Goal: Information Seeking & Learning: Learn about a topic

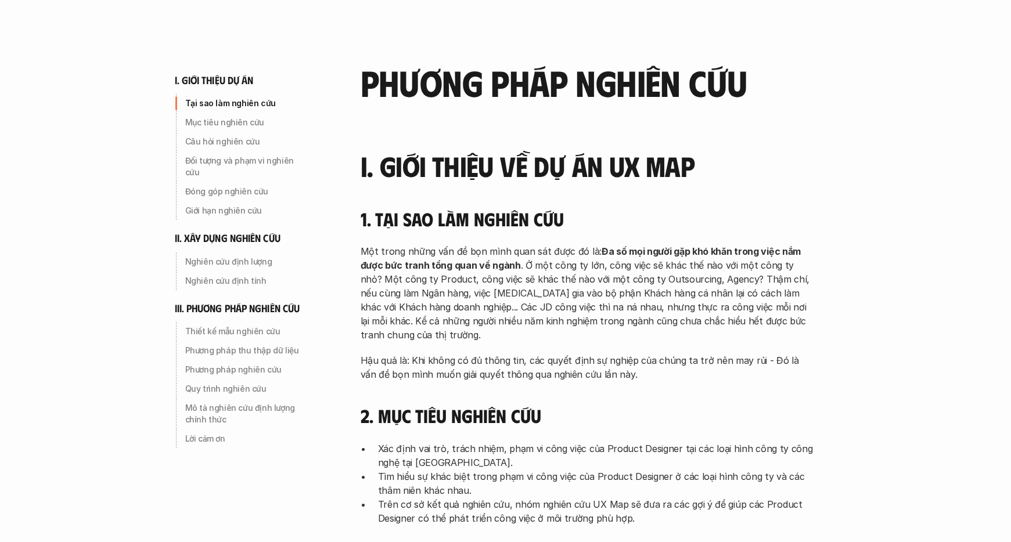
click at [235, 102] on p "Tại sao làm nghiên cứu" at bounding box center [247, 104] width 124 height 12
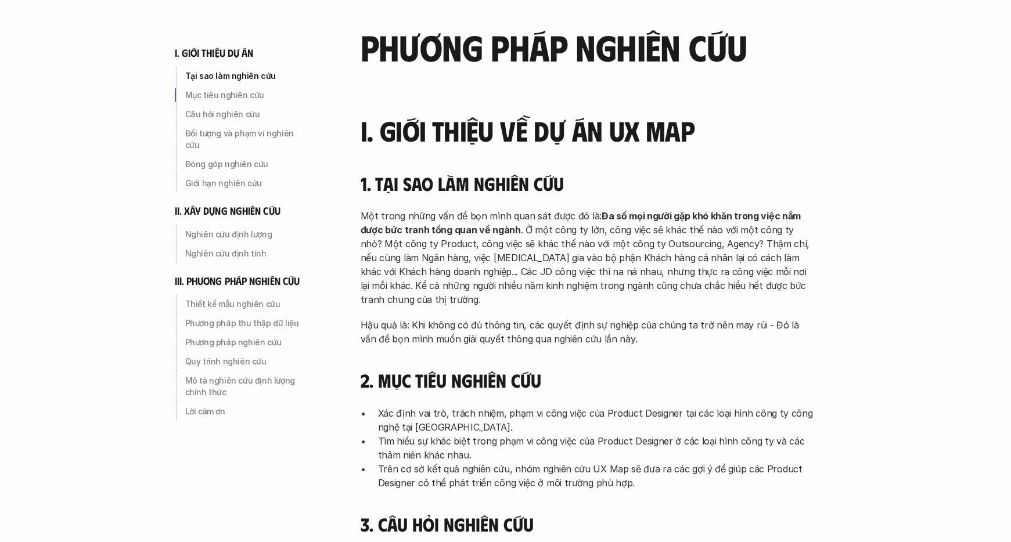
scroll to position [176, 0]
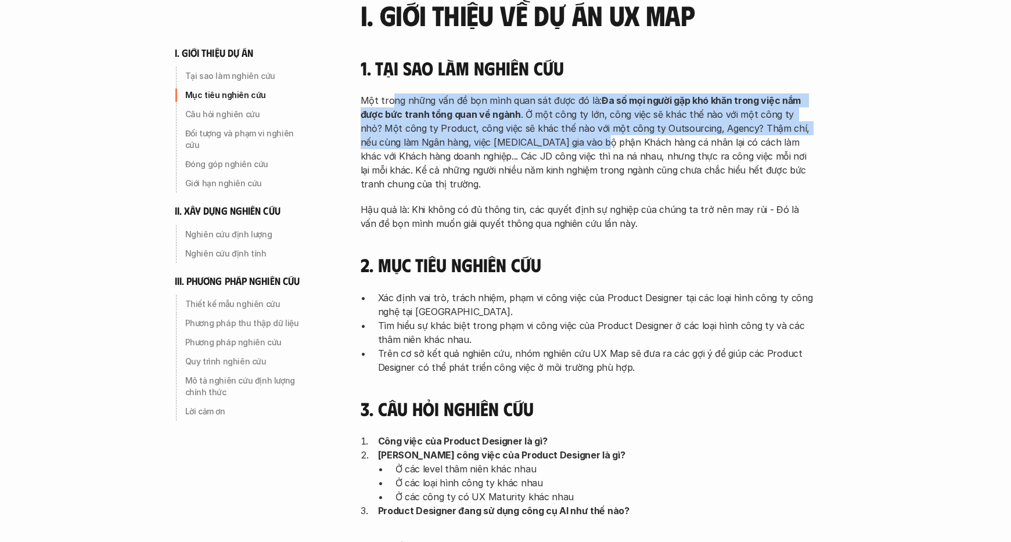
drag, startPoint x: 392, startPoint y: 106, endPoint x: 615, endPoint y: 143, distance: 226.0
click at [591, 141] on p "Một trong những vấn đề bọn mình quan sát được đó là: Đa số mọi người gặp khó kh…" at bounding box center [586, 142] width 453 height 98
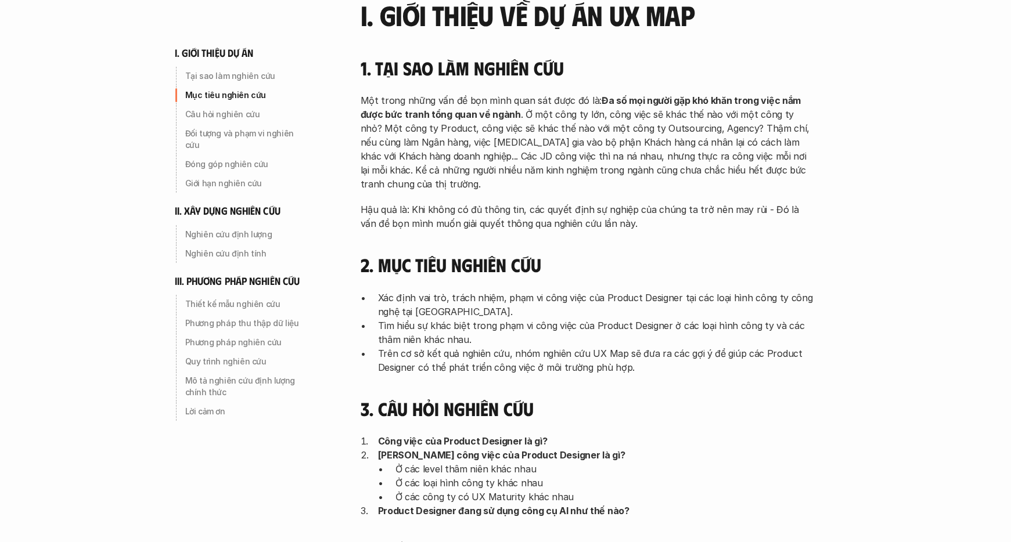
click at [615, 143] on p "Một trong những vấn đề bọn mình quan sát được đó là: Đa số mọi người gặp khó kh…" at bounding box center [586, 142] width 453 height 98
drag, startPoint x: 626, startPoint y: 121, endPoint x: 608, endPoint y: 133, distance: 20.9
click at [634, 205] on div "Một trong những vấn đề bọn mình quan sát được đó là: Đa số mọi người gặp khó kh…" at bounding box center [586, 161] width 453 height 137
click at [608, 132] on p "Một trong những vấn đề bọn mình quan sát được đó là: Đa số mọi người gặp khó kh…" at bounding box center [586, 142] width 453 height 98
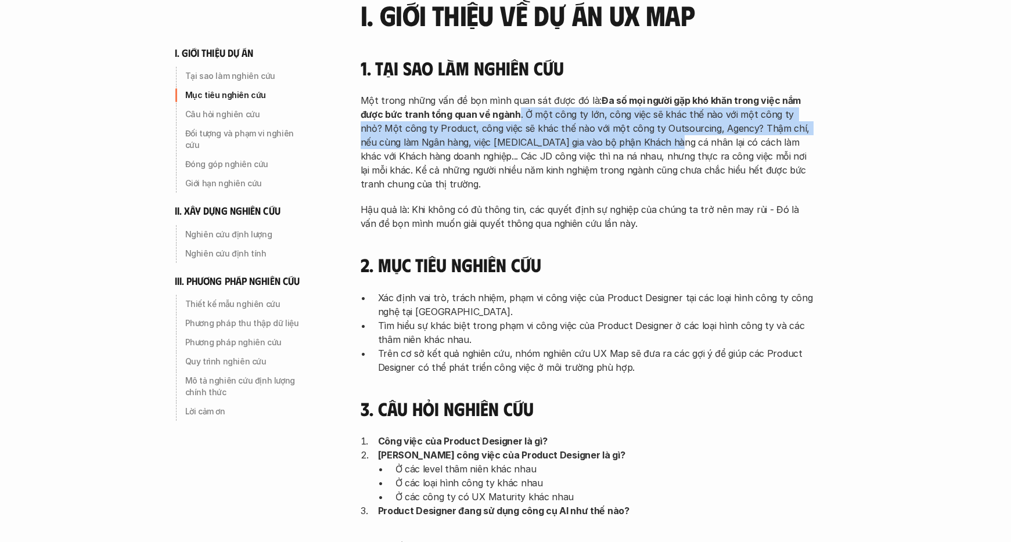
drag, startPoint x: 518, startPoint y: 115, endPoint x: 628, endPoint y: 137, distance: 111.9
click at [628, 137] on p "Một trong những vấn đề bọn mình quan sát được đó là: Đa số mọi người gặp khó kh…" at bounding box center [586, 142] width 453 height 98
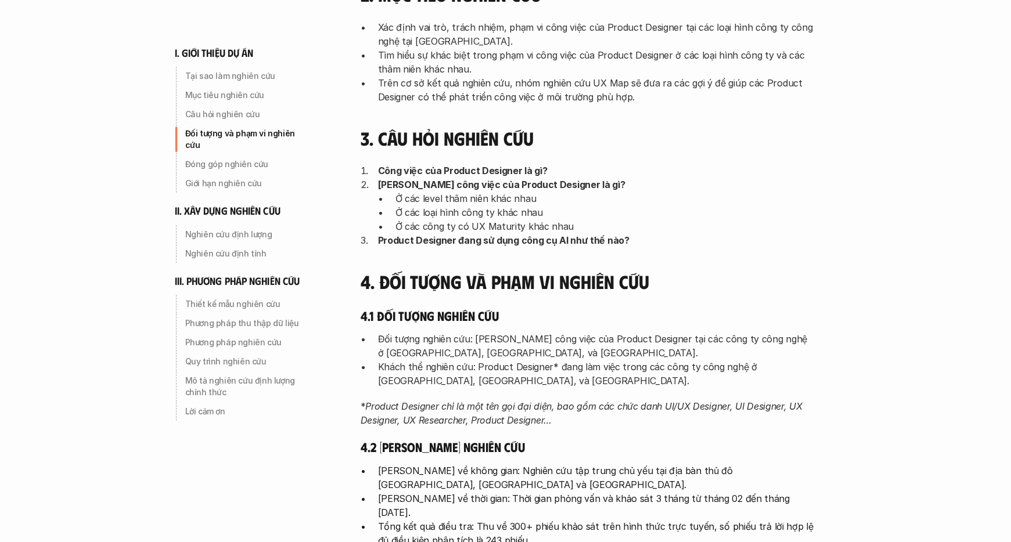
scroll to position [677, 0]
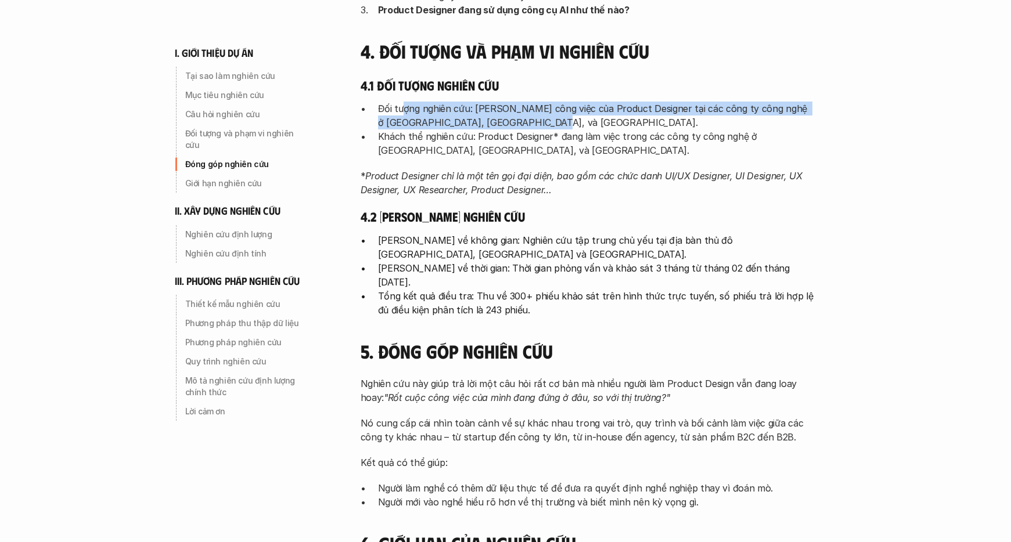
drag, startPoint x: 402, startPoint y: 109, endPoint x: 526, endPoint y: 117, distance: 123.9
click at [526, 117] on p "Đối tượng nghiên cứu: [PERSON_NAME] công việc của Product Designer tại các công…" at bounding box center [595, 116] width 435 height 28
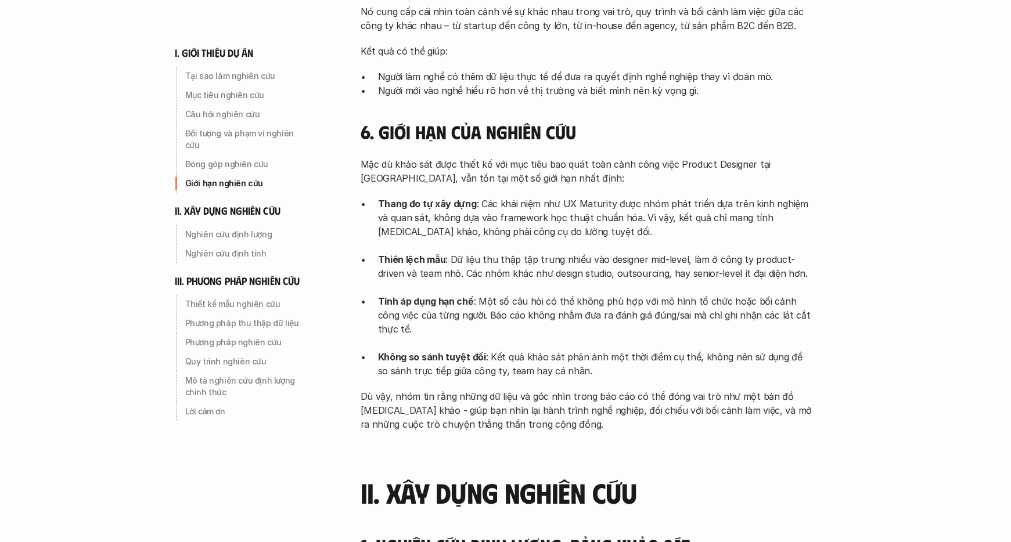
scroll to position [1148, 0]
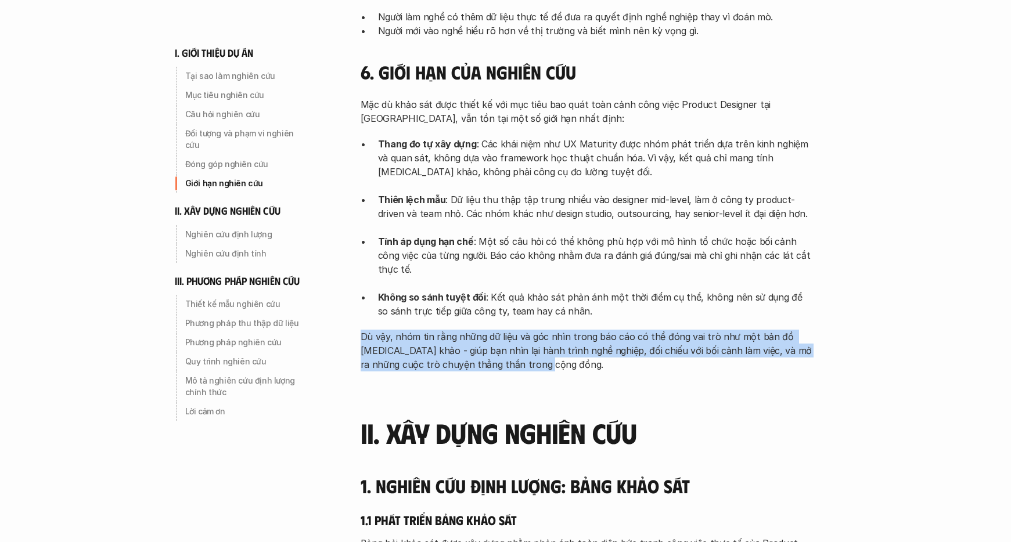
drag, startPoint x: 585, startPoint y: 285, endPoint x: 524, endPoint y: 359, distance: 95.7
drag, startPoint x: 552, startPoint y: 349, endPoint x: 359, endPoint y: 309, distance: 196.8
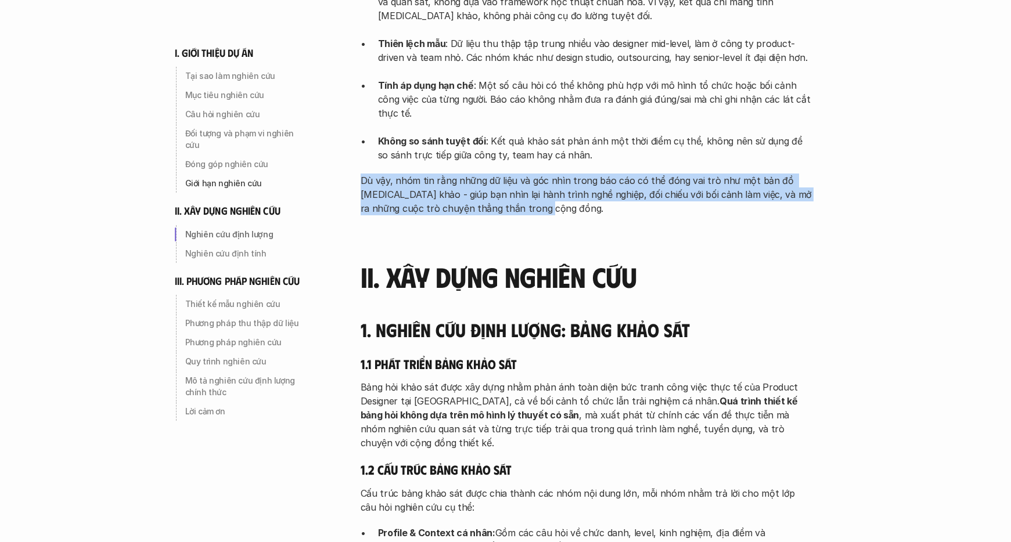
scroll to position [1308, 0]
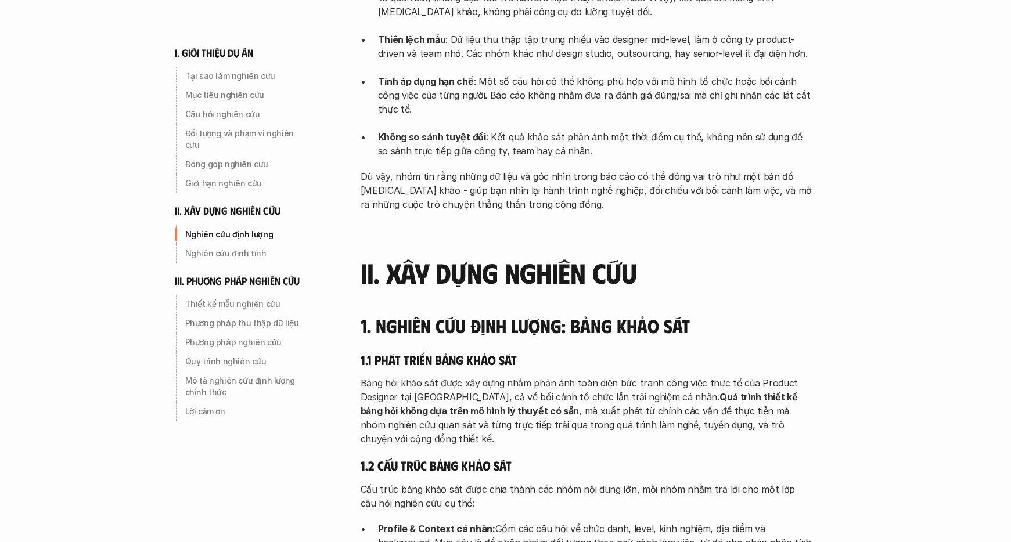
click at [383, 315] on h4 "1. Nghiên cứu định lượng: Bảng khảo sát" at bounding box center [586, 326] width 453 height 22
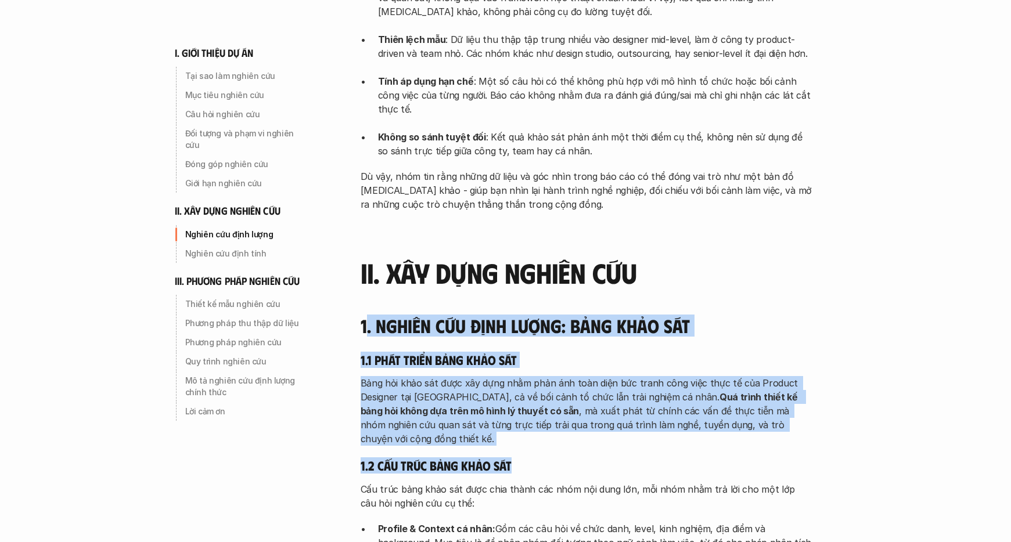
drag, startPoint x: 365, startPoint y: 293, endPoint x: 658, endPoint y: 428, distance: 322.6
click at [634, 376] on p "Bảng hỏi khảo sát được xây dựng nhằm phản ánh toàn diện bức tranh công việc thự…" at bounding box center [586, 411] width 453 height 70
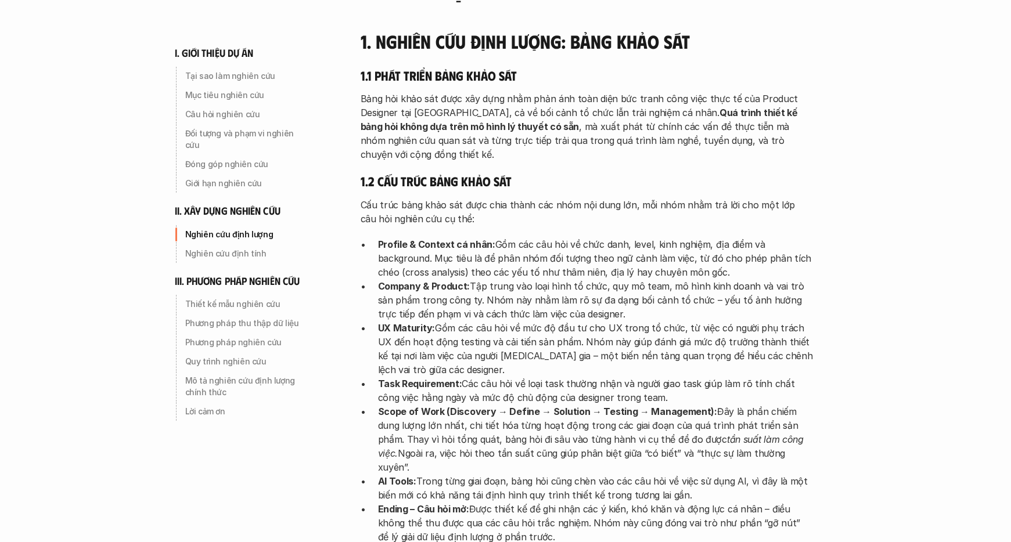
scroll to position [1619, 0]
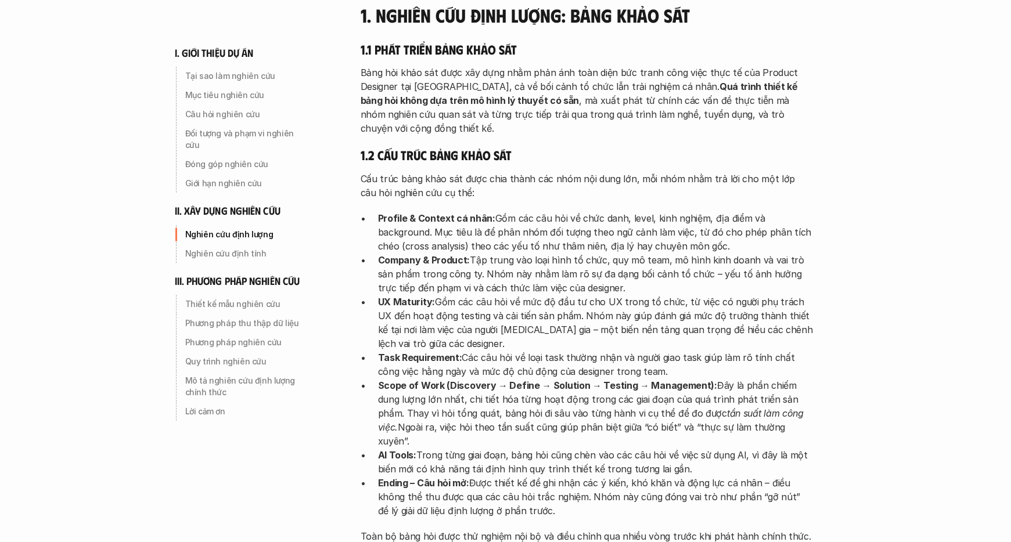
click at [385, 212] on strong "Profile & Context cá nhân:" at bounding box center [436, 218] width 117 height 12
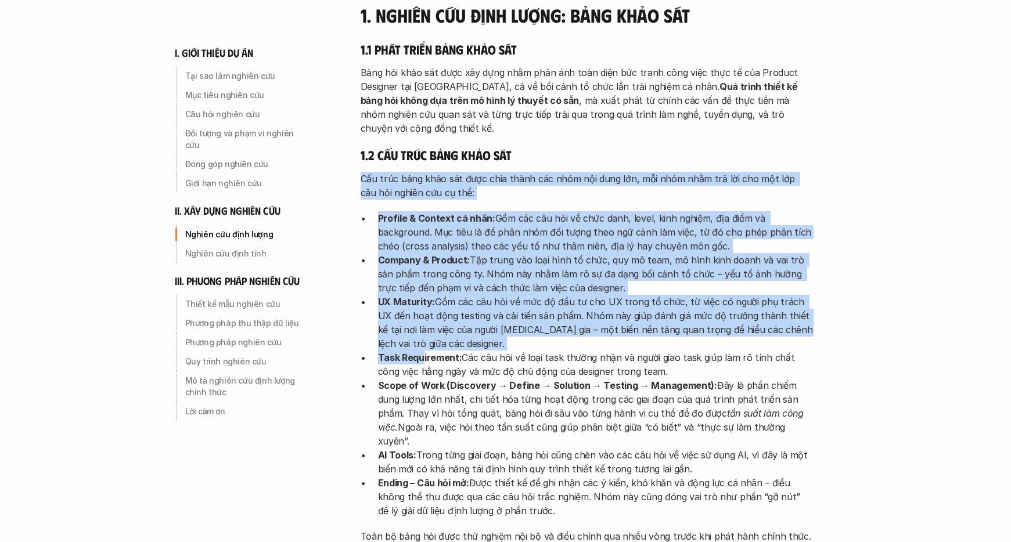
drag, startPoint x: 361, startPoint y: 138, endPoint x: 423, endPoint y: 315, distance: 188.2
click at [423, 315] on div "Cấu trúc bảng khảo sát được chia thành các nhóm nội dung lớn, mỗi nhóm nhằm trả…" at bounding box center [586, 371] width 453 height 399
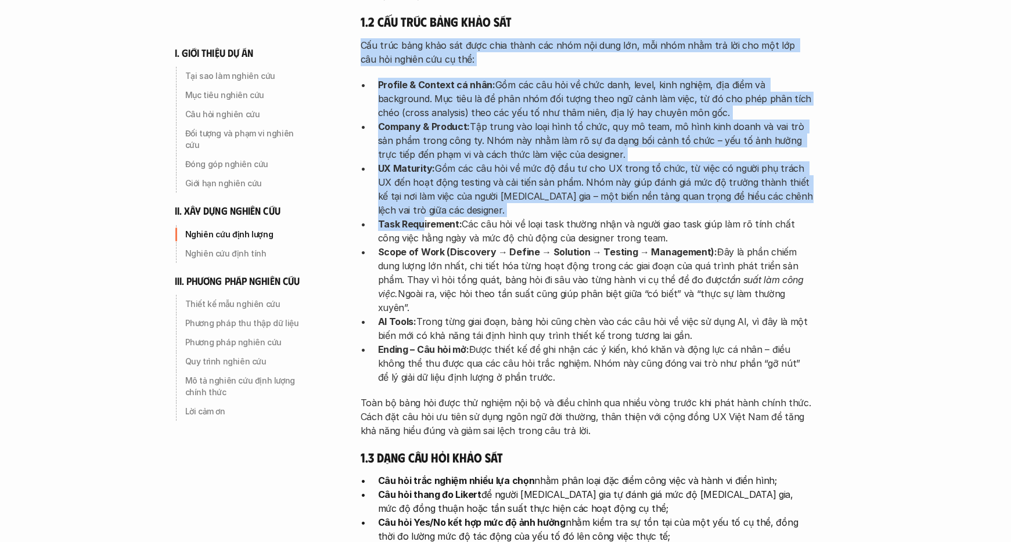
scroll to position [1831, 0]
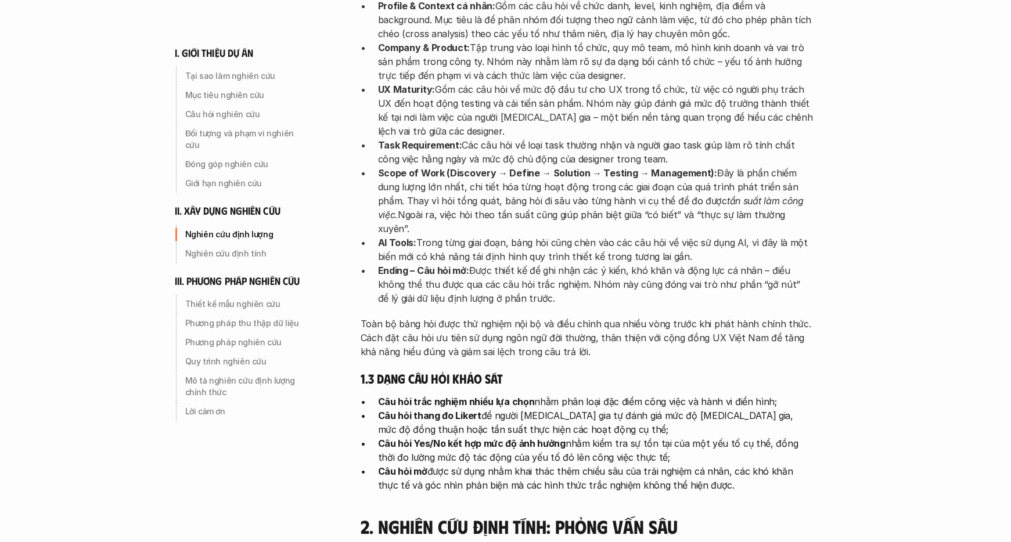
drag, startPoint x: 518, startPoint y: 258, endPoint x: 565, endPoint y: 309, distance: 69.4
click at [518, 259] on div "Cấu trúc bảng khảo sát được chia thành các nhóm nội dung lớn, mỗi nhóm nhằm trả…" at bounding box center [586, 158] width 453 height 399
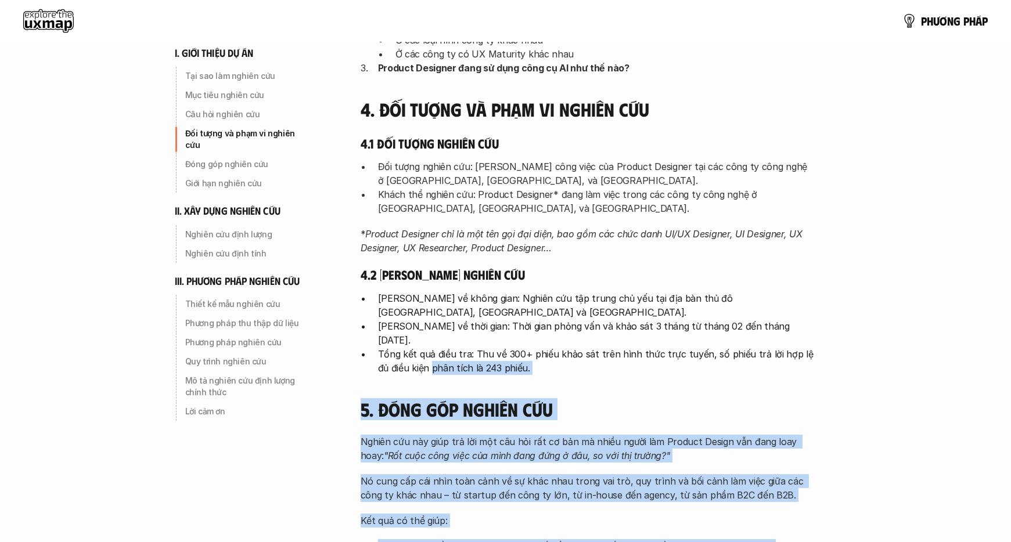
drag, startPoint x: 592, startPoint y: 313, endPoint x: 439, endPoint y: 294, distance: 153.9
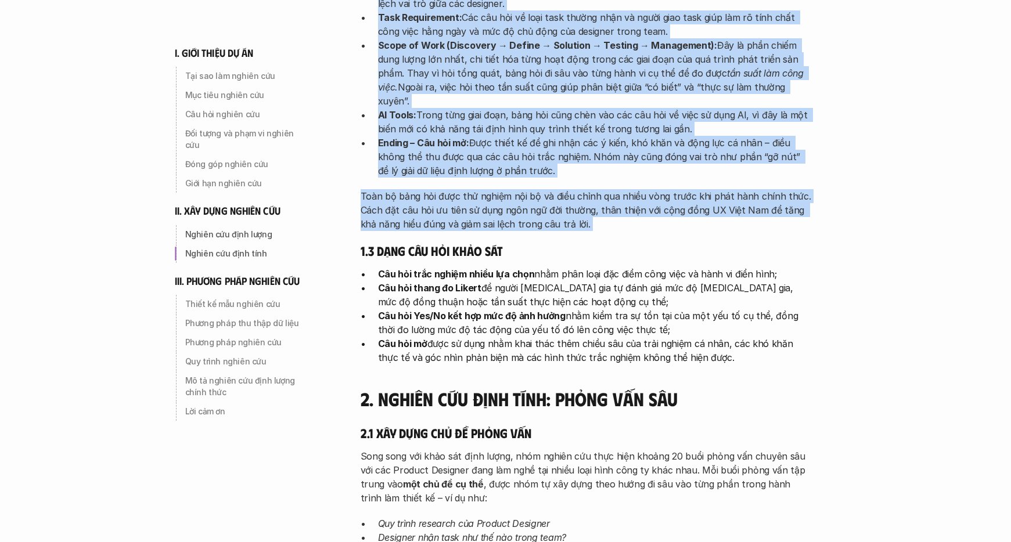
scroll to position [1970, 0]
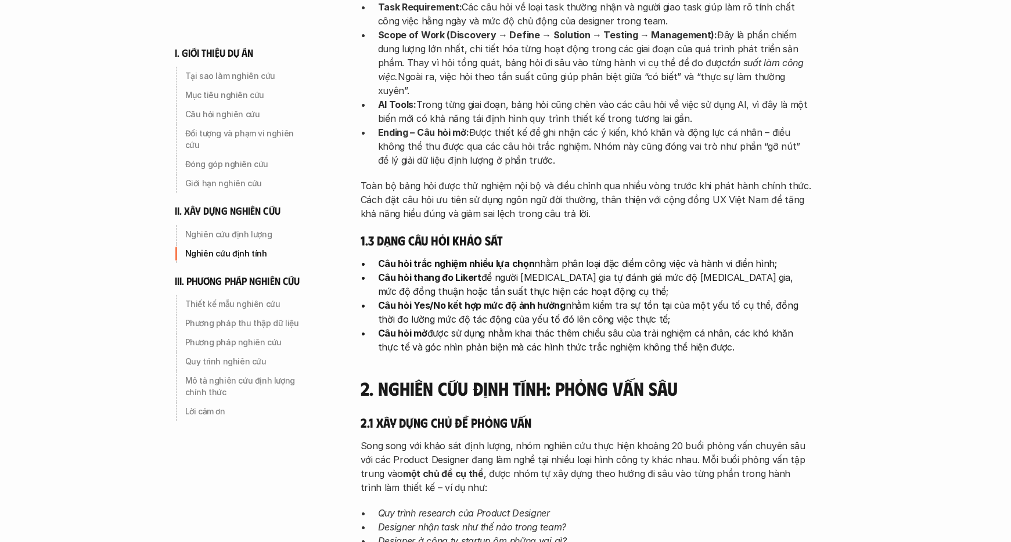
click at [441, 326] on p "Câu hỏi mở được sử dụng nhằm khai thác thêm chiều sâu của trải nghiệm cá nhân, …" at bounding box center [595, 340] width 435 height 28
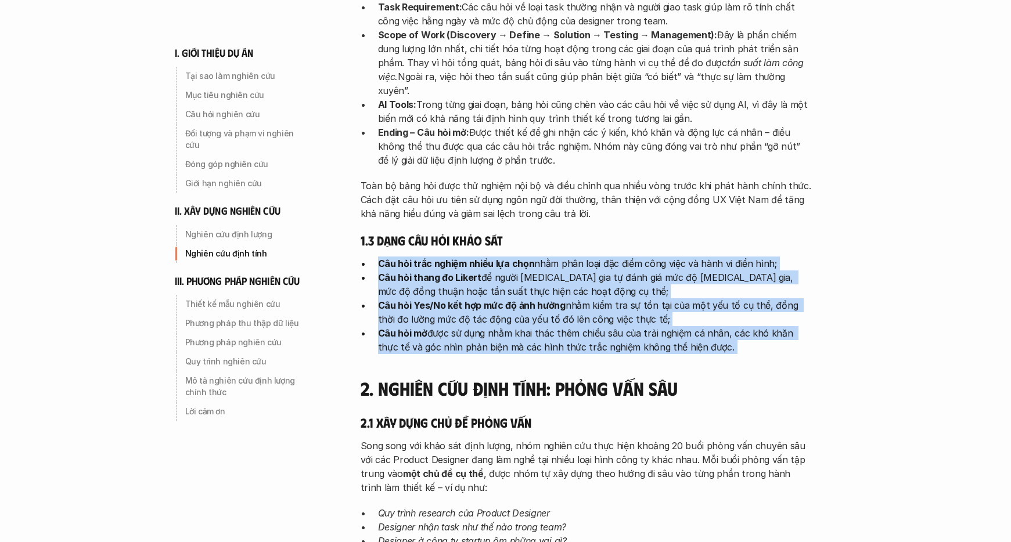
drag, startPoint x: 380, startPoint y: 208, endPoint x: 773, endPoint y: 312, distance: 406.6
click at [773, 312] on div "II. Xây dựng nghiên cứu 1. Nghiên cứu định lượng: Bảng khảo sát 1.1 Phát triển …" at bounding box center [586, 118] width 453 height 1043
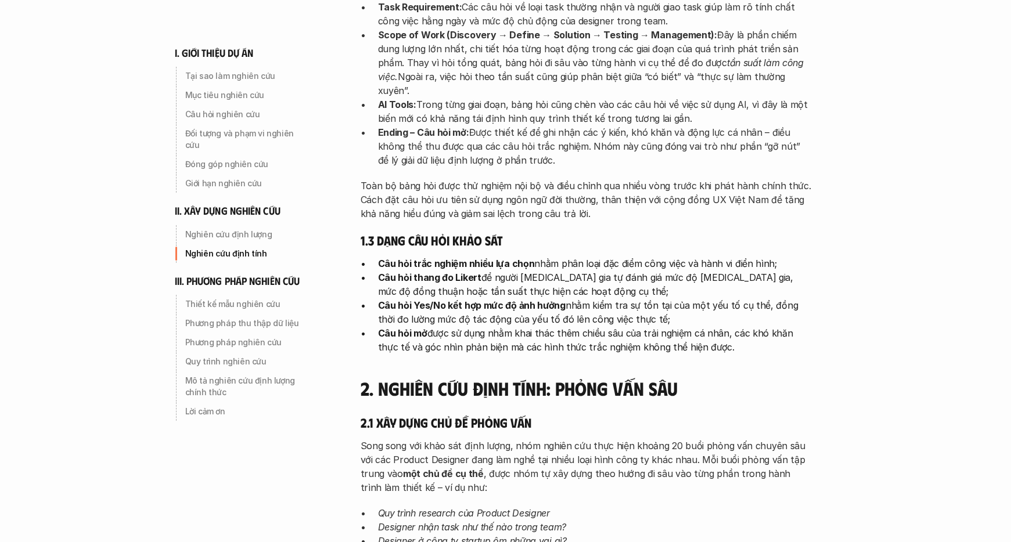
click at [771, 316] on div "II. Xây dựng nghiên cứu 1. Nghiên cứu định lượng: Bảng khảo sát 1.1 Phát triển …" at bounding box center [586, 118] width 453 height 1043
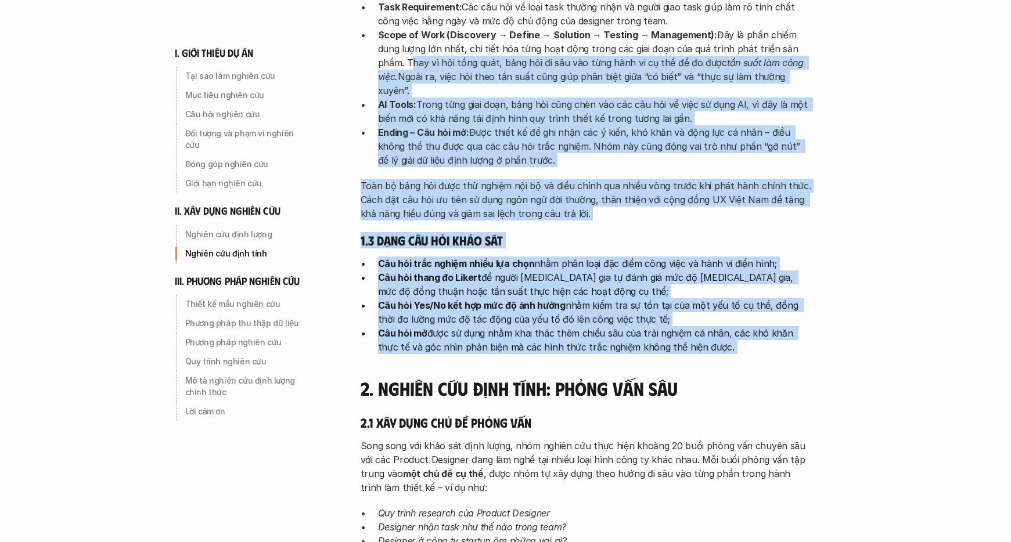
drag, startPoint x: 691, startPoint y: 300, endPoint x: 358, endPoint y: 20, distance: 435.1
click at [358, 20] on div "phương pháp nghiên cứu I. Giới thiệu về dự án UX Map 1. Tại sao làm nghiên cứu …" at bounding box center [598, 113] width 522 height 4167
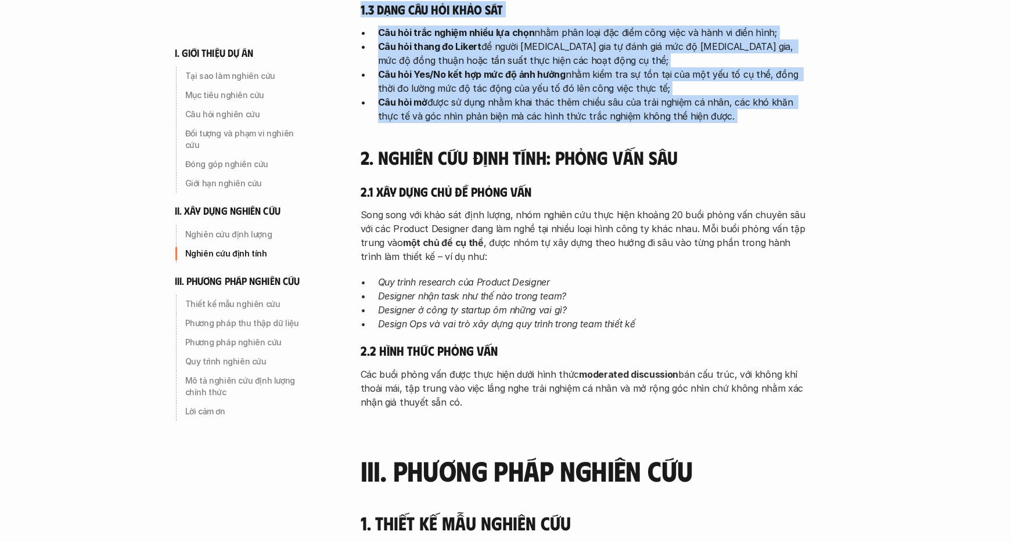
scroll to position [2186, 0]
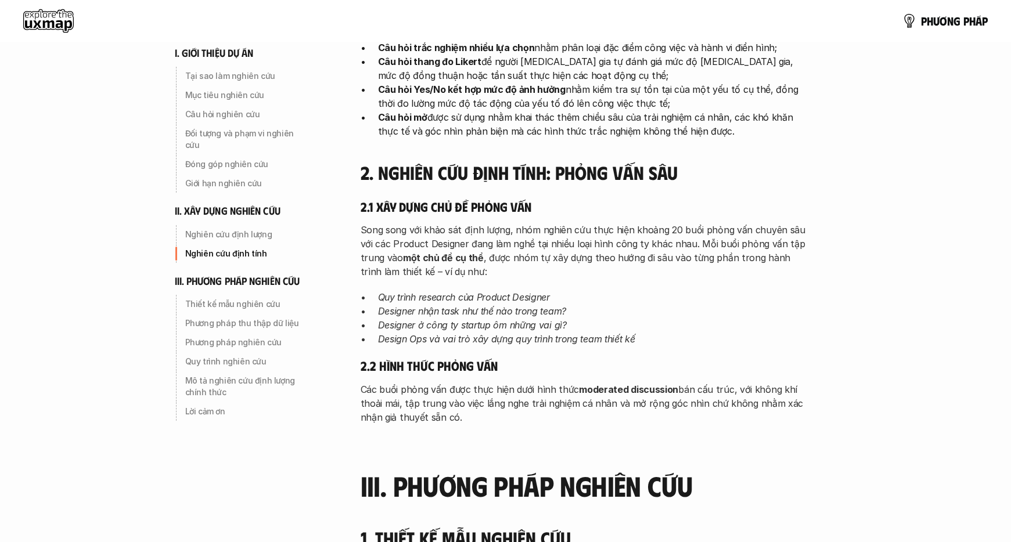
drag, startPoint x: 452, startPoint y: 264, endPoint x: 391, endPoint y: 245, distance: 63.2
click at [452, 318] on p "Designer ở công ty startup ôm những vai gì?" at bounding box center [595, 325] width 435 height 14
click at [391, 291] on em "Quy trình research của Product Designer" at bounding box center [464, 297] width 172 height 12
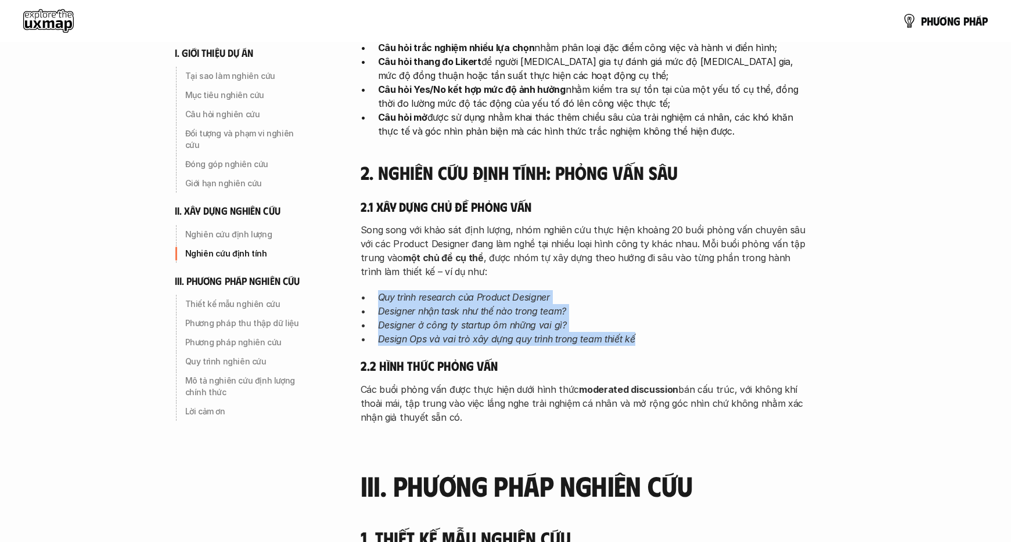
drag, startPoint x: 378, startPoint y: 239, endPoint x: 634, endPoint y: 289, distance: 260.8
click at [628, 291] on div "2. Nghiên cứu định tính: Phỏng vấn sâu 2.1 Xây dựng chủ đề phỏng vấn Song song …" at bounding box center [586, 292] width 453 height 262
click at [635, 332] on p "Design Ops và vai trò xây dựng quy trình trong team thiết kế" at bounding box center [595, 339] width 435 height 14
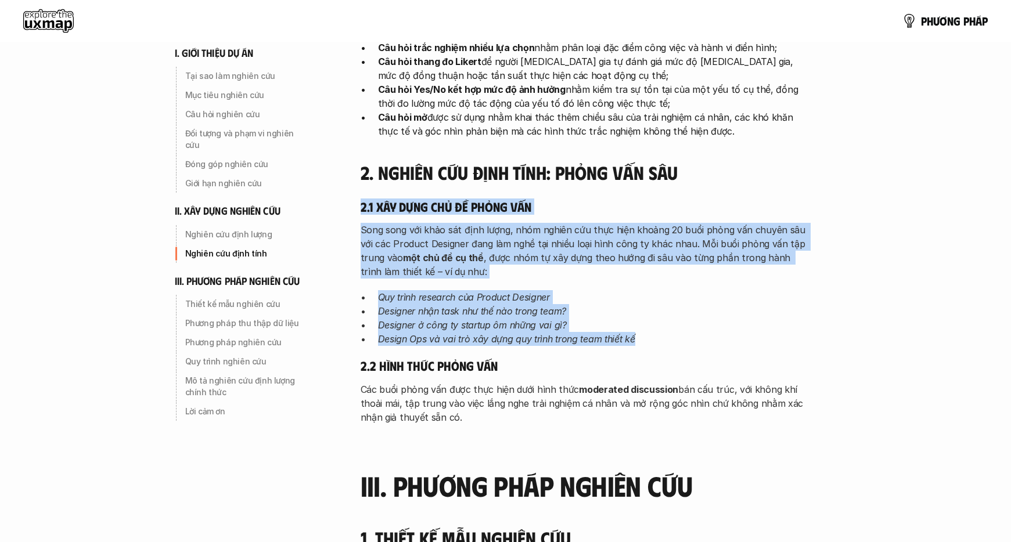
drag, startPoint x: 660, startPoint y: 287, endPoint x: 359, endPoint y: 152, distance: 330.2
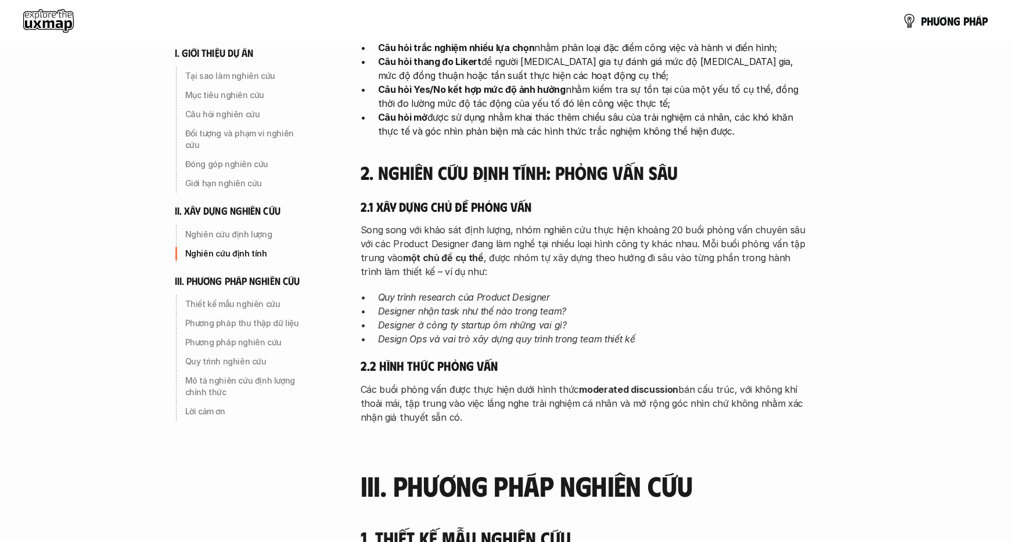
drag, startPoint x: 358, startPoint y: 171, endPoint x: 556, endPoint y: 363, distance: 276.3
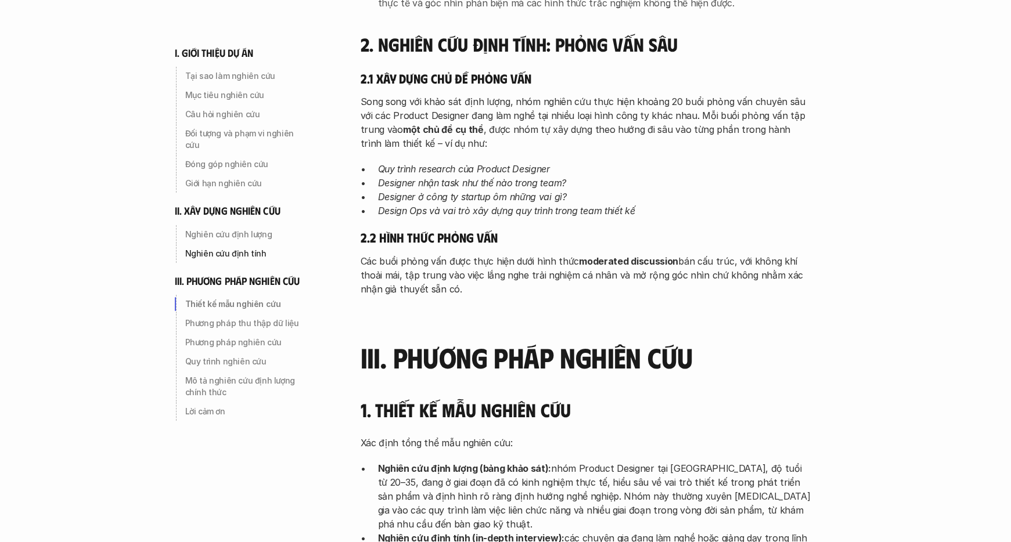
scroll to position [2309, 0]
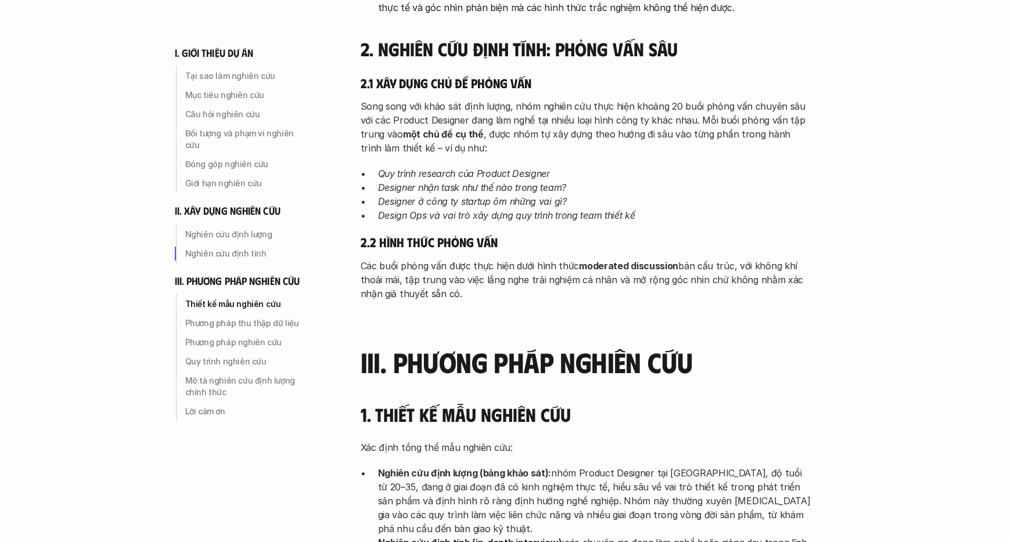
click at [533, 347] on h3 "IIi. phương pháp nghiên cứu" at bounding box center [586, 362] width 453 height 31
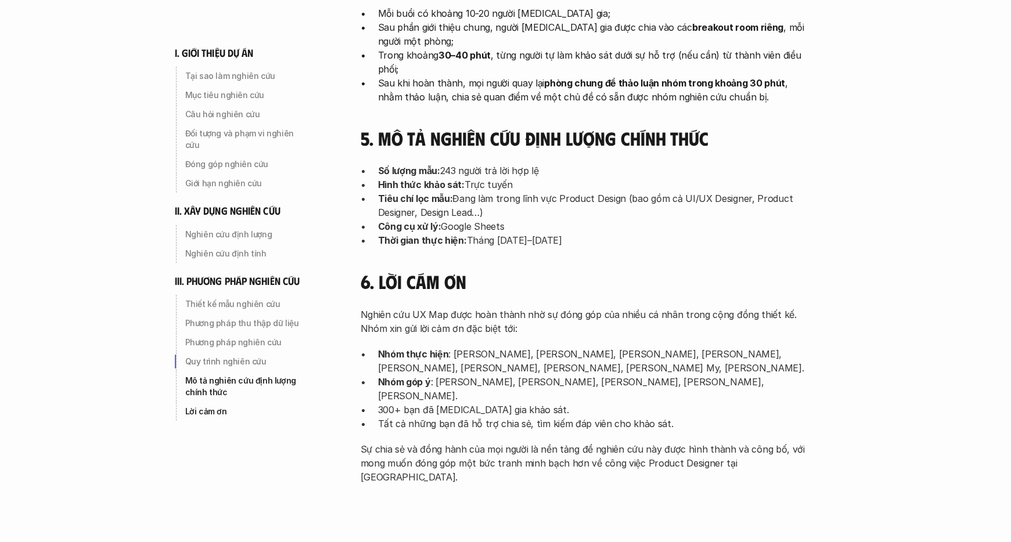
scroll to position [3731, 0]
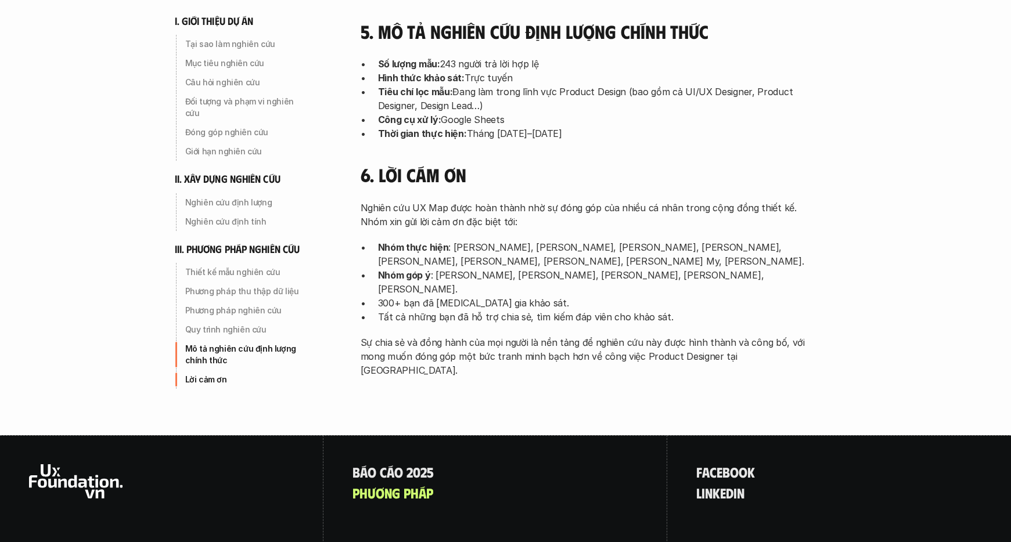
drag, startPoint x: 457, startPoint y: 248, endPoint x: 798, endPoint y: 253, distance: 340.8
click at [424, 485] on p "p h ư ơ n g p h á p" at bounding box center [392, 492] width 81 height 15
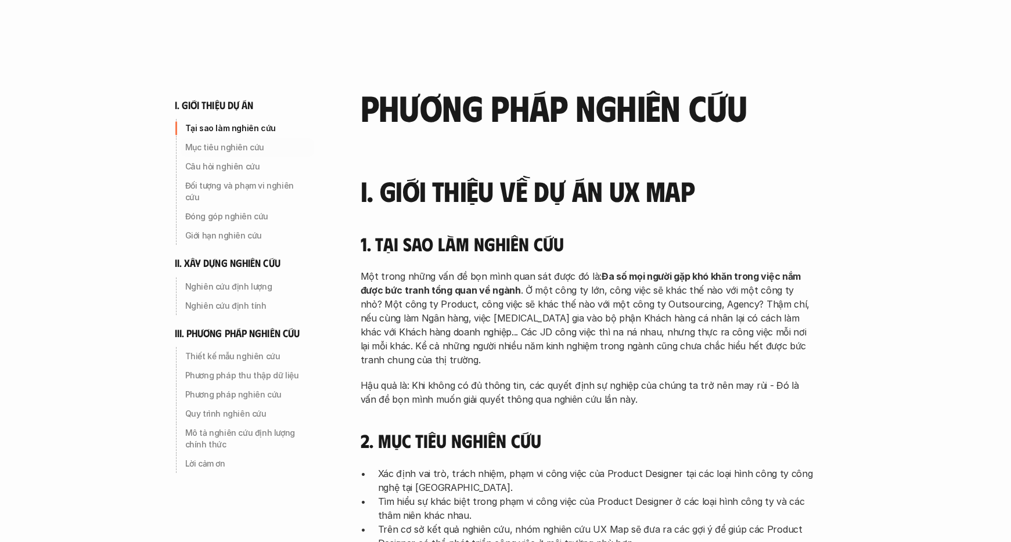
click at [251, 124] on p "Tại sao làm nghiên cứu" at bounding box center [247, 128] width 124 height 12
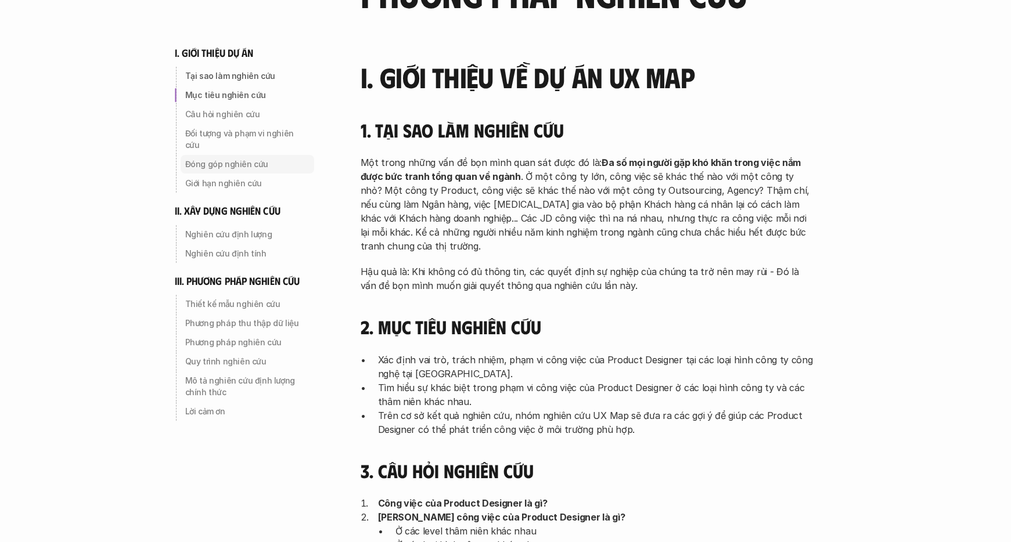
scroll to position [176, 0]
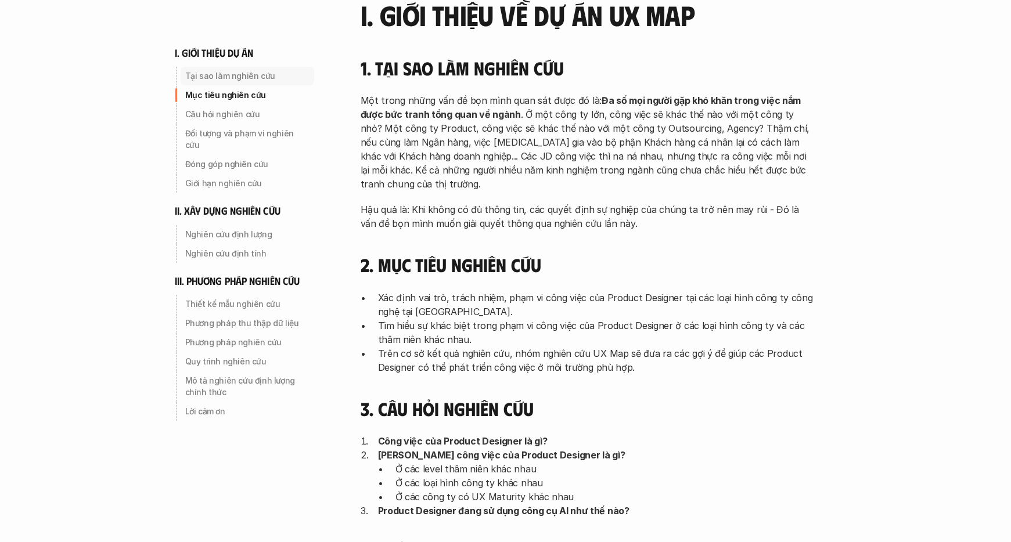
click at [255, 67] on div "Tại sao làm nghiên cứu" at bounding box center [248, 76] width 134 height 19
click at [249, 80] on p "Tại sao làm nghiên cứu" at bounding box center [247, 76] width 124 height 12
click at [275, 135] on p "Đối tượng và phạm vi nghiên cứu" at bounding box center [247, 139] width 124 height 23
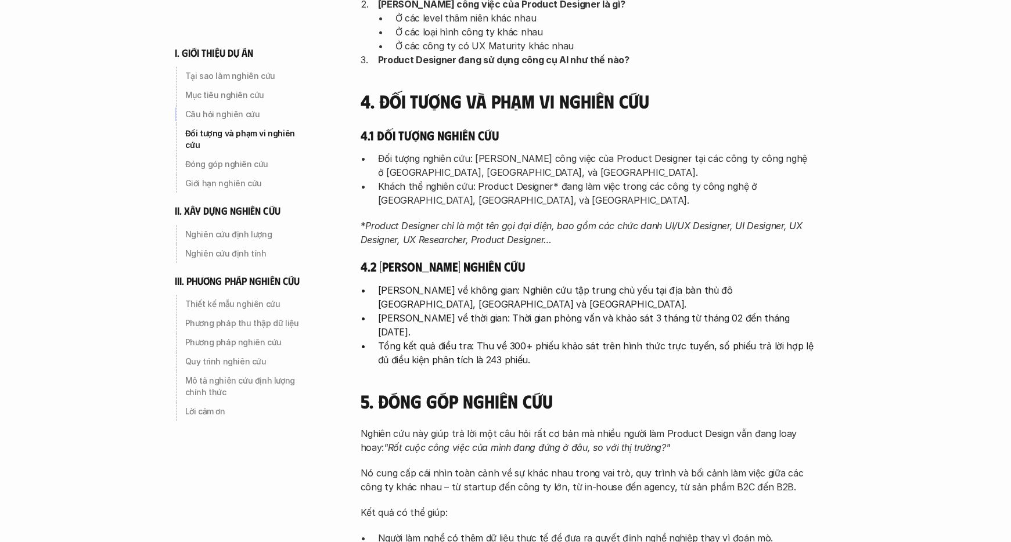
scroll to position [630, 0]
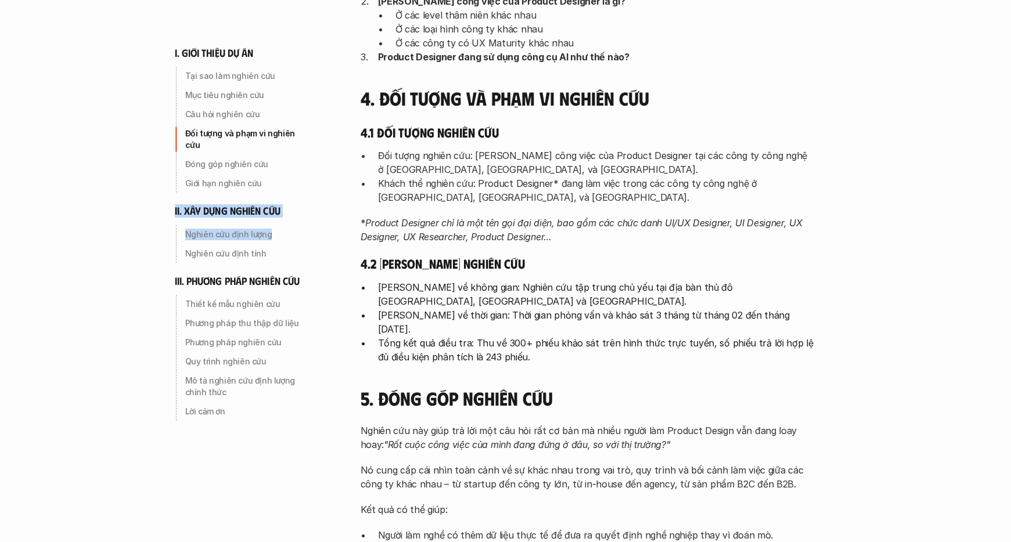
drag, startPoint x: 289, startPoint y: 188, endPoint x: 259, endPoint y: 243, distance: 62.1
click at [265, 229] on div "i. giới thiệu dự án Tại sao làm nghiên cứu Mục tiêu nghiên cứu Câu hỏi nghiên c…" at bounding box center [256, 210] width 163 height 421
drag, startPoint x: 254, startPoint y: 260, endPoint x: 254, endPoint y: 280, distance: 20.3
click at [254, 263] on div "i. giới thiệu dự án Tại sao làm nghiên cứu Mục tiêu nghiên cứu Câu hỏi nghiên c…" at bounding box center [256, 210] width 163 height 421
click at [256, 314] on div "Phương pháp thu thập dữ liệu" at bounding box center [248, 323] width 134 height 19
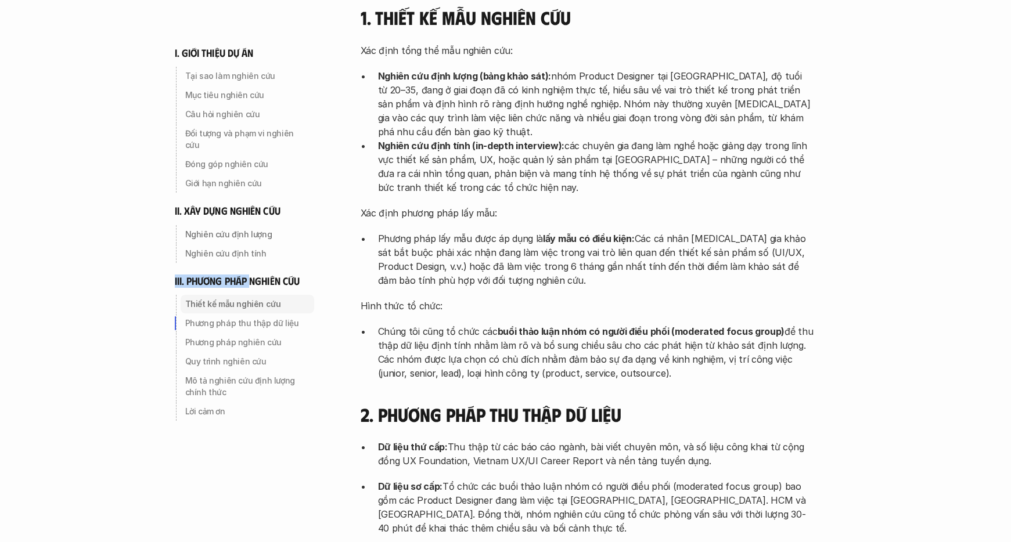
click at [258, 298] on p "Thiết kế mẫu nghiên cứu" at bounding box center [247, 304] width 124 height 12
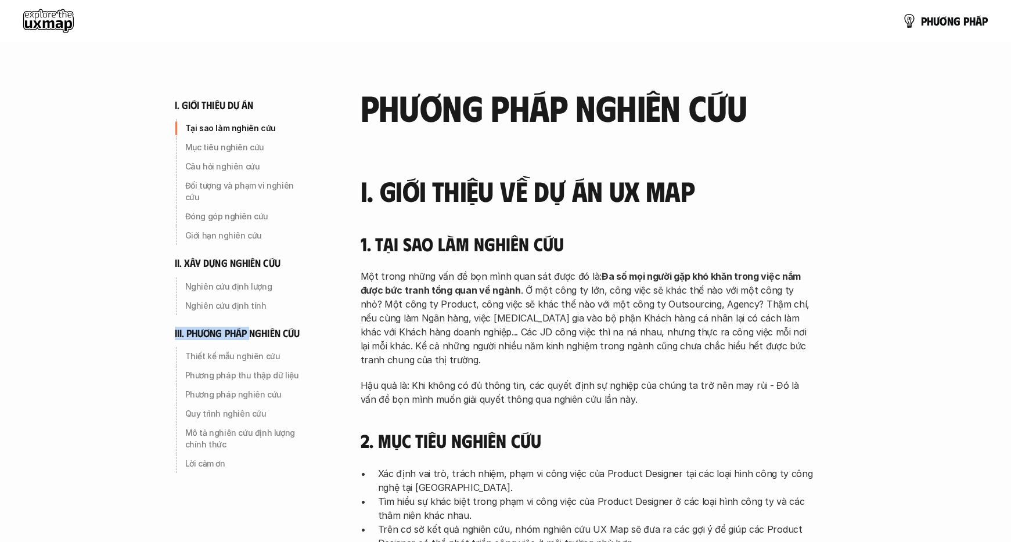
click at [33, 18] on use at bounding box center [48, 20] width 51 height 23
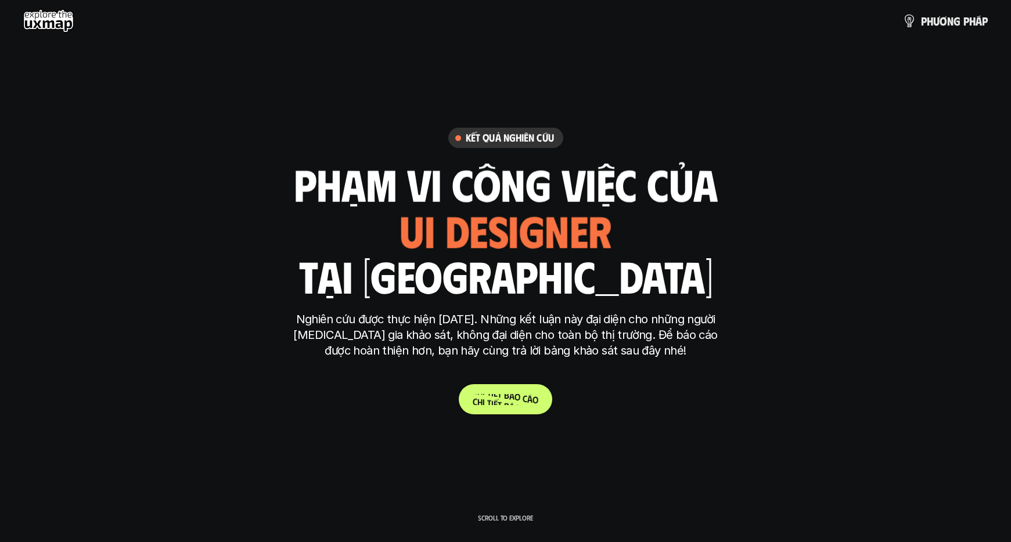
click at [505, 398] on span "b" at bounding box center [506, 395] width 5 height 11
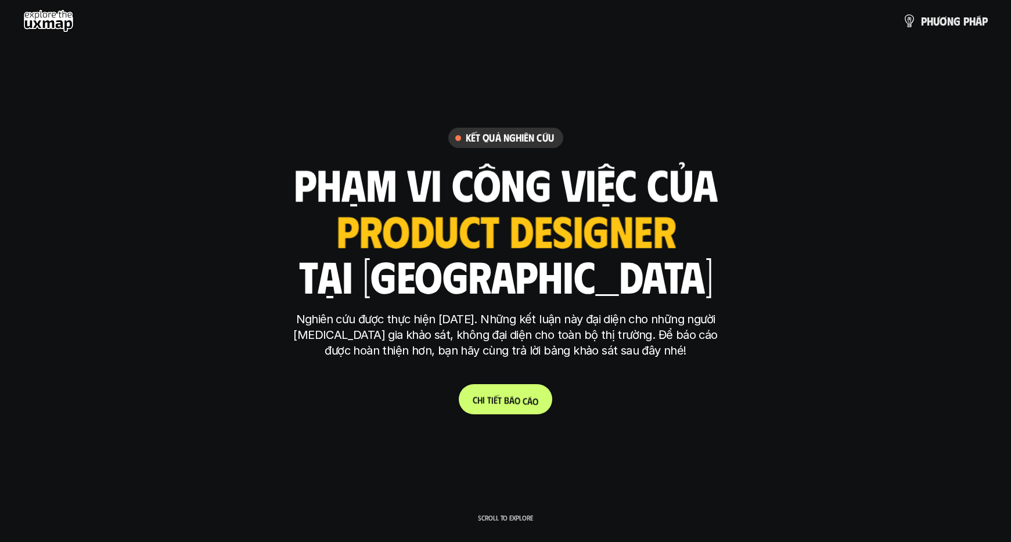
click at [527, 396] on p "C h i t i ế t b á o c á o" at bounding box center [506, 399] width 66 height 11
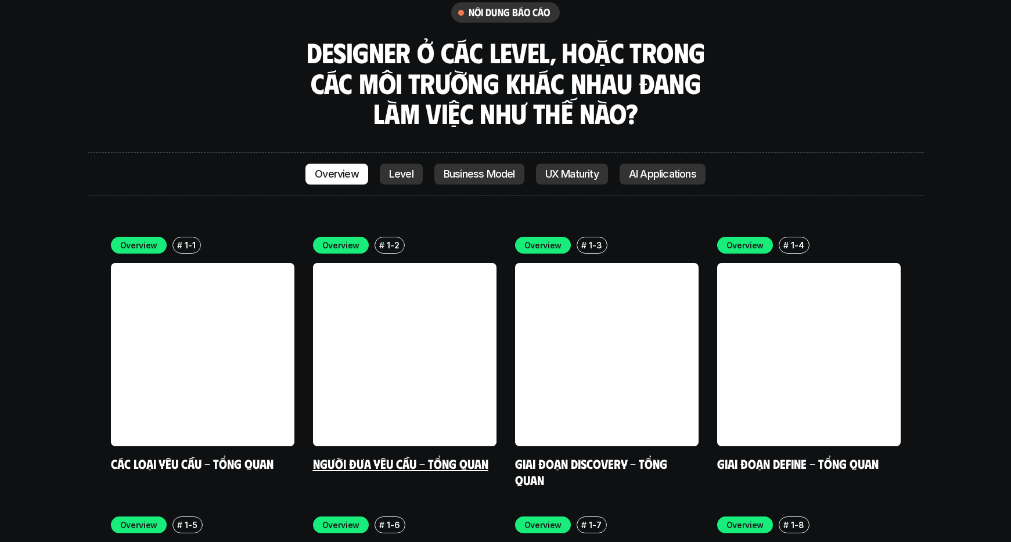
scroll to position [3277, 0]
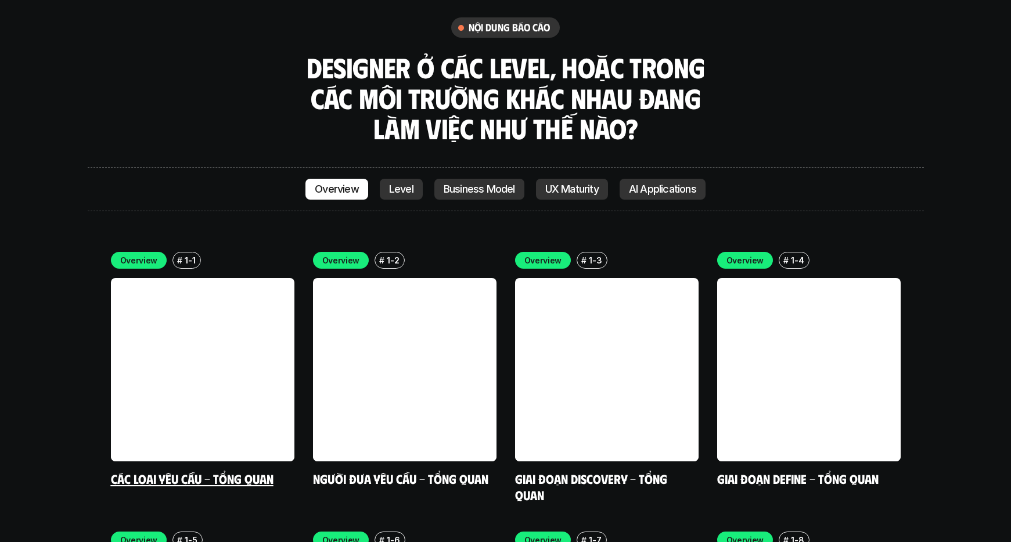
click at [231, 471] on link "Các loại yêu cầu - Tổng quan" at bounding box center [192, 479] width 163 height 16
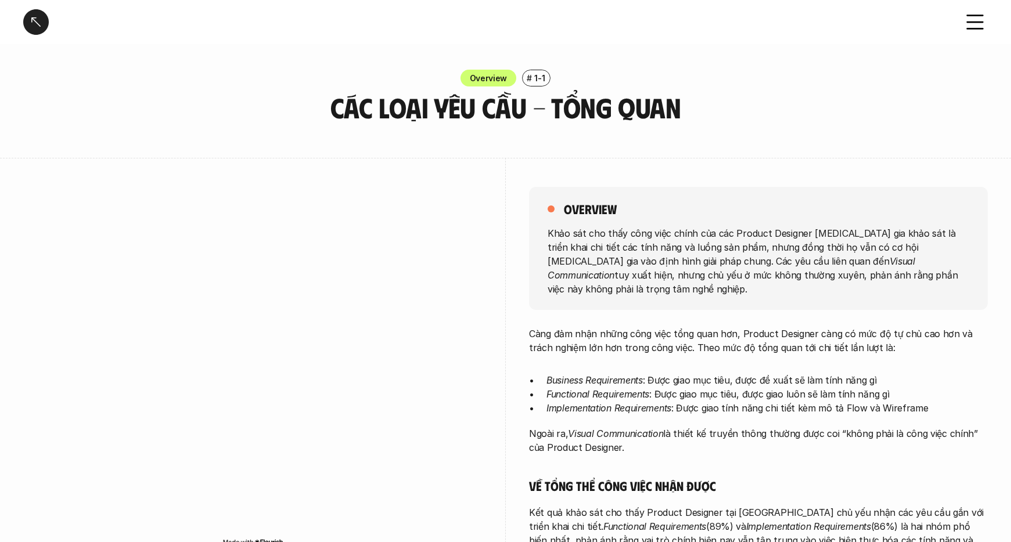
drag, startPoint x: 550, startPoint y: 229, endPoint x: 771, endPoint y: 265, distance: 223.5
click at [771, 265] on p "Khảo sát cho thấy công việc chính của các Product Designer [MEDICAL_DATA] gia k…" at bounding box center [757, 261] width 421 height 70
click at [758, 265] on em "Visual Communication" at bounding box center [732, 268] width 370 height 26
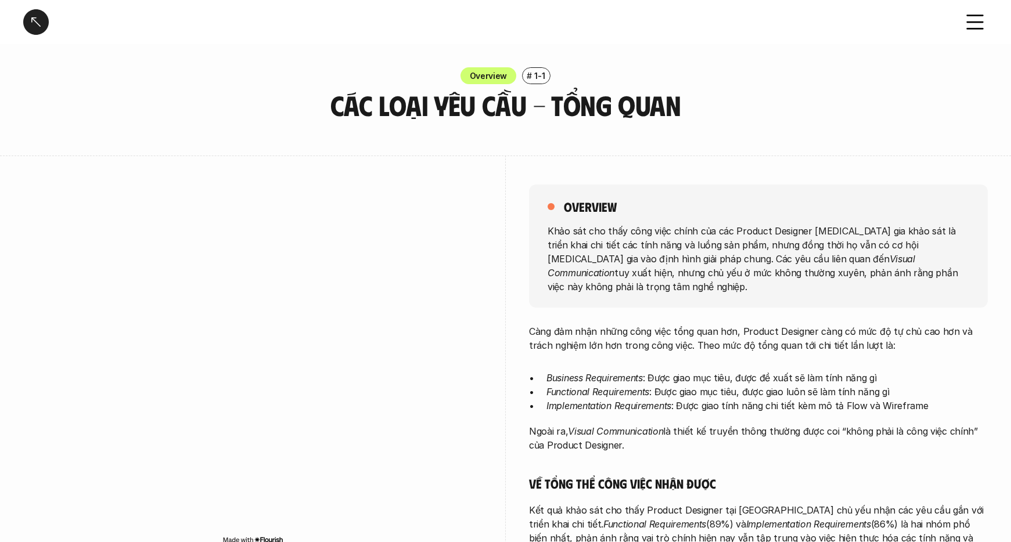
click at [685, 236] on p "Khảo sát cho thấy công việc chính của các Product Designer [MEDICAL_DATA] gia k…" at bounding box center [757, 258] width 421 height 70
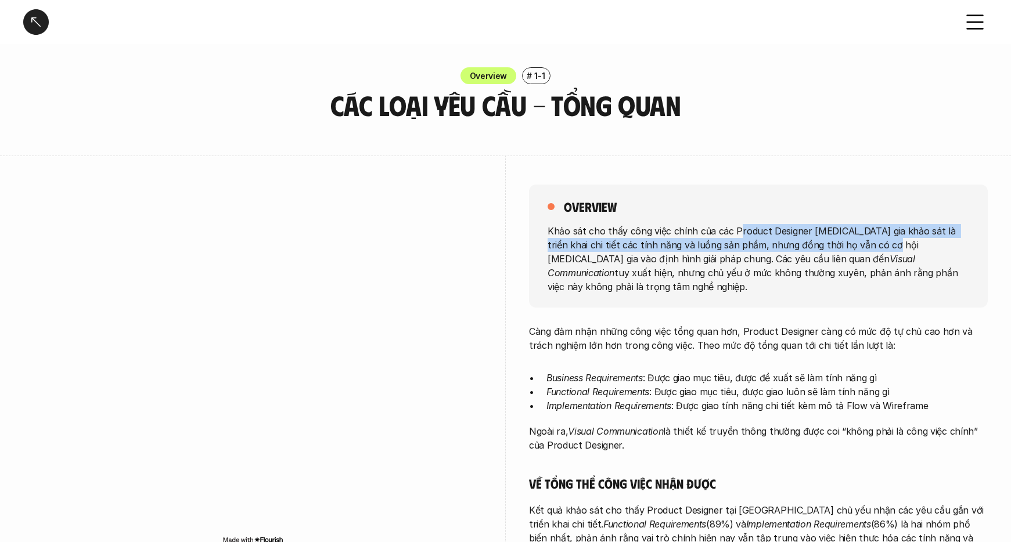
drag, startPoint x: 734, startPoint y: 226, endPoint x: 858, endPoint y: 244, distance: 125.5
click at [858, 244] on p "Khảo sát cho thấy công việc chính của các Product Designer [MEDICAL_DATA] gia k…" at bounding box center [757, 258] width 421 height 70
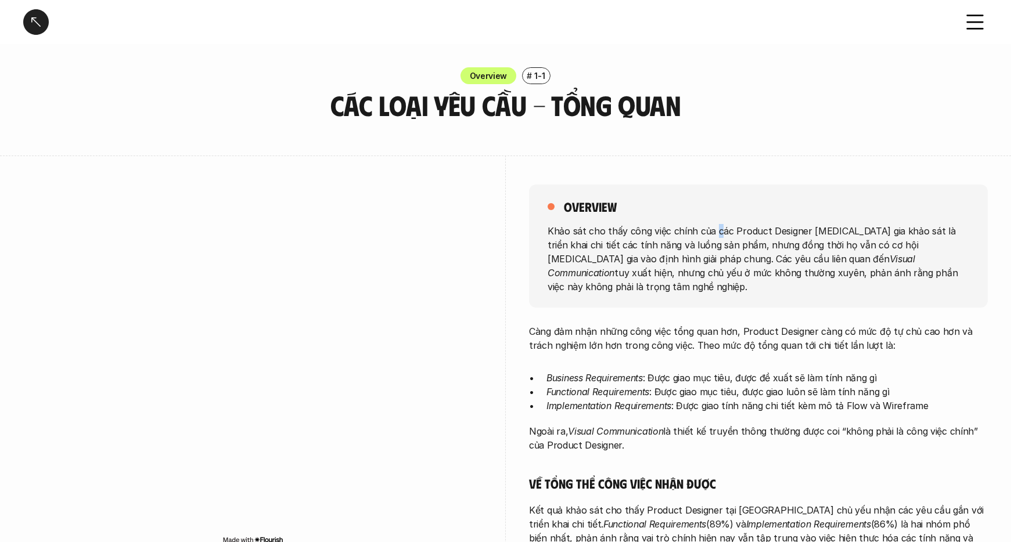
drag, startPoint x: 717, startPoint y: 225, endPoint x: 703, endPoint y: 230, distance: 15.4
click at [713, 225] on p "Khảo sát cho thấy công việc chính của các Product Designer [MEDICAL_DATA] gia k…" at bounding box center [757, 258] width 421 height 70
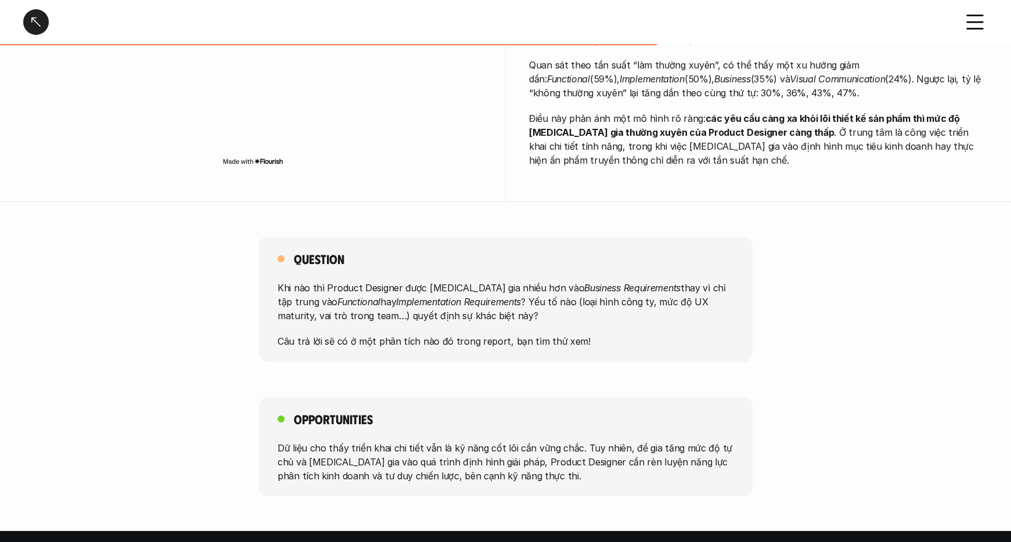
scroll to position [718, 0]
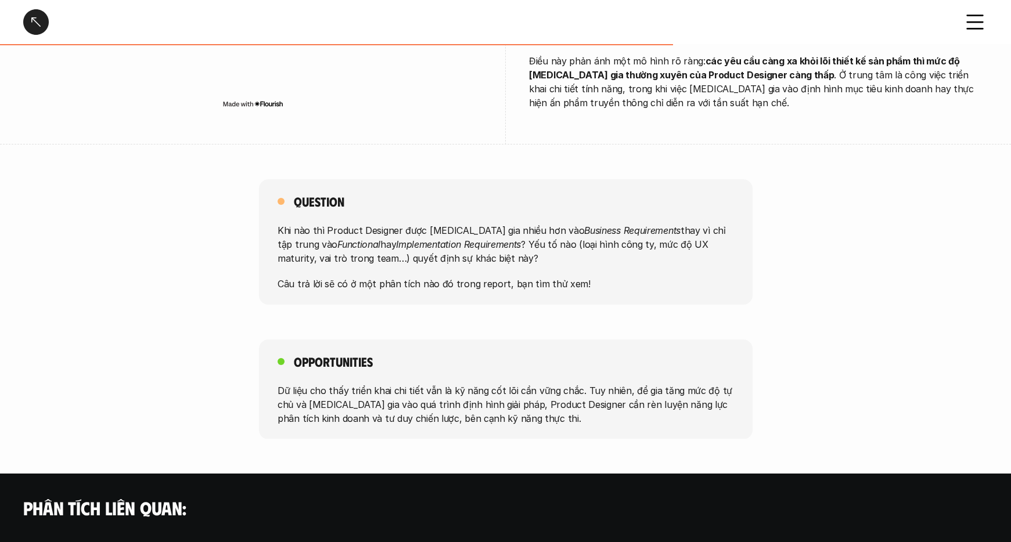
click at [396, 239] on em "Implementation Requirements" at bounding box center [458, 245] width 125 height 12
drag, startPoint x: 384, startPoint y: 218, endPoint x: 489, endPoint y: 184, distance: 109.8
click at [489, 184] on div "Question Khi nào thì Product Designer được [MEDICAL_DATA] gia nhiều hơn vào Bus…" at bounding box center [505, 241] width 493 height 125
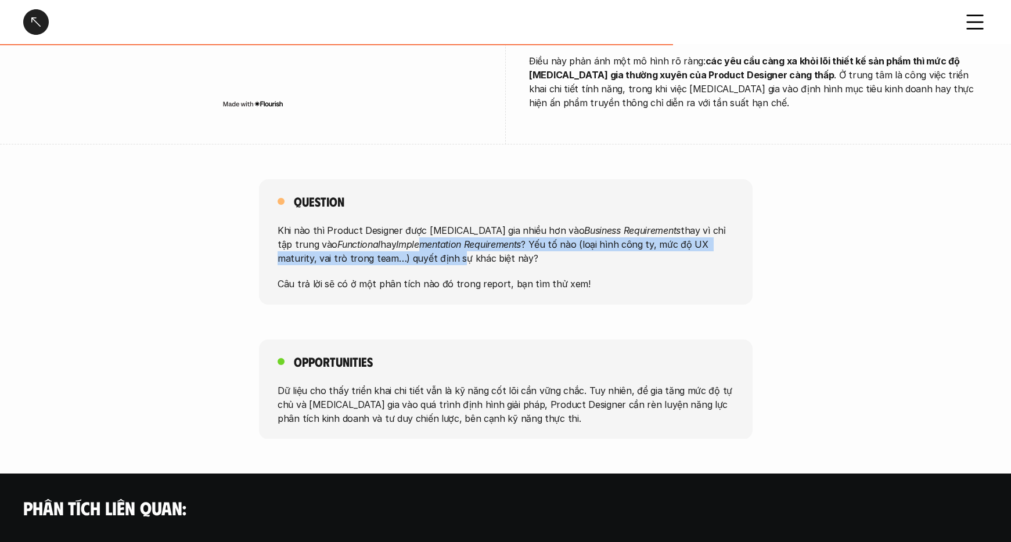
drag, startPoint x: 365, startPoint y: 225, endPoint x: 388, endPoint y: 241, distance: 28.0
click at [388, 241] on p "Khi nào thì Product Designer được [MEDICAL_DATA] gia nhiều hơn vào Business Req…" at bounding box center [505, 244] width 456 height 42
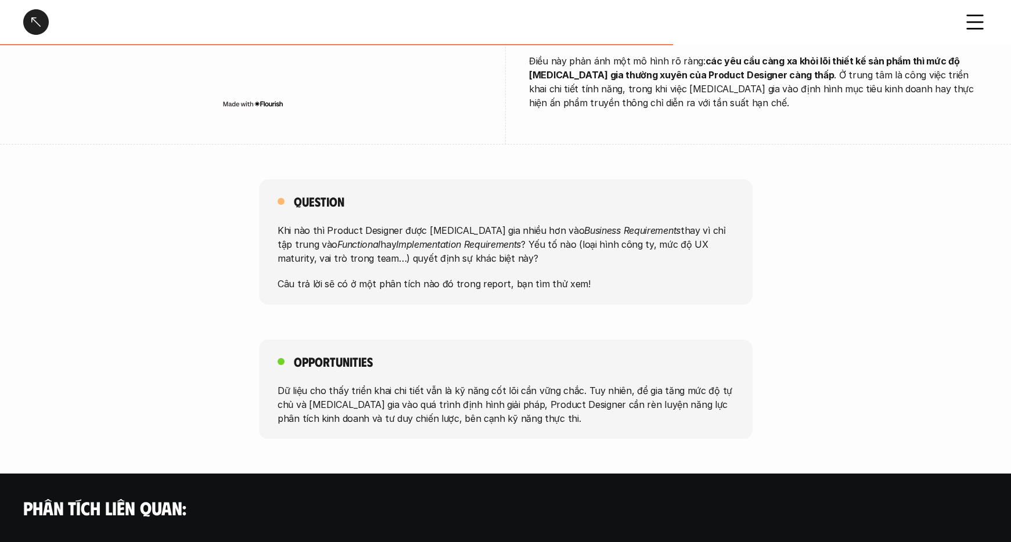
click at [415, 241] on p "Khi nào thì Product Designer được [MEDICAL_DATA] gia nhiều hơn vào Business Req…" at bounding box center [505, 244] width 456 height 42
click at [500, 245] on p "Khi nào thì Product Designer được [MEDICAL_DATA] gia nhiều hơn vào Business Req…" at bounding box center [505, 244] width 456 height 42
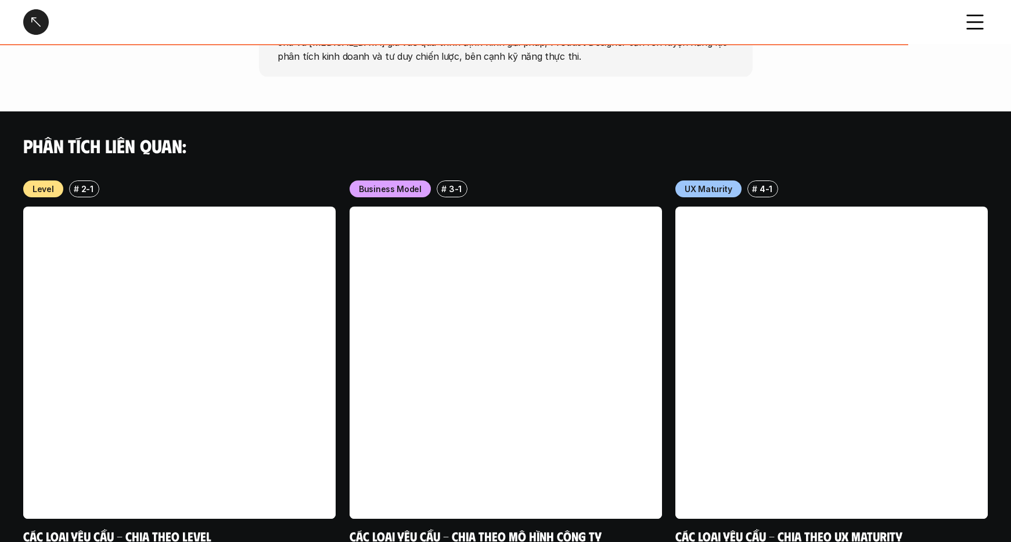
scroll to position [1147, 0]
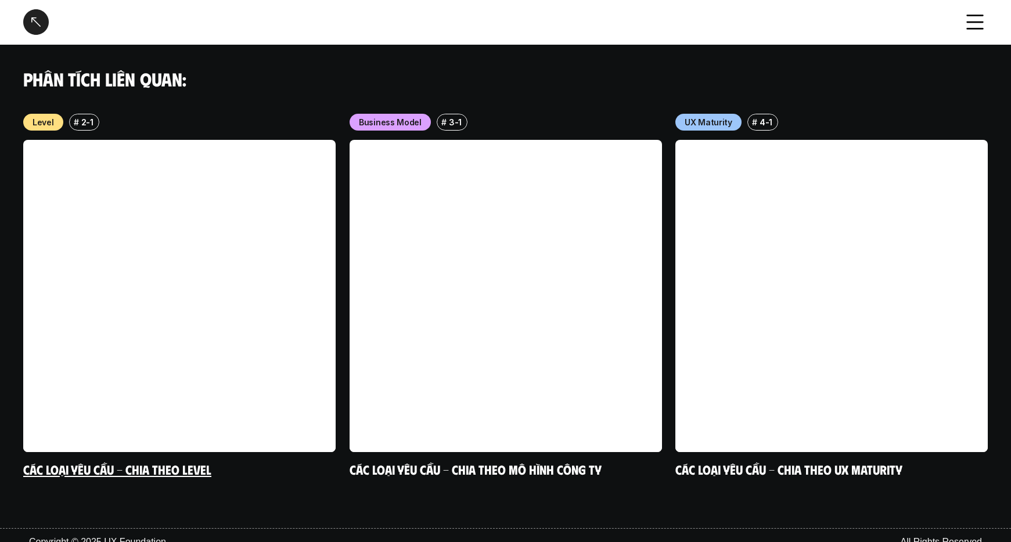
click at [172, 221] on link at bounding box center [179, 296] width 312 height 312
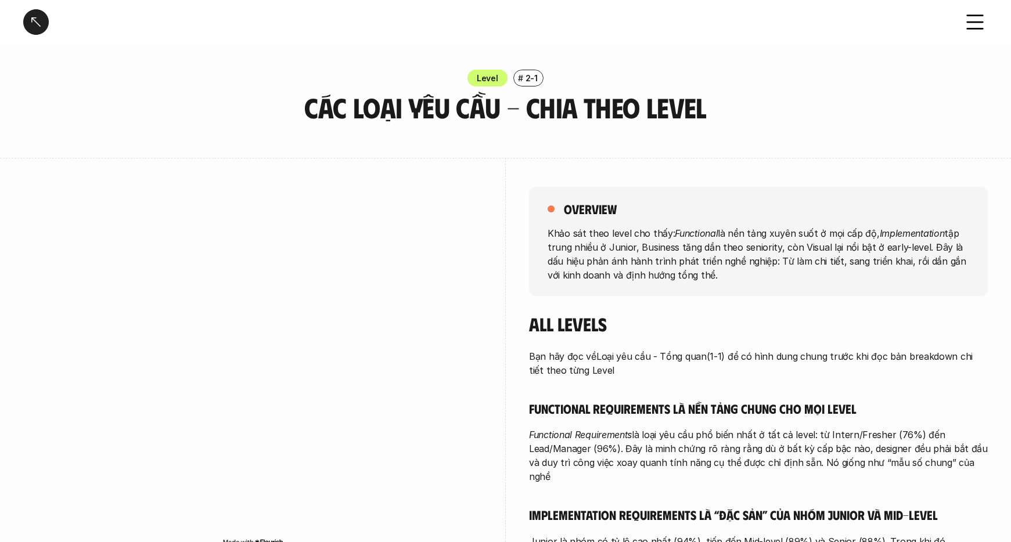
click at [564, 233] on p "Khảo sát theo level cho thấy: Functional là nền tảng xuyên suốt ở mọi cấp độ, I…" at bounding box center [757, 254] width 421 height 56
drag, startPoint x: 586, startPoint y: 262, endPoint x: 597, endPoint y: 236, distance: 28.1
click at [593, 246] on p "Khảo sát theo level cho thấy: Functional là nền tảng xuyên suốt ở mọi cấp độ, I…" at bounding box center [757, 254] width 421 height 56
drag, startPoint x: 641, startPoint y: 225, endPoint x: 722, endPoint y: 223, distance: 81.3
click at [722, 223] on div "overview Khảo sát theo level cho thấy: Functional là nền tảng xuyên suốt ở mọi …" at bounding box center [758, 241] width 459 height 109
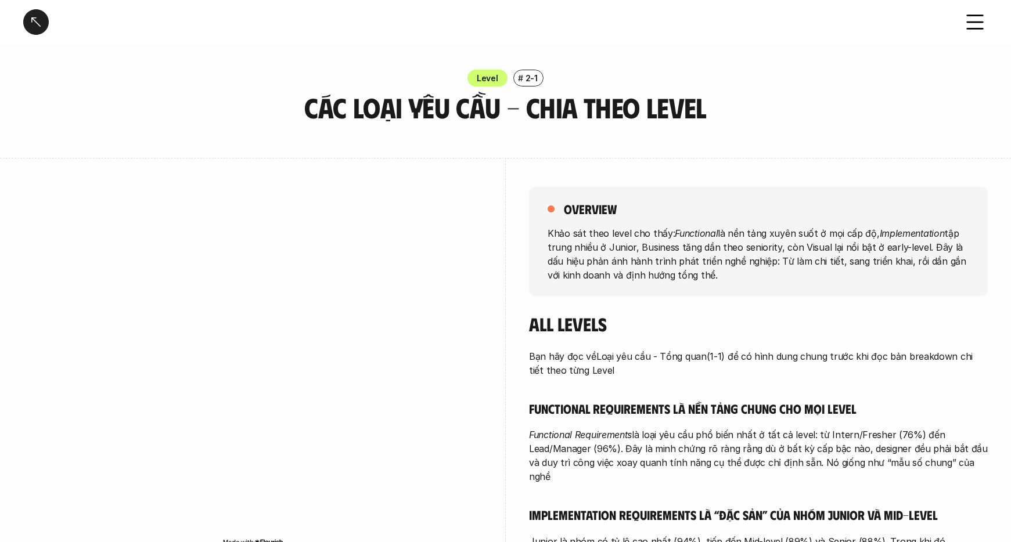
click at [686, 233] on em "Functional" at bounding box center [696, 233] width 43 height 12
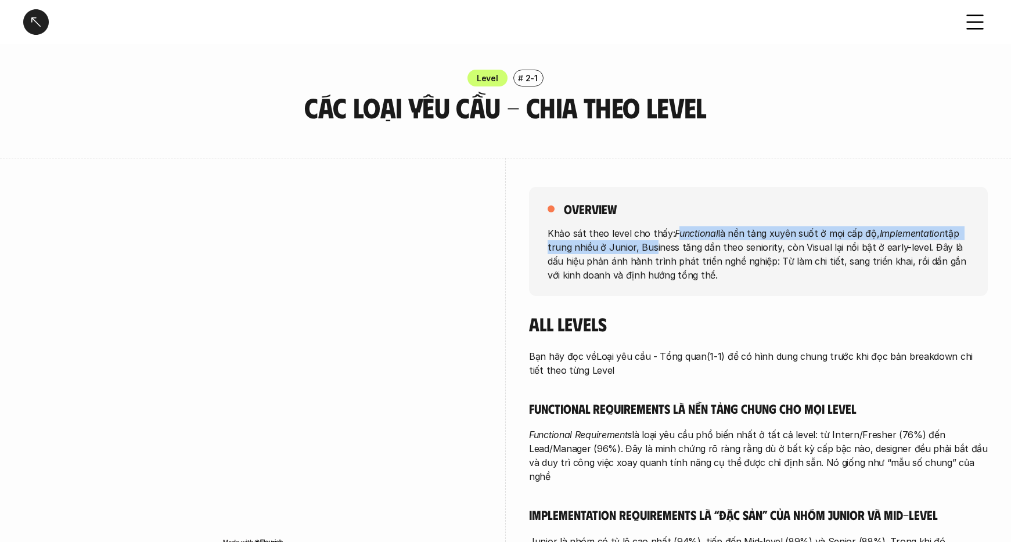
drag, startPoint x: 677, startPoint y: 233, endPoint x: 549, endPoint y: 256, distance: 130.3
click at [648, 251] on p "Khảo sát theo level cho thấy: Functional là nền tảng xuyên suốt ở mọi cấp độ, I…" at bounding box center [757, 254] width 421 height 56
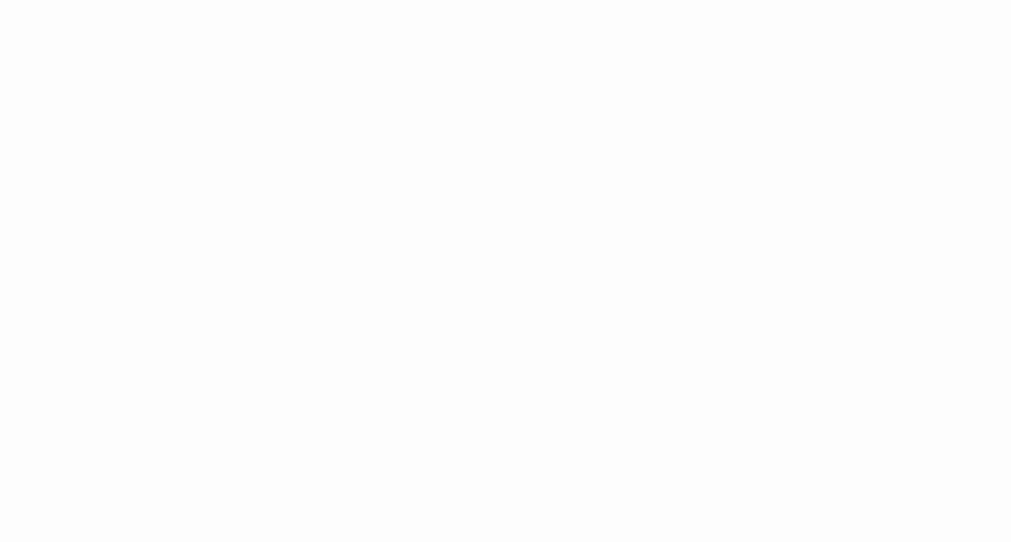
scroll to position [169, 0]
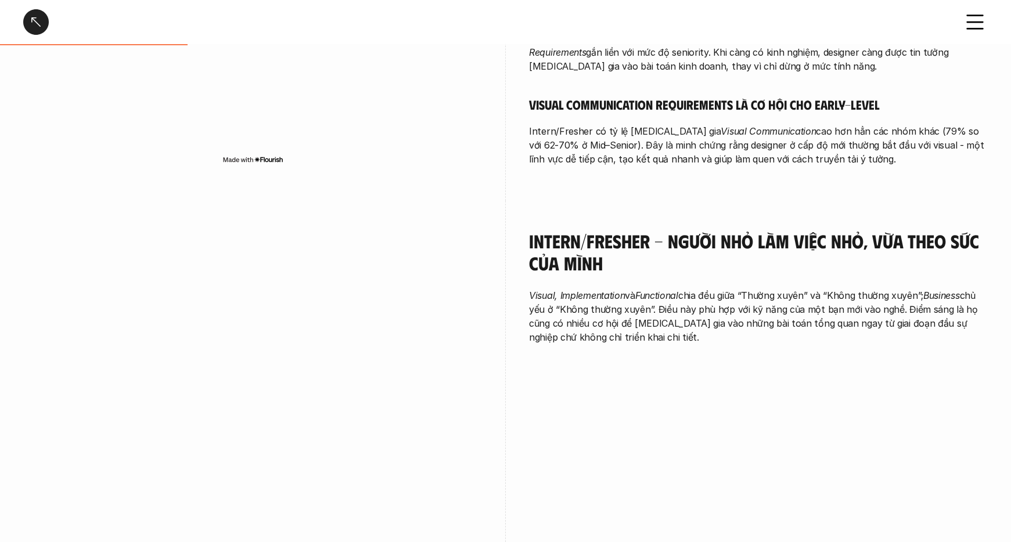
click at [697, 289] on p "Visual, Implementation và Functional chia đều giữa “Thường xuyên” và “Không thư…" at bounding box center [758, 317] width 459 height 56
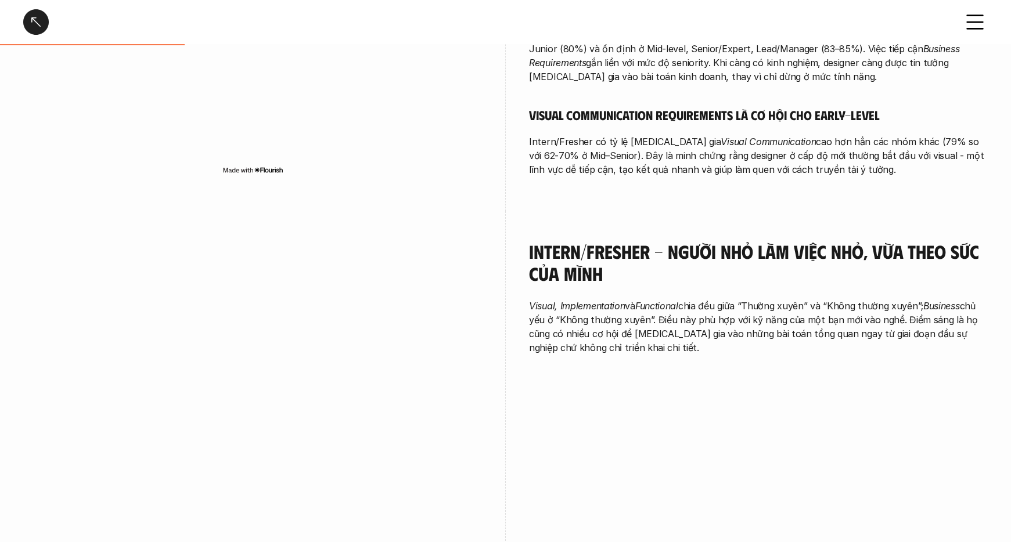
scroll to position [641, 0]
drag, startPoint x: 867, startPoint y: 170, endPoint x: 568, endPoint y: 133, distance: 300.6
click at [567, 134] on p "Intern/Fresher có tỷ lệ [MEDICAL_DATA] gia Visual Communication cao hơn hẳn các…" at bounding box center [758, 155] width 459 height 42
drag, startPoint x: 600, startPoint y: 127, endPoint x: 641, endPoint y: 299, distance: 176.6
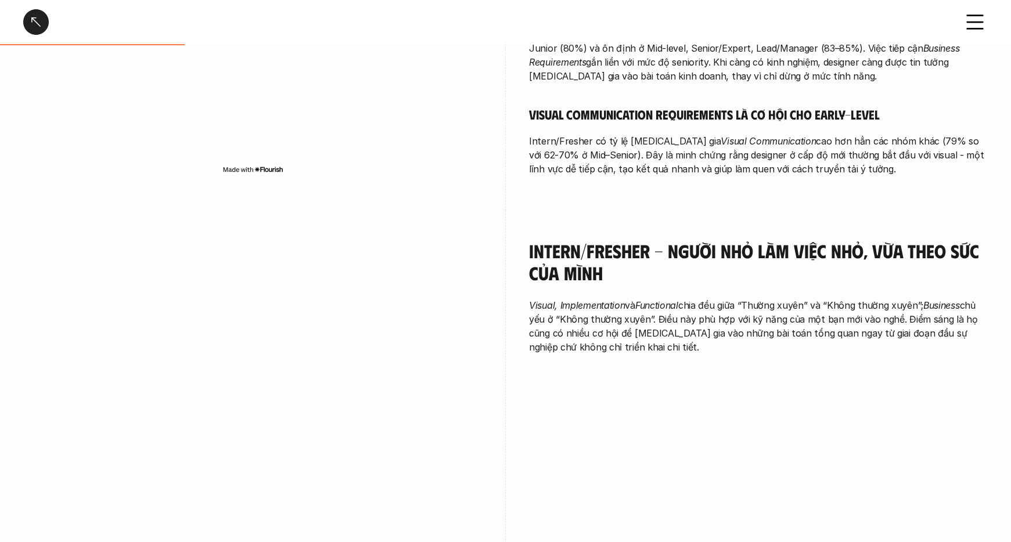
click at [629, 335] on p "Visual, Implementation và Functional chia đều giữa “Thường xuyên” và “Không thư…" at bounding box center [758, 326] width 459 height 56
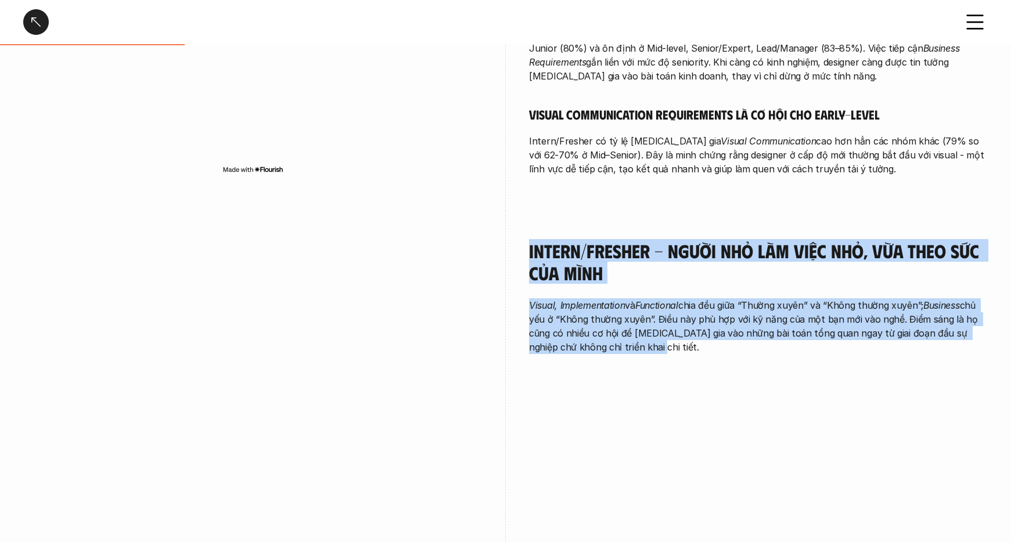
drag, startPoint x: 685, startPoint y: 349, endPoint x: 524, endPoint y: 232, distance: 199.1
click at [524, 233] on div "Intern/Fresher - Người nhỏ làm việc nhỏ, vừa theo sức của mình Visual, Implemen…" at bounding box center [505, 423] width 964 height 425
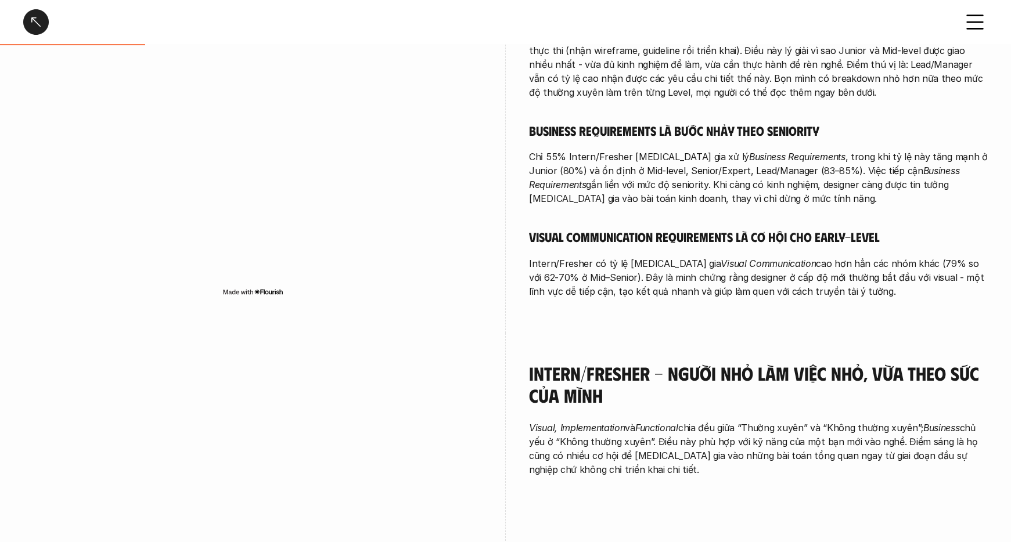
scroll to position [522, 0]
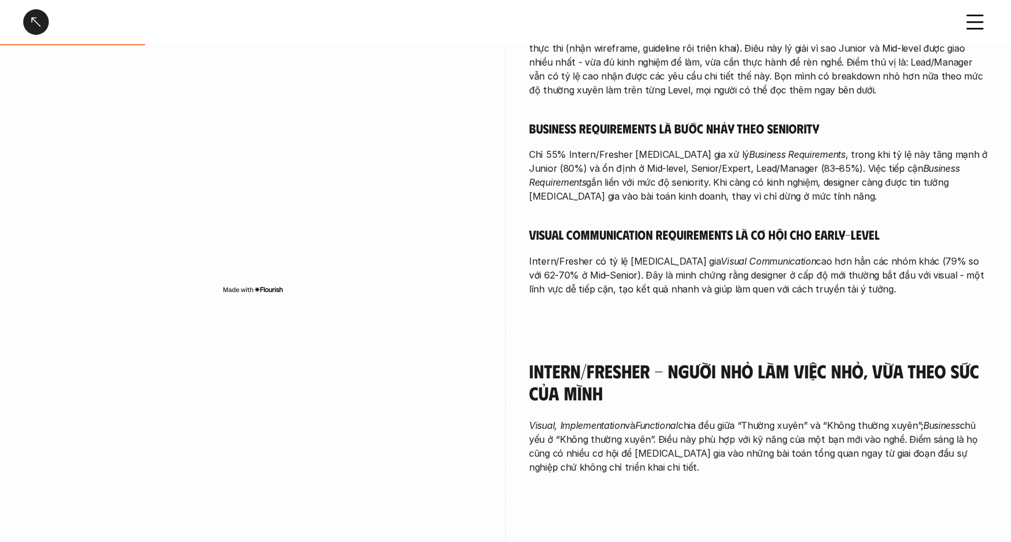
click at [689, 232] on div "Bạn hãy đọc về Loại yêu cầu - Tổng quan (1-1) để có hình dung chung trước khi đ…" at bounding box center [758, 62] width 459 height 468
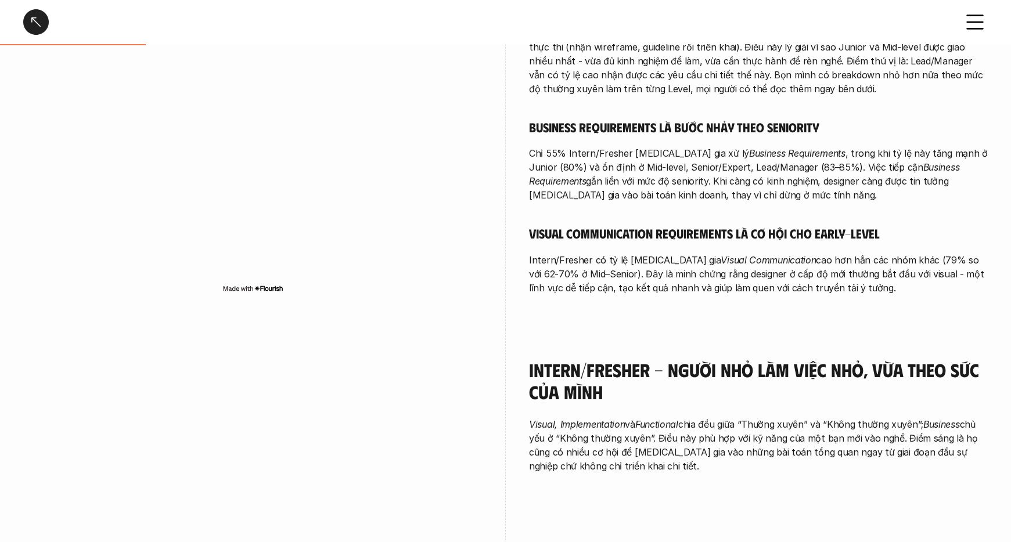
click at [686, 179] on p "Chỉ 55% Intern/Fresher [MEDICAL_DATA] gia xử lý Business Requirements , trong k…" at bounding box center [758, 174] width 459 height 56
click at [697, 195] on div "Bạn hãy đọc về Loại yêu cầu - Tổng quan (1-1) để có hình dung chung trước khi đ…" at bounding box center [758, 61] width 459 height 468
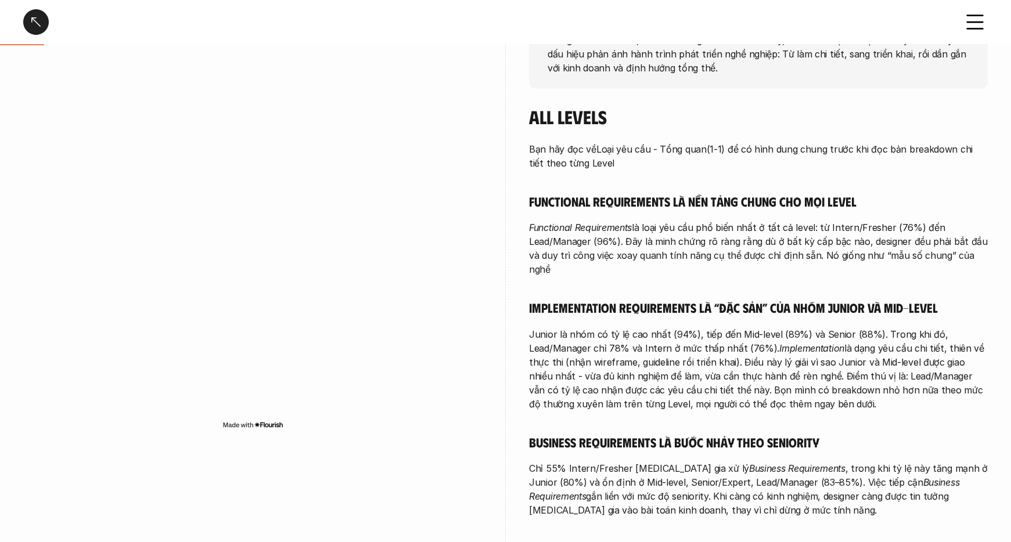
scroll to position [151, 0]
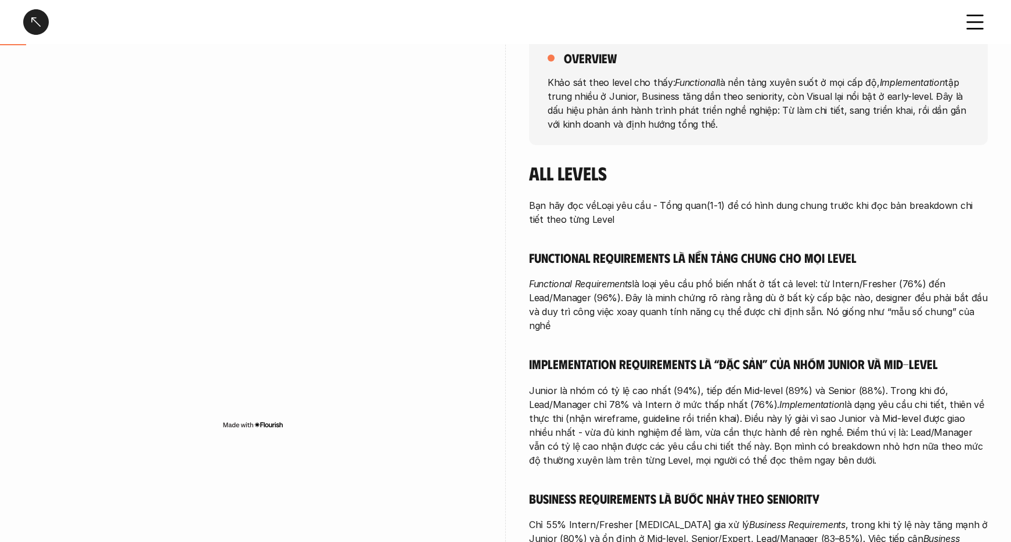
drag, startPoint x: 633, startPoint y: 221, endPoint x: 502, endPoint y: 197, distance: 133.3
click at [502, 197] on div "overview Khảo sát theo level cho thấy: Functional là nền tảng xuyên suốt ở mọi …" at bounding box center [505, 354] width 964 height 694
click at [621, 134] on div "overview Khảo sát theo level cho thấy: Functional là nền tảng xuyên suốt ở mọi …" at bounding box center [758, 90] width 459 height 109
click at [643, 223] on p "Bạn hãy đọc về Loại yêu cầu - Tổng quan (1-1) để có hình dung chung trước khi đ…" at bounding box center [758, 213] width 459 height 28
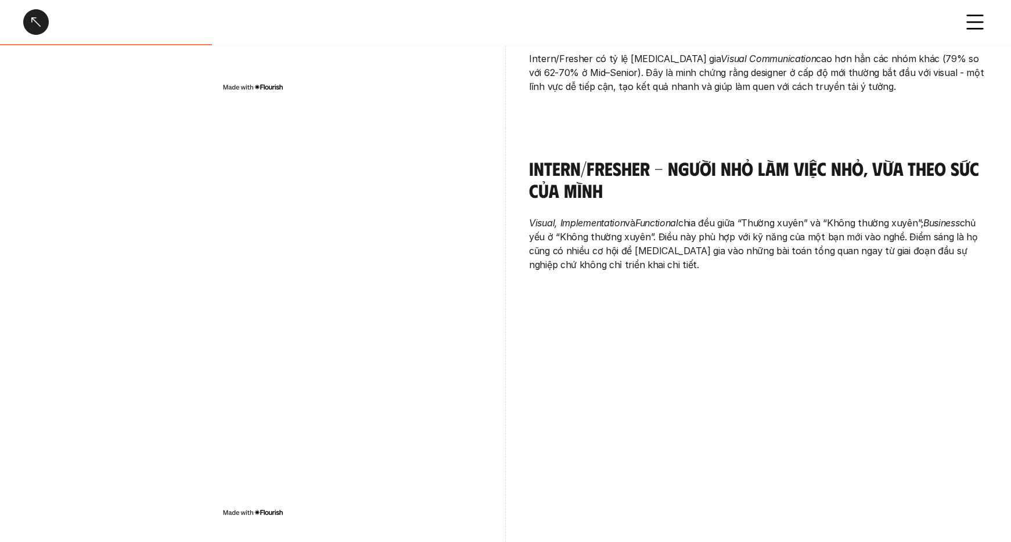
scroll to position [726, 0]
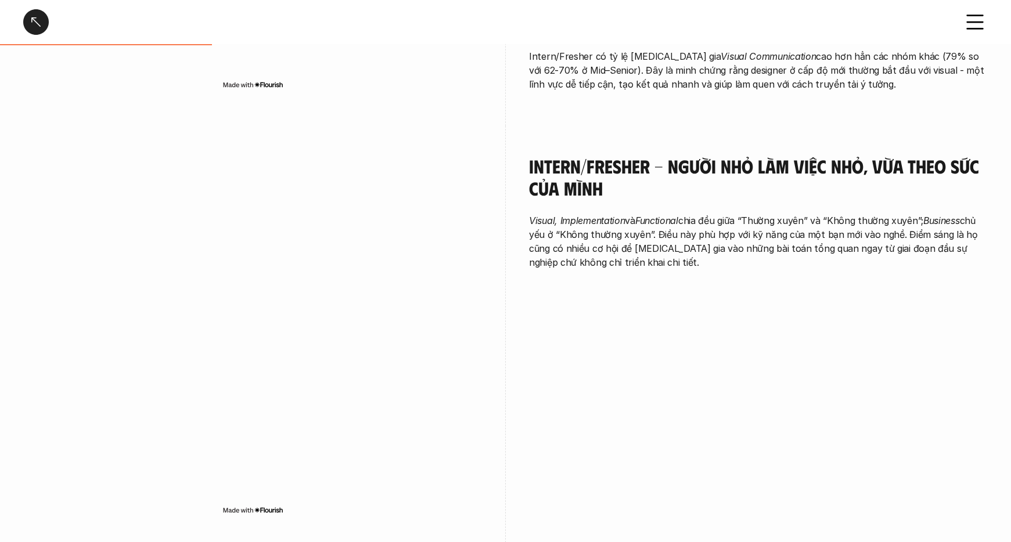
click at [606, 215] on em "Visual, Implementation" at bounding box center [577, 221] width 96 height 12
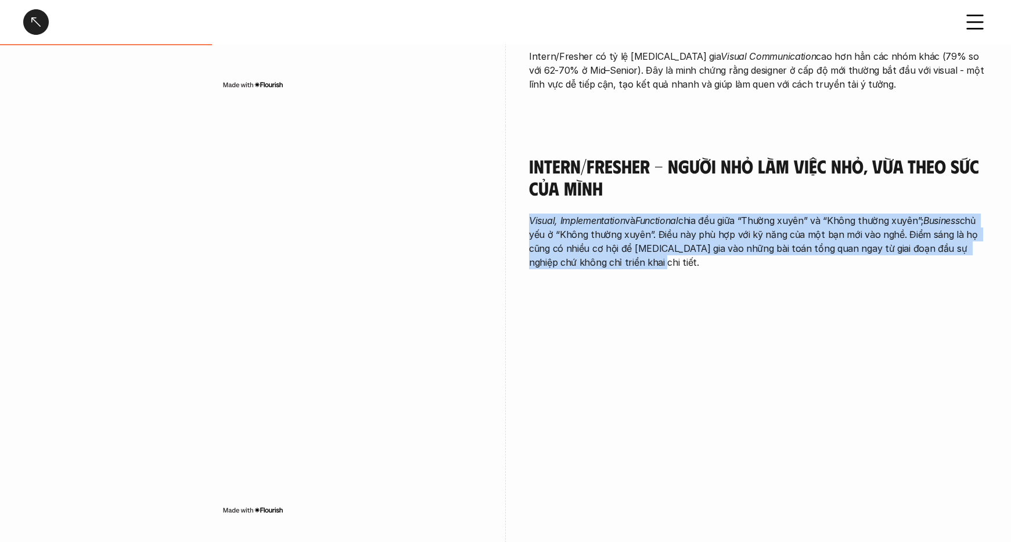
drag, startPoint x: 520, startPoint y: 201, endPoint x: 616, endPoint y: 255, distance: 110.2
click at [616, 255] on div "Intern/Fresher - Người nhỏ làm việc nhỏ, vừa theo sức của mình Visual, Implemen…" at bounding box center [505, 338] width 964 height 425
click at [619, 254] on p "Visual, Implementation và Functional chia đều giữa “Thường xuyên” và “Không thư…" at bounding box center [758, 242] width 459 height 56
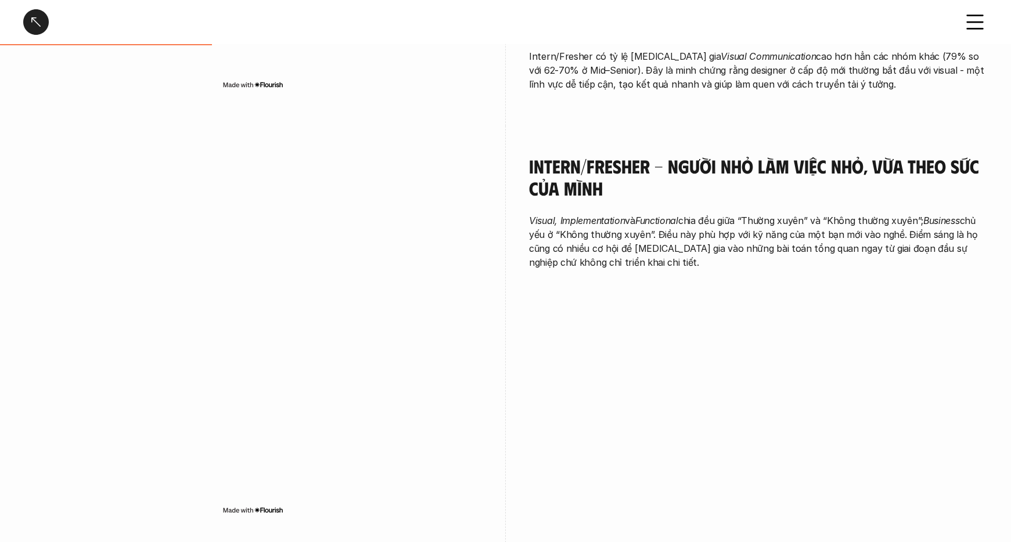
drag, startPoint x: 646, startPoint y: 255, endPoint x: 434, endPoint y: 255, distance: 211.9
click at [510, 255] on div "Intern/Fresher - Người nhỏ làm việc nhỏ, vừa theo sức của mình Visual, Implemen…" at bounding box center [505, 338] width 964 height 425
click at [860, 246] on p "Visual, Implementation và Functional chia đều giữa “Thường xuyên” và “Không thư…" at bounding box center [758, 242] width 459 height 56
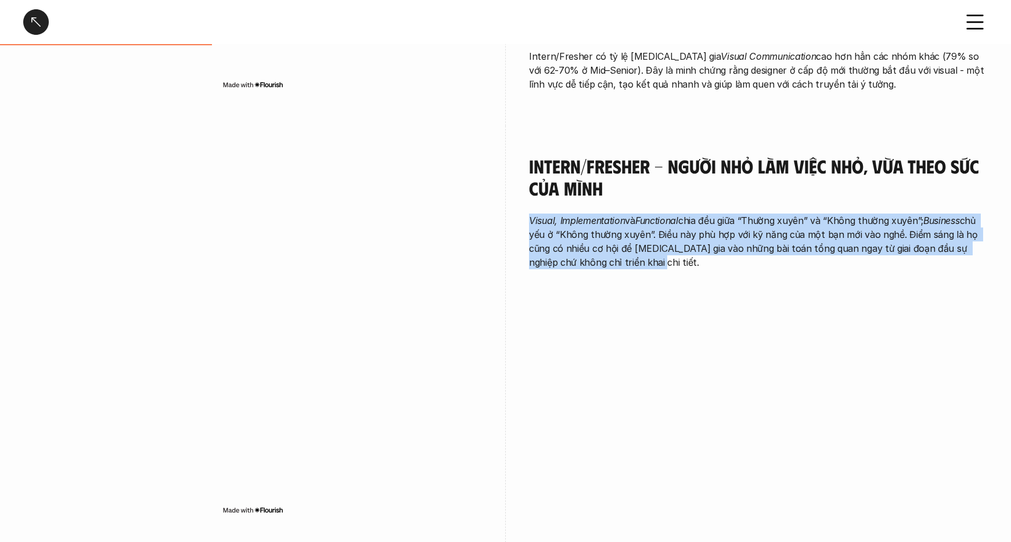
drag, startPoint x: 821, startPoint y: 255, endPoint x: 527, endPoint y: 209, distance: 298.4
click at [527, 209] on div "Intern/Fresher - Người nhỏ làm việc nhỏ, vừa theo sức của mình Visual, Implemen…" at bounding box center [505, 338] width 964 height 425
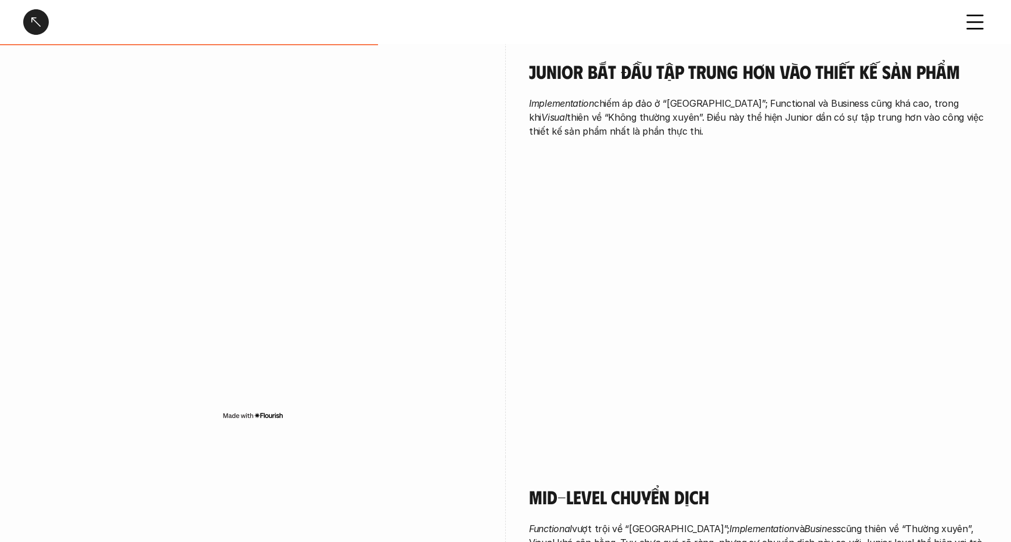
scroll to position [1145, 0]
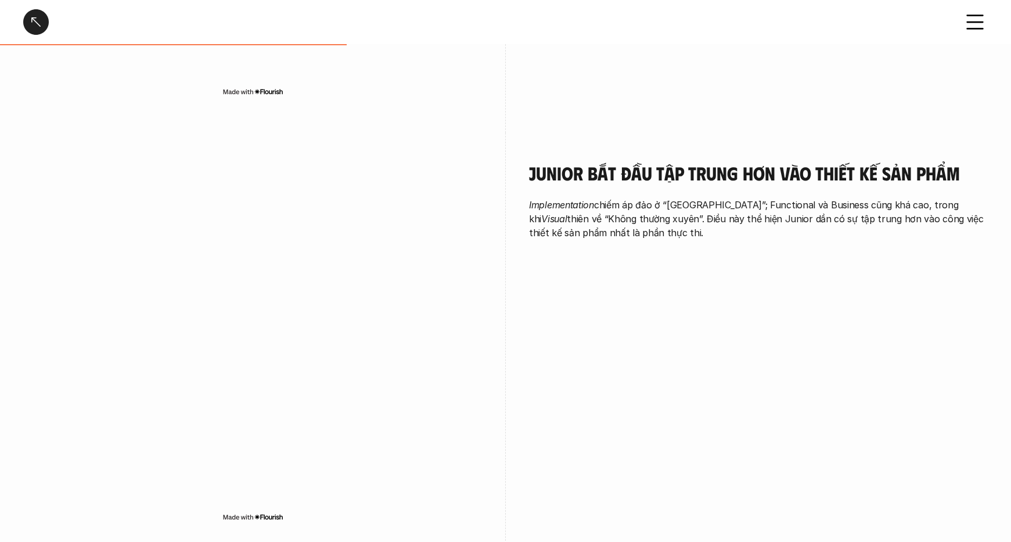
click at [652, 217] on p "Implementation chiếm áp đảo ở “[GEOGRAPHIC_DATA]”; Functional và Business cũng …" at bounding box center [758, 219] width 459 height 42
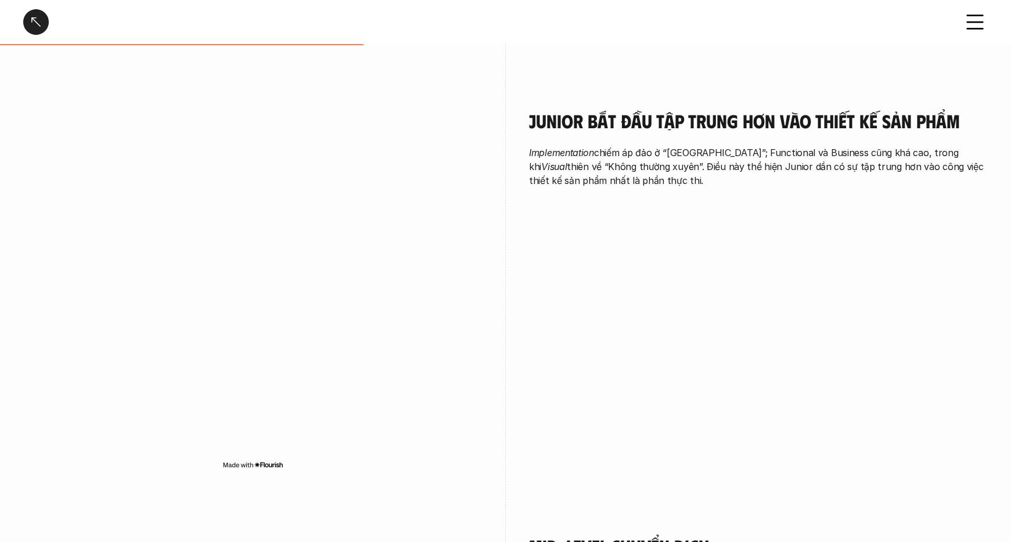
scroll to position [1197, 0]
drag, startPoint x: 636, startPoint y: 180, endPoint x: 525, endPoint y: 140, distance: 117.9
click at [525, 140] on div "Junior bắt đầu tập trung hơn vào thiết kế sản phẩm Implementation chiếm áp đảo …" at bounding box center [505, 293] width 964 height 425
click at [525, 139] on div "Junior bắt đầu tập trung hơn vào thiết kế sản phẩm Implementation chiếm áp đảo …" at bounding box center [505, 293] width 964 height 425
drag, startPoint x: 539, startPoint y: 138, endPoint x: 674, endPoint y: 167, distance: 138.3
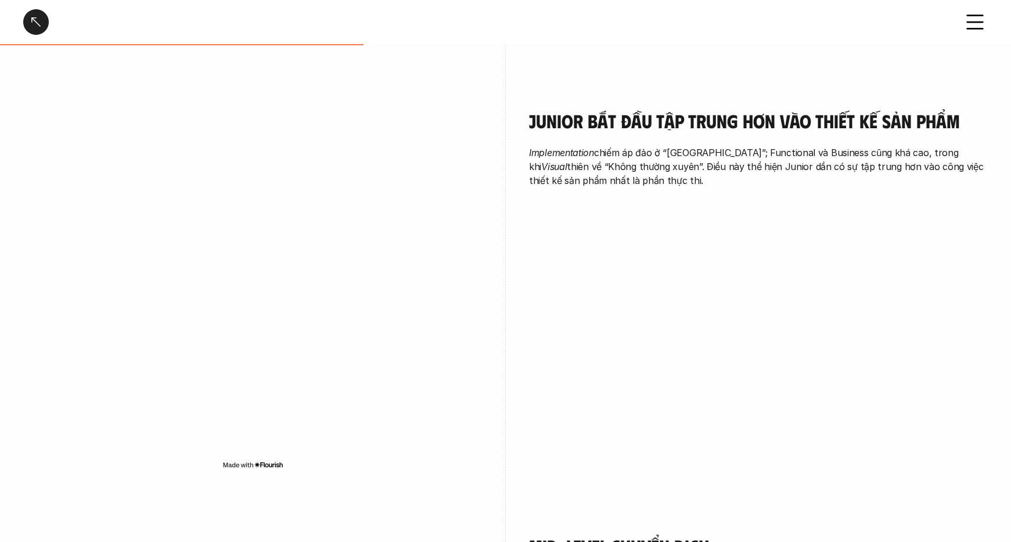
click at [674, 167] on div "Junior bắt đầu tập trung hơn vào thiết kế sản phẩm Implementation chiếm áp đảo …" at bounding box center [505, 293] width 964 height 425
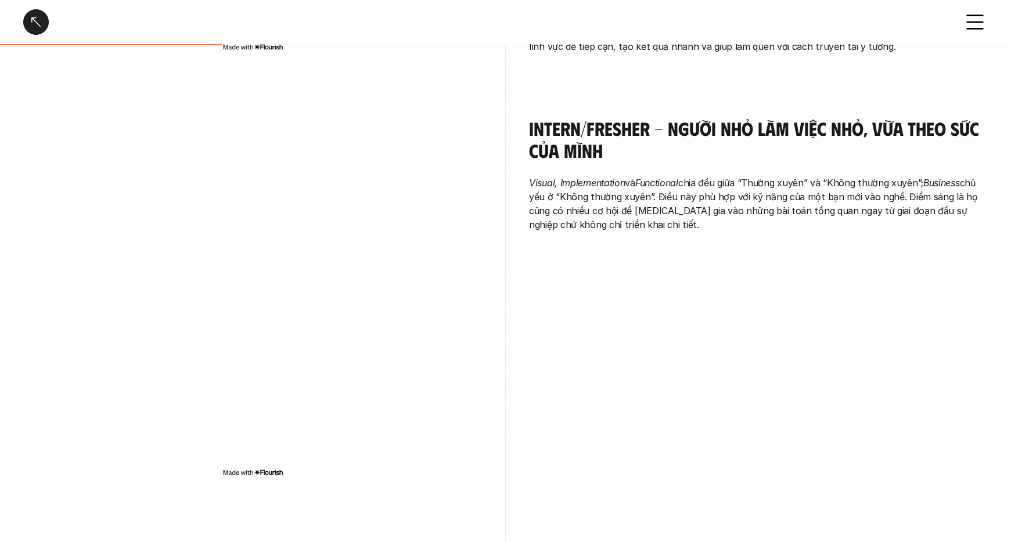
scroll to position [765, 0]
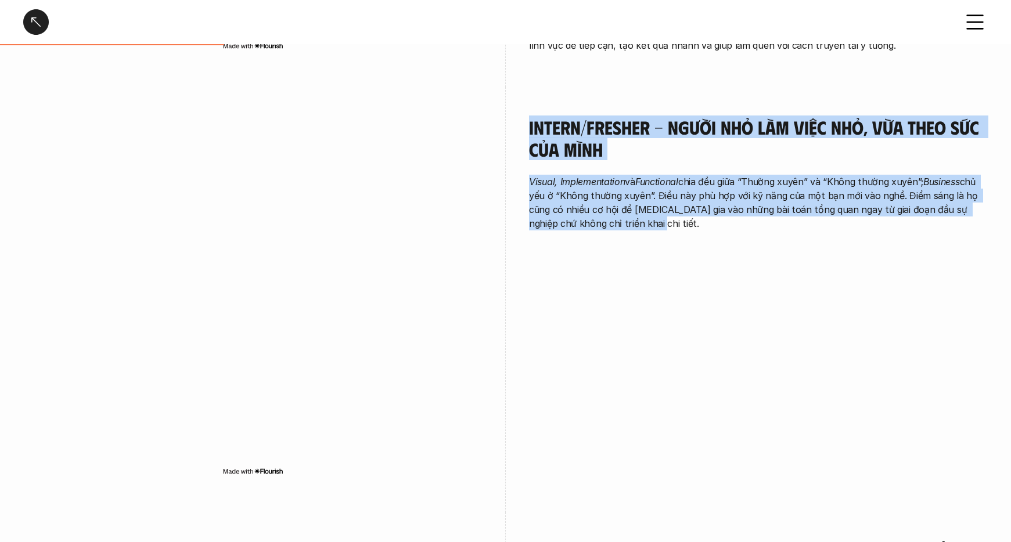
drag, startPoint x: 657, startPoint y: 207, endPoint x: 494, endPoint y: 146, distance: 174.3
click at [494, 146] on div "Intern/Fresher - Người nhỏ làm việc nhỏ, vừa theo sức của mình Visual, Implemen…" at bounding box center [505, 299] width 964 height 425
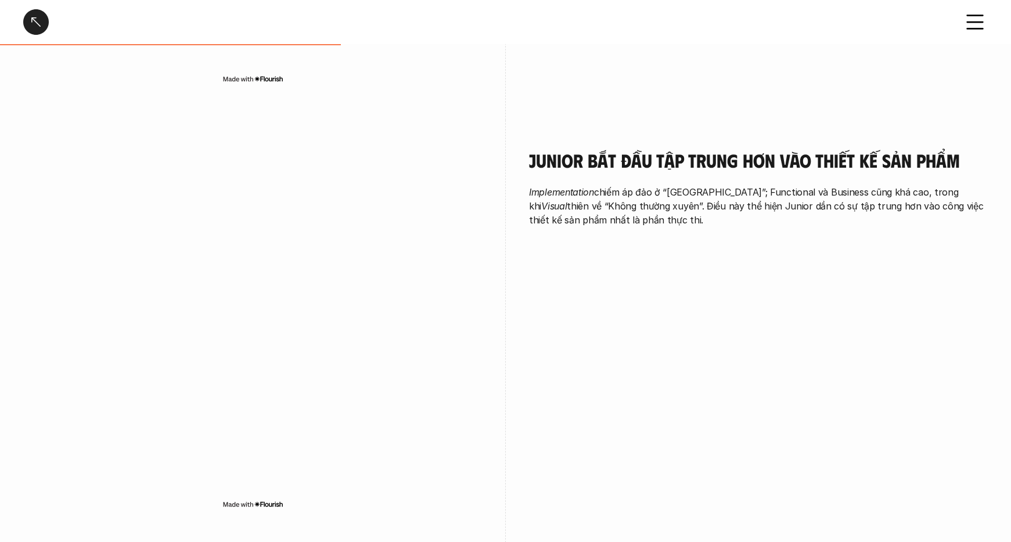
scroll to position [1126, 0]
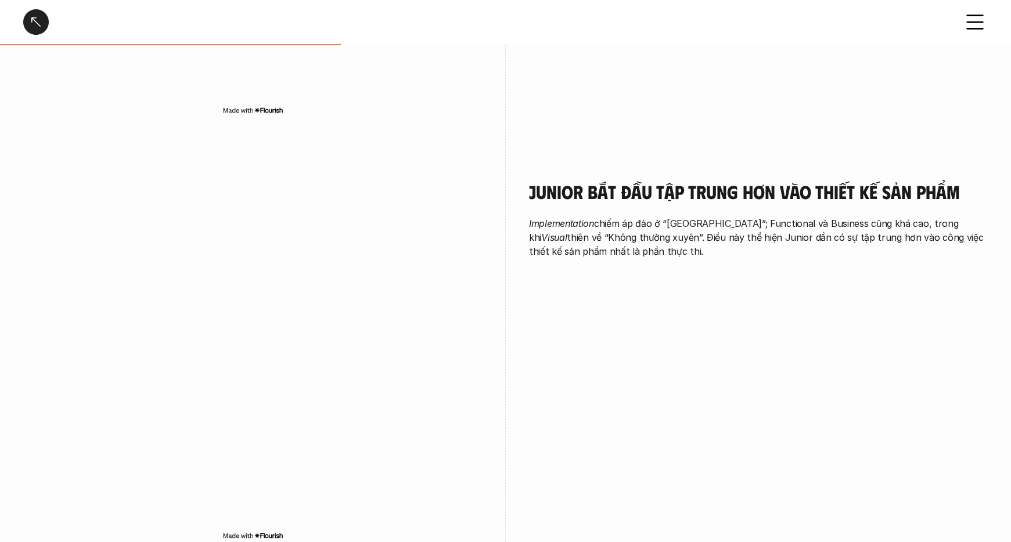
click at [637, 245] on div "Junior bắt đầu tập trung hơn vào thiết kế sản phẩm Implementation chiếm áp đảo …" at bounding box center [758, 223] width 459 height 142
drag, startPoint x: 669, startPoint y: 243, endPoint x: 526, endPoint y: 208, distance: 147.0
click at [526, 208] on div "Junior bắt đầu tập trung hơn vào thiết kế sản phẩm Implementation chiếm áp đảo …" at bounding box center [505, 364] width 964 height 425
click at [506, 240] on div "Junior bắt đầu tập trung hơn vào thiết kế sản phẩm Implementation chiếm áp đảo …" at bounding box center [505, 364] width 964 height 425
click at [517, 334] on div "Junior bắt đầu tập trung hơn vào thiết kế sản phẩm Implementation chiếm áp đảo …" at bounding box center [505, 364] width 964 height 425
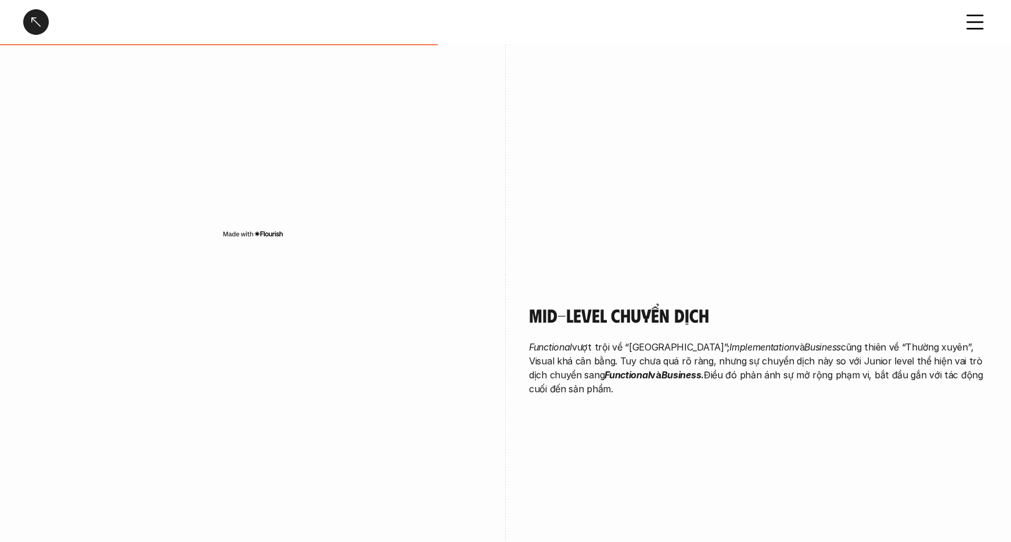
click at [595, 340] on p "Functional vượt trội về “Thường xuyên”; Implementation và Business cũng thiên v…" at bounding box center [758, 368] width 459 height 56
click at [584, 316] on div "Mid-level chuyển dịch Functional vượt trội về “Thường xuyên”; Implementation và…" at bounding box center [758, 350] width 459 height 92
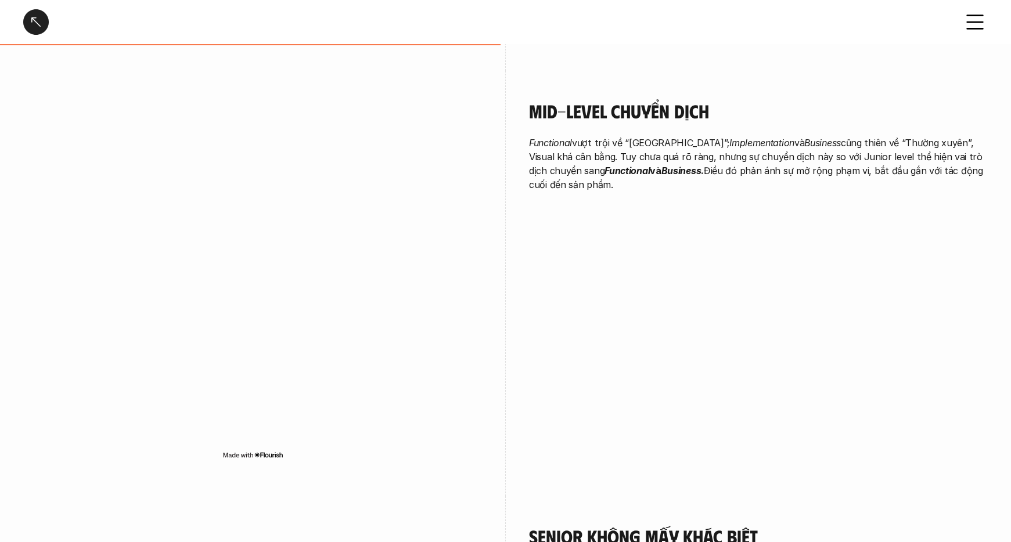
scroll to position [1627, 0]
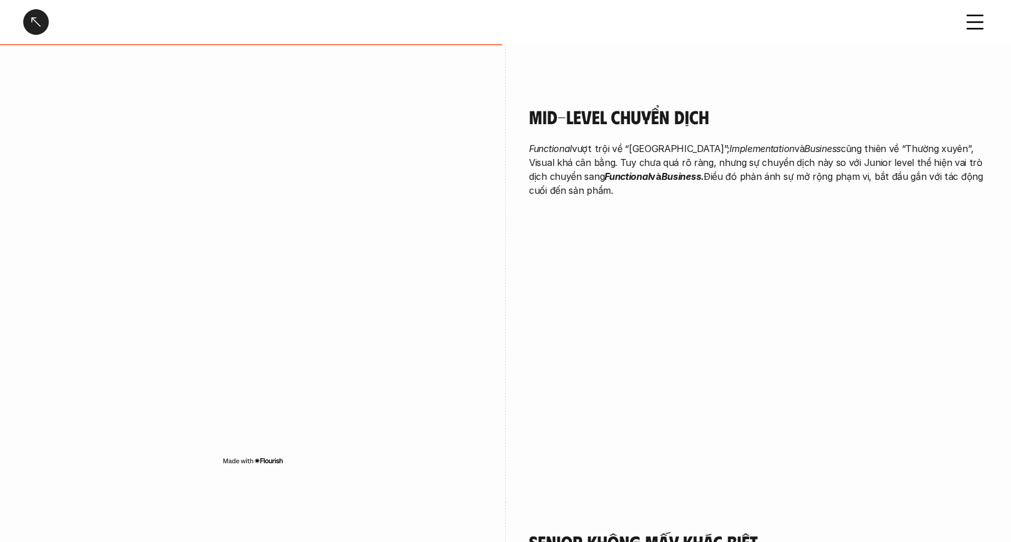
click at [579, 158] on p "Functional vượt trội về “Thường xuyên”; Implementation và Business cũng thiên v…" at bounding box center [758, 170] width 459 height 56
drag, startPoint x: 570, startPoint y: 124, endPoint x: 788, endPoint y: 106, distance: 218.4
click at [788, 106] on div "Mid-level chuyển dịch Functional vượt trội về “Thường xuyên”; Implementation và…" at bounding box center [758, 152] width 459 height 92
click at [774, 142] on p "Functional vượt trội về “Thường xuyên”; Implementation và Business cũng thiên v…" at bounding box center [758, 170] width 459 height 56
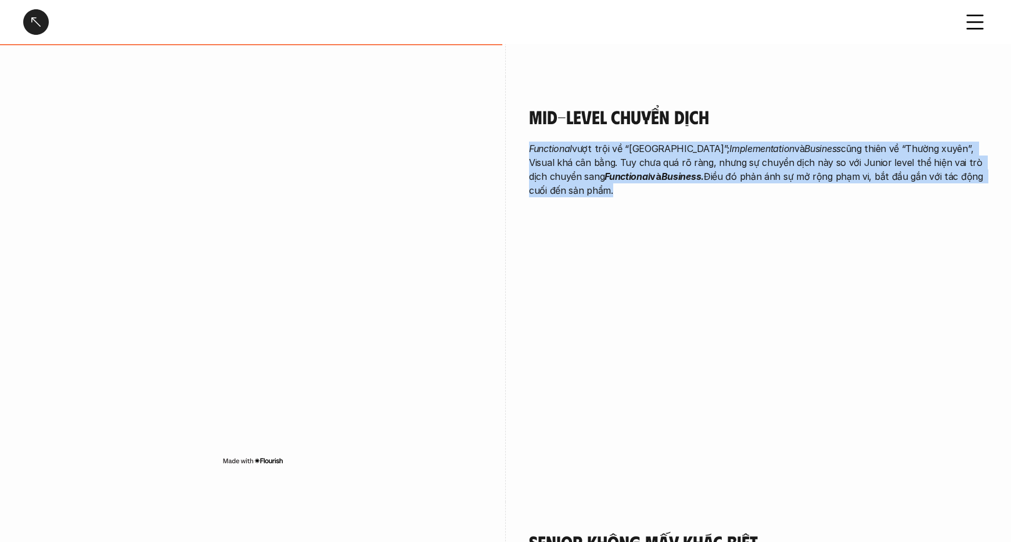
drag, startPoint x: 751, startPoint y: 126, endPoint x: 585, endPoint y: 181, distance: 174.4
click at [585, 181] on div "Mid-level chuyển dịch Functional vượt trội về “Thường xuyên”; Implementation và…" at bounding box center [758, 152] width 459 height 92
click at [585, 181] on p "Functional vượt trội về “Thường xuyên”; Implementation và Business cũng thiên v…" at bounding box center [758, 170] width 459 height 56
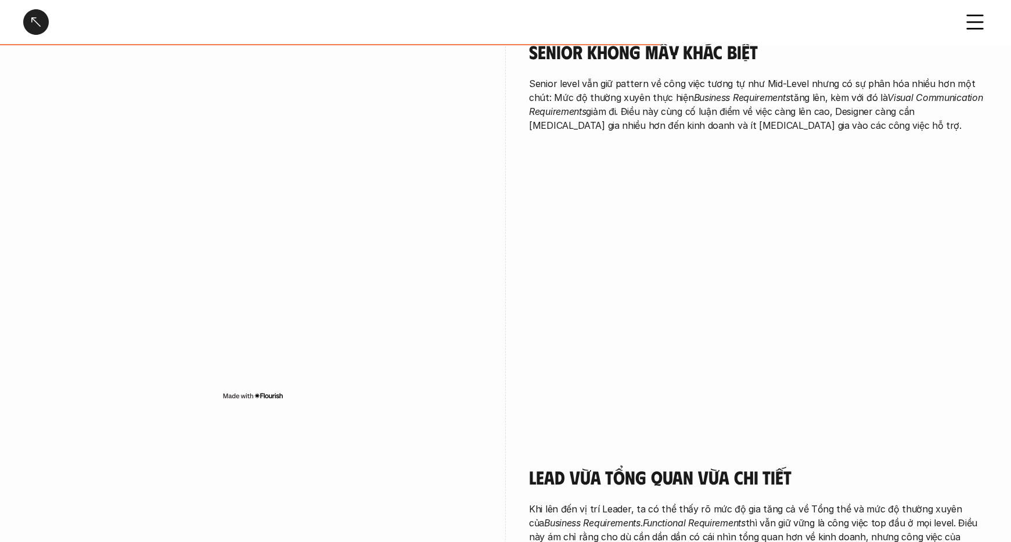
click at [651, 172] on div "Senior không mấy khác biệt Senior level vẫn giữ pattern về công việc tương tự n…" at bounding box center [505, 224] width 964 height 425
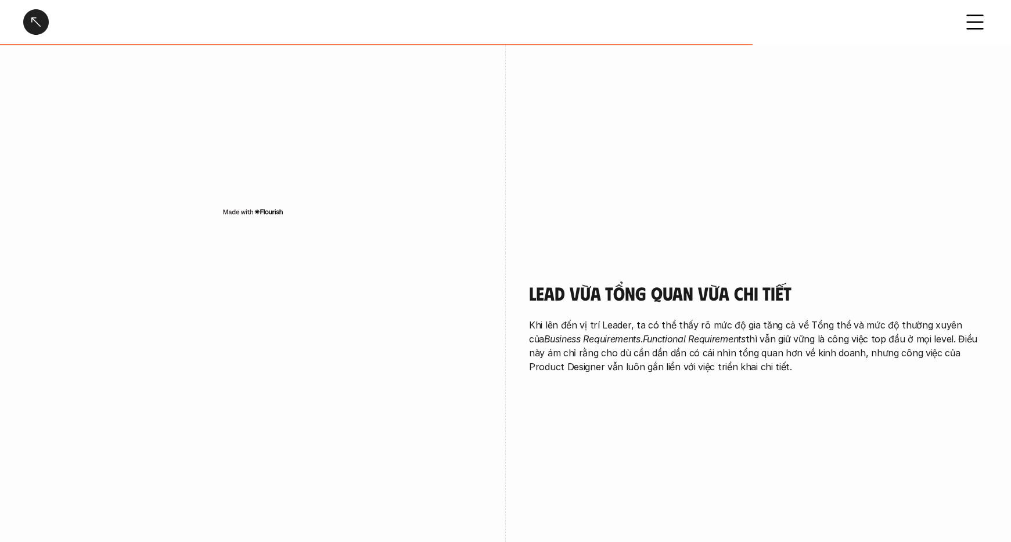
scroll to position [2425, 0]
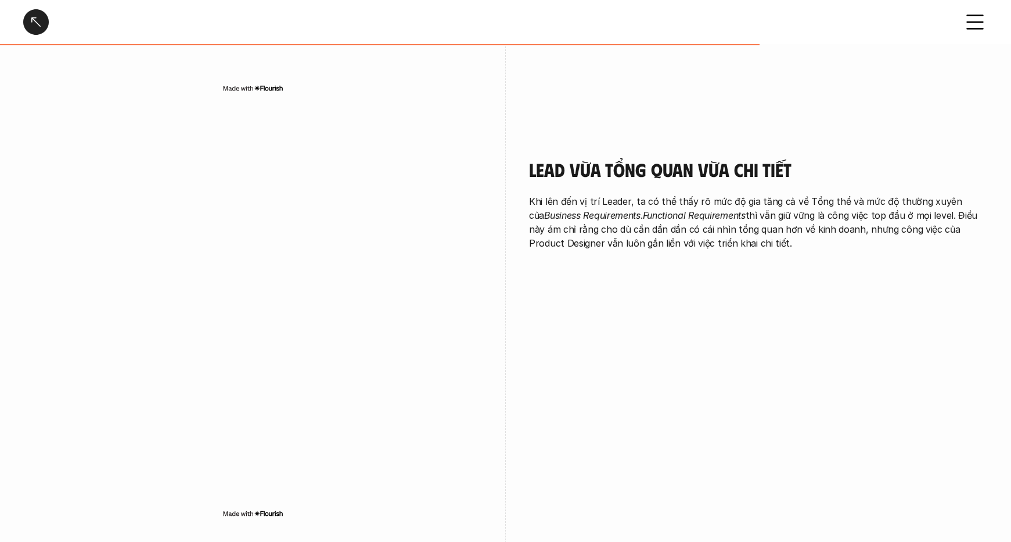
drag, startPoint x: 827, startPoint y: 223, endPoint x: 532, endPoint y: 151, distance: 303.1
click at [532, 158] on div "Lead vừa tổng quan vừa chi tiết Khi lên đến vị trí Leader, ta có thể thấy rõ mứ…" at bounding box center [758, 204] width 459 height 92
click at [529, 158] on h4 "Lead vừa tổng quan vừa chi tiết" at bounding box center [758, 169] width 459 height 22
drag, startPoint x: 529, startPoint y: 151, endPoint x: 773, endPoint y: 230, distance: 257.0
click at [773, 230] on div "Lead vừa tổng quan vừa chi tiết Khi lên đến vị trí Leader, ta có thể thấy rõ mứ…" at bounding box center [758, 204] width 459 height 92
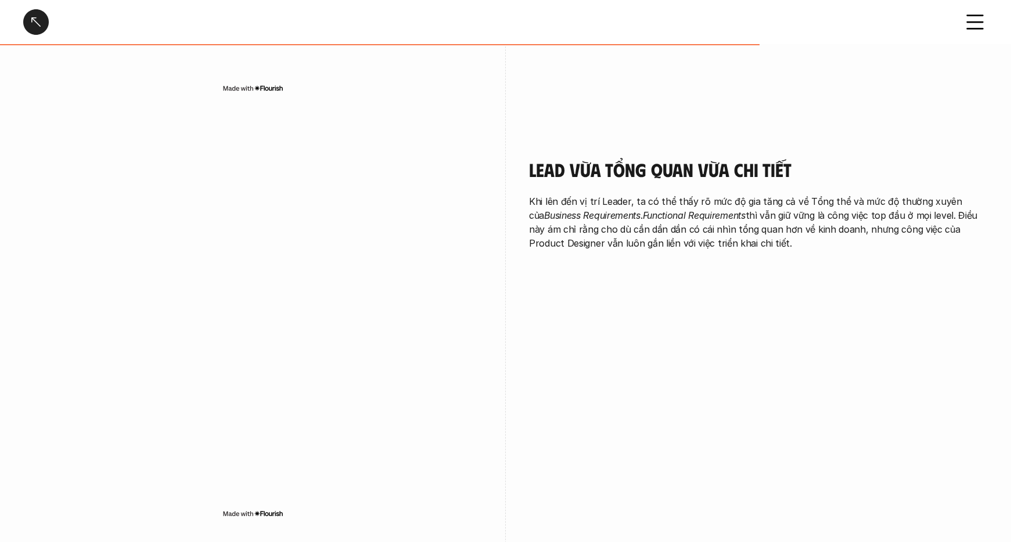
click at [773, 230] on p "Khi lên đến vị trí Leader, ta có thể thấy rõ mức độ gia tăng cả về Tổng thể và …" at bounding box center [758, 222] width 459 height 56
drag, startPoint x: 765, startPoint y: 232, endPoint x: 522, endPoint y: 152, distance: 255.5
click at [522, 151] on div "Lead vừa tổng quan vừa chi tiết Khi lên đến vị trí Leader, ta có thể thấy rõ mứ…" at bounding box center [505, 341] width 964 height 425
click at [523, 151] on div "Lead vừa tổng quan vừa chi tiết Khi lên đến vị trí Leader, ta có thể thấy rõ mứ…" at bounding box center [505, 341] width 964 height 425
drag, startPoint x: 524, startPoint y: 147, endPoint x: 878, endPoint y: 295, distance: 384.6
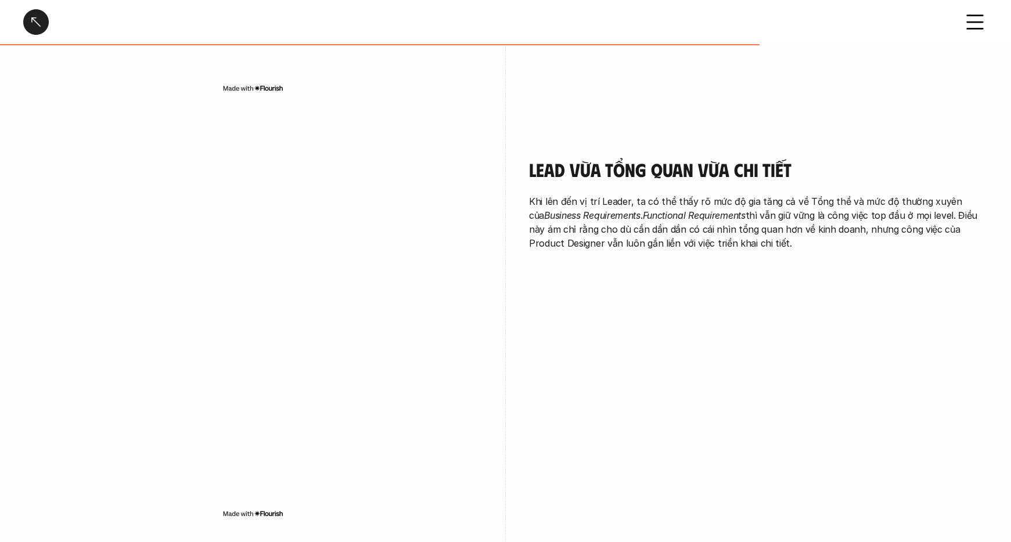
click at [878, 295] on div "Lead vừa tổng quan vừa chi tiết Khi lên đến vị trí Leader, ta có thể thấy rõ mứ…" at bounding box center [505, 341] width 964 height 425
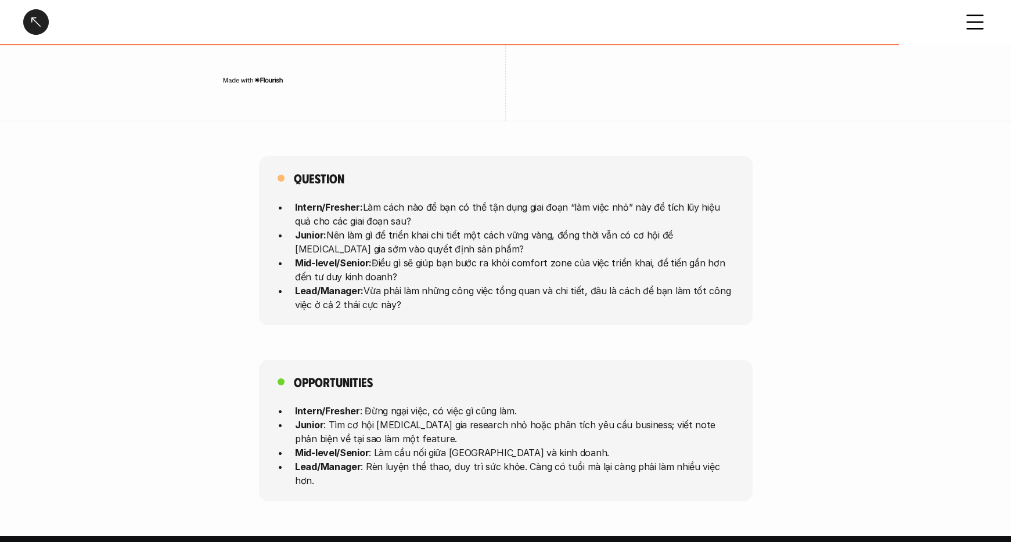
scroll to position [2857, 0]
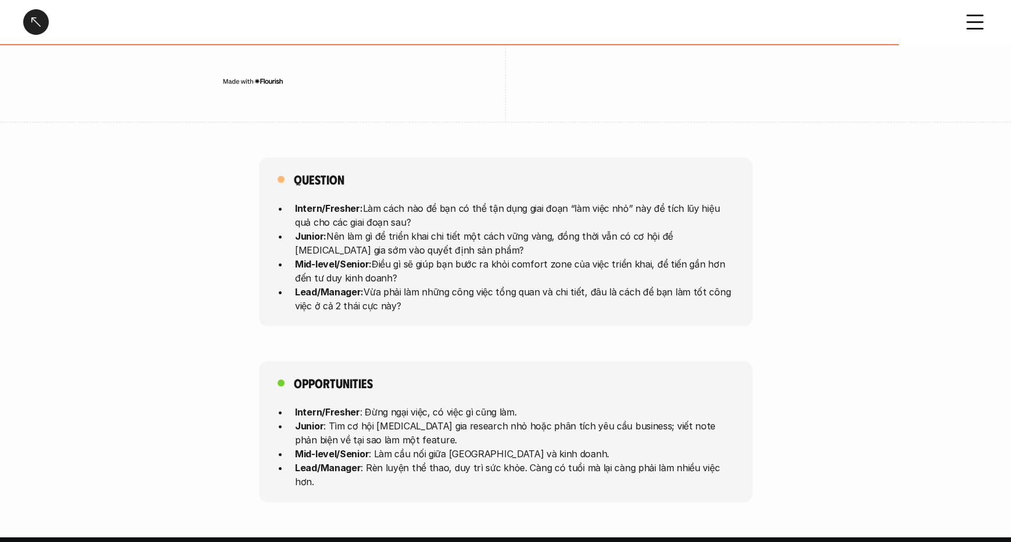
click at [322, 229] on p "Junior: Nên làm gì để triển khai chi tiết một cách vững vàng, đồng thời vẫn có …" at bounding box center [514, 243] width 439 height 28
click at [356, 229] on p "Junior: Nên làm gì để triển khai chi tiết một cách vững vàng, đồng thời vẫn có …" at bounding box center [514, 243] width 439 height 28
click at [299, 202] on strong "Intern/Fresher:" at bounding box center [329, 208] width 68 height 12
drag, startPoint x: 282, startPoint y: 192, endPoint x: 488, endPoint y: 323, distance: 243.8
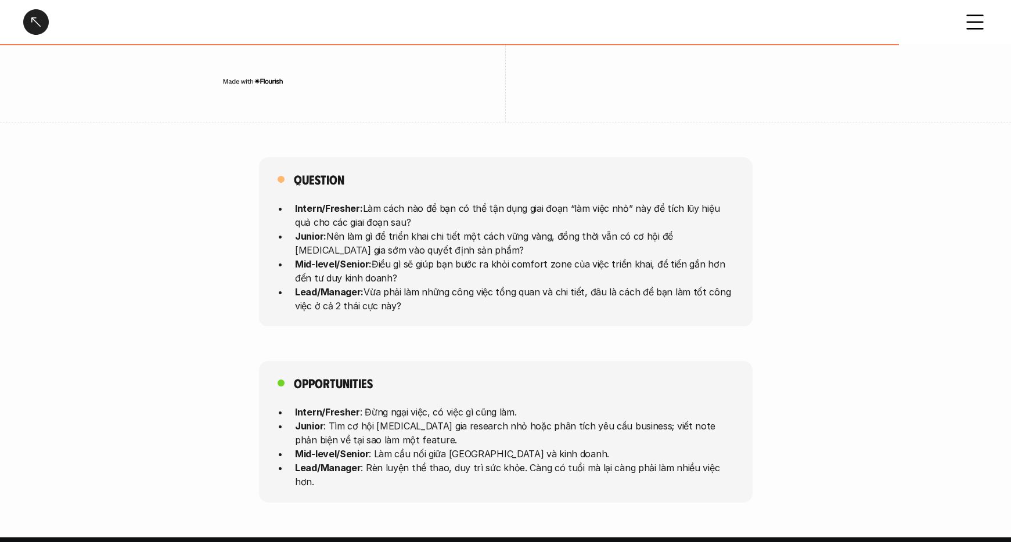
drag, startPoint x: 506, startPoint y: 302, endPoint x: 271, endPoint y: 192, distance: 259.7
click at [271, 192] on div "Question Intern/Fresher: Làm cách nào để bạn có thể tận dụng giai đoạn “làm việ…" at bounding box center [505, 242] width 493 height 170
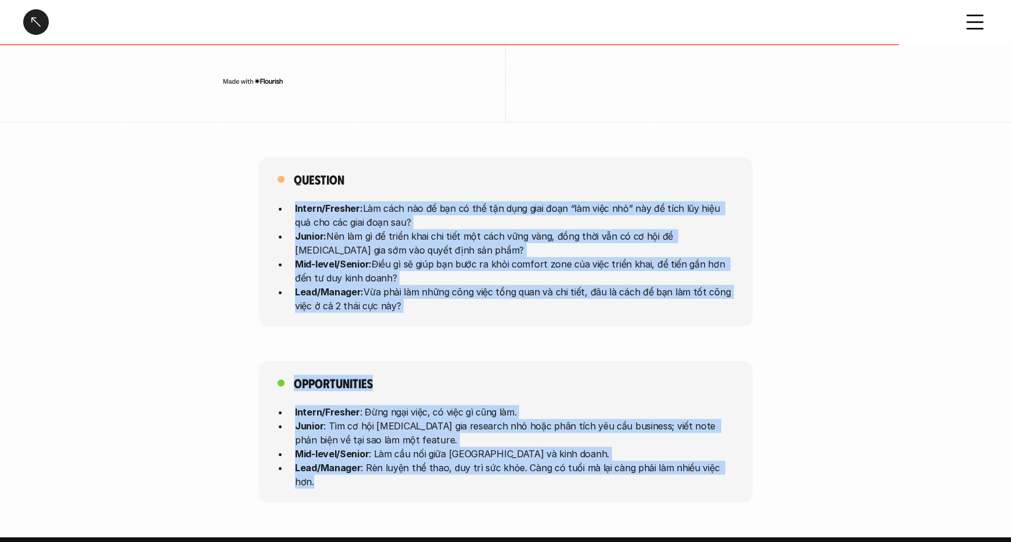
drag, startPoint x: 287, startPoint y: 197, endPoint x: 734, endPoint y: 424, distance: 502.1
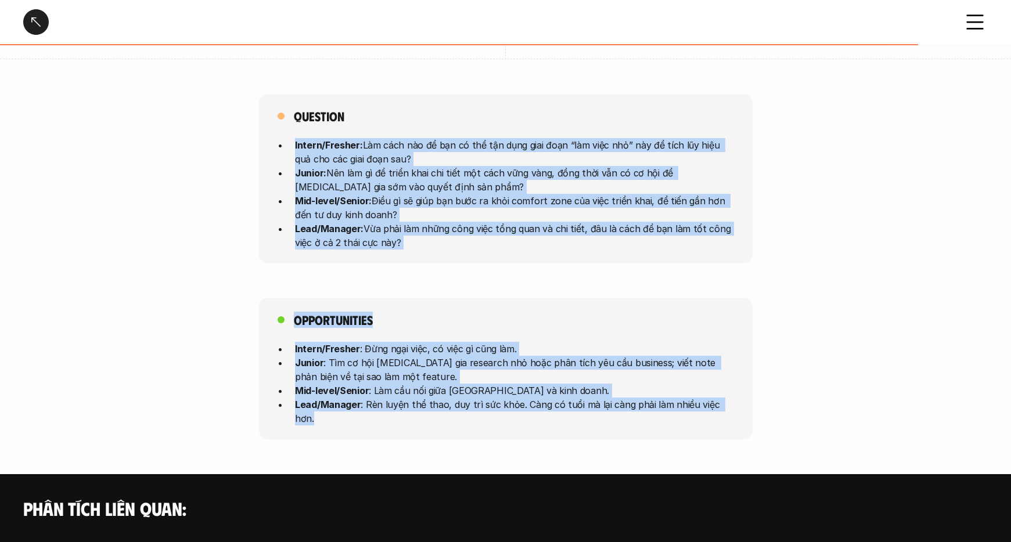
scroll to position [2923, 0]
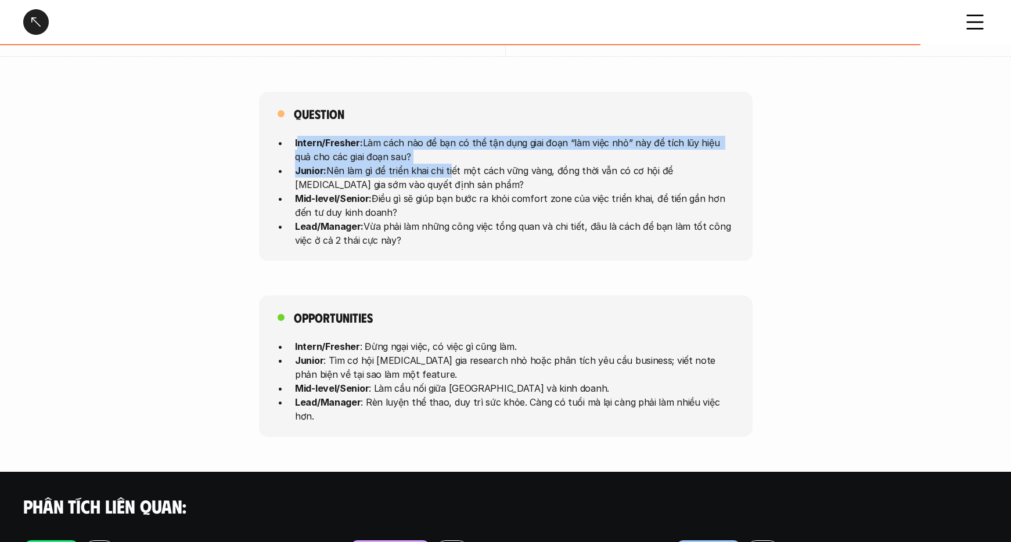
drag, startPoint x: 300, startPoint y: 128, endPoint x: 447, endPoint y: 153, distance: 149.4
click at [447, 153] on ul "Intern/Fresher: Làm cách nào để bạn có thể tận dụng giai đoạn “làm việc nhỏ” nà…" at bounding box center [505, 190] width 456 height 111
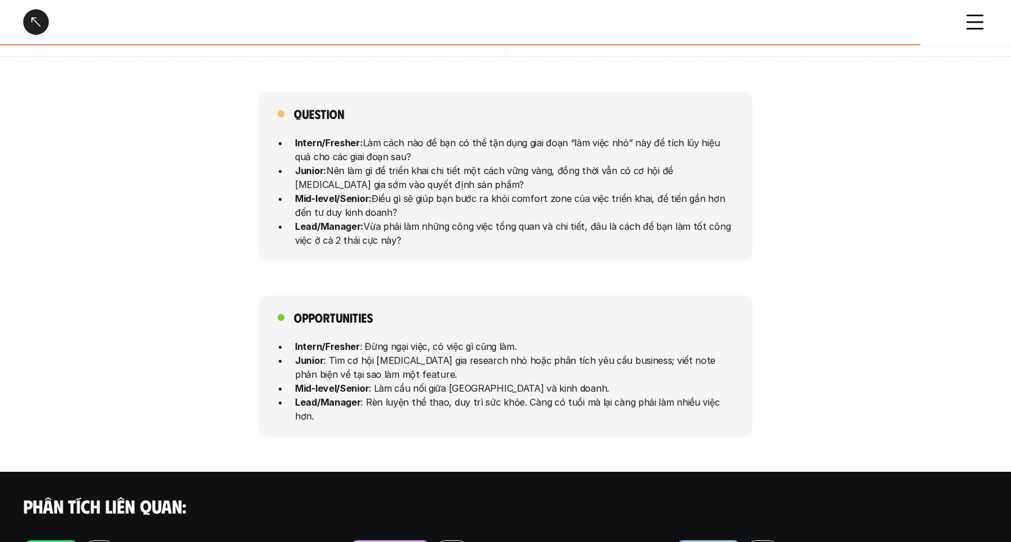
click at [445, 172] on p "Junior: Nên làm gì để triển khai chi tiết một cách vững vàng, đồng thời vẫn có …" at bounding box center [514, 177] width 439 height 28
click at [439, 201] on p "Mid-level/Senior: Điều gì sẽ giúp bạn bước ra khỏi comfort zone của việc triển …" at bounding box center [514, 205] width 439 height 28
click at [430, 235] on div "Question Intern/Fresher: Làm cách nào để bạn có thể tận dụng giai đoạn “làm việ…" at bounding box center [505, 177] width 493 height 170
drag, startPoint x: 419, startPoint y: 229, endPoint x: 289, endPoint y: 123, distance: 168.0
click at [289, 135] on ul "Intern/Fresher: Làm cách nào để bạn có thể tận dụng giai đoạn “làm việc nhỏ” nà…" at bounding box center [505, 190] width 456 height 111
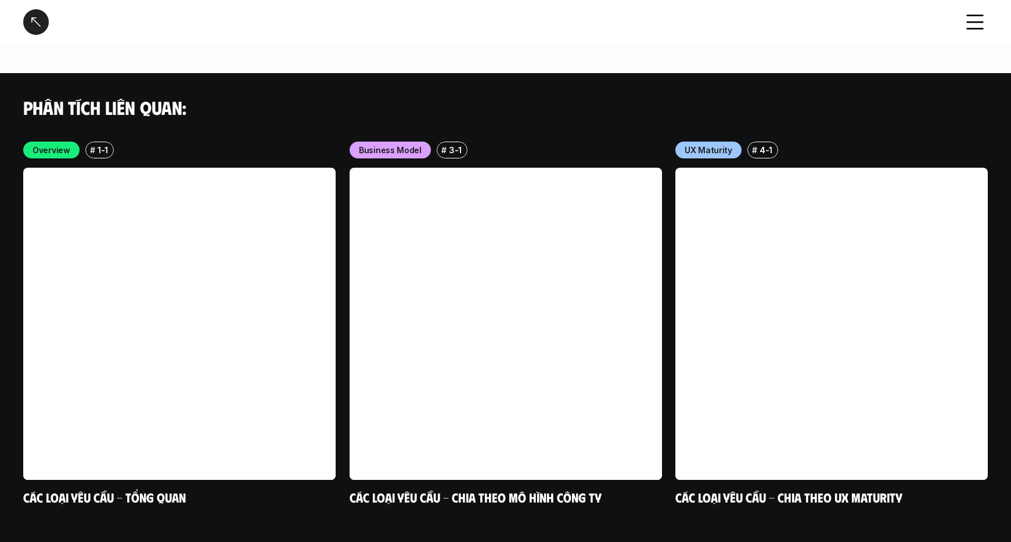
scroll to position [0, 0]
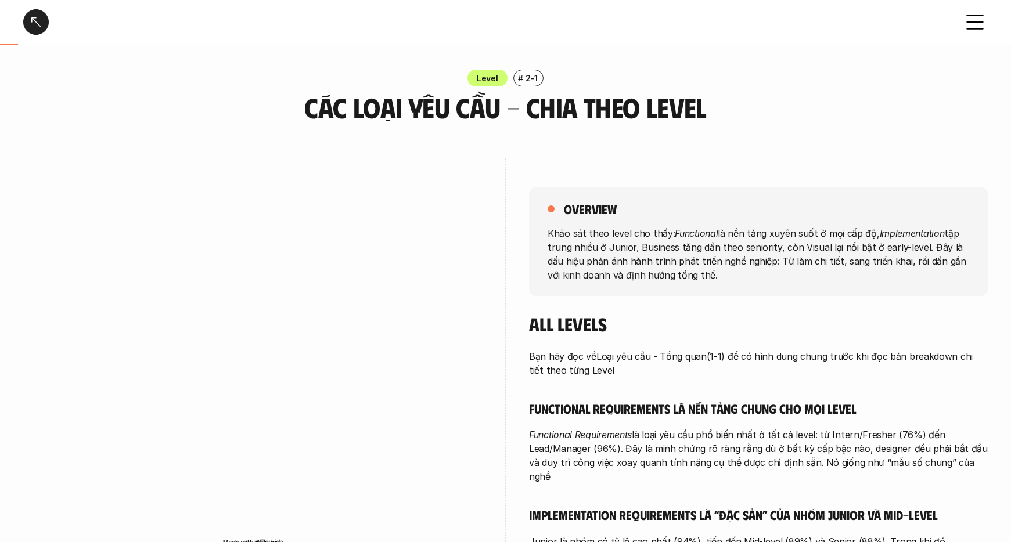
click at [30, 17] on div at bounding box center [36, 22] width 26 height 26
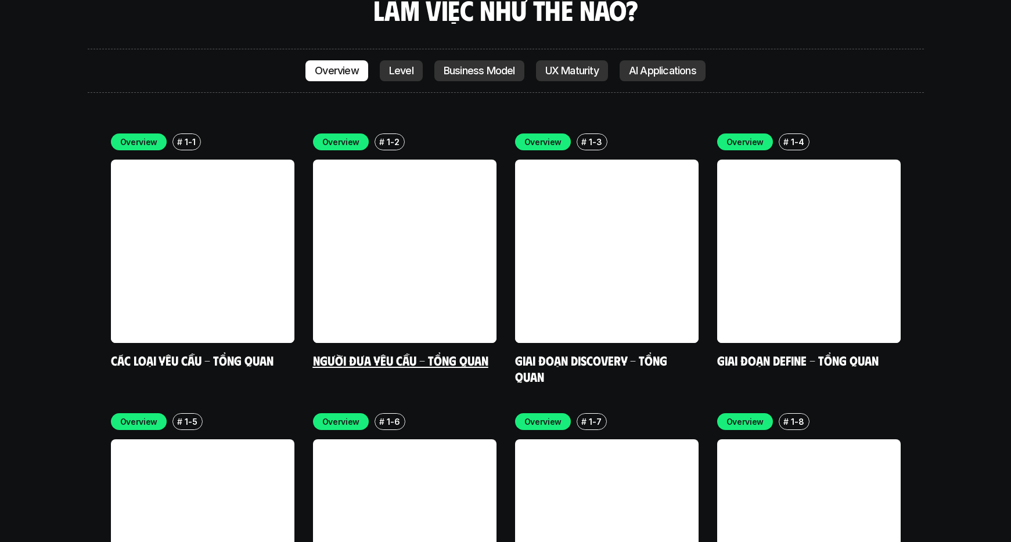
scroll to position [3394, 0]
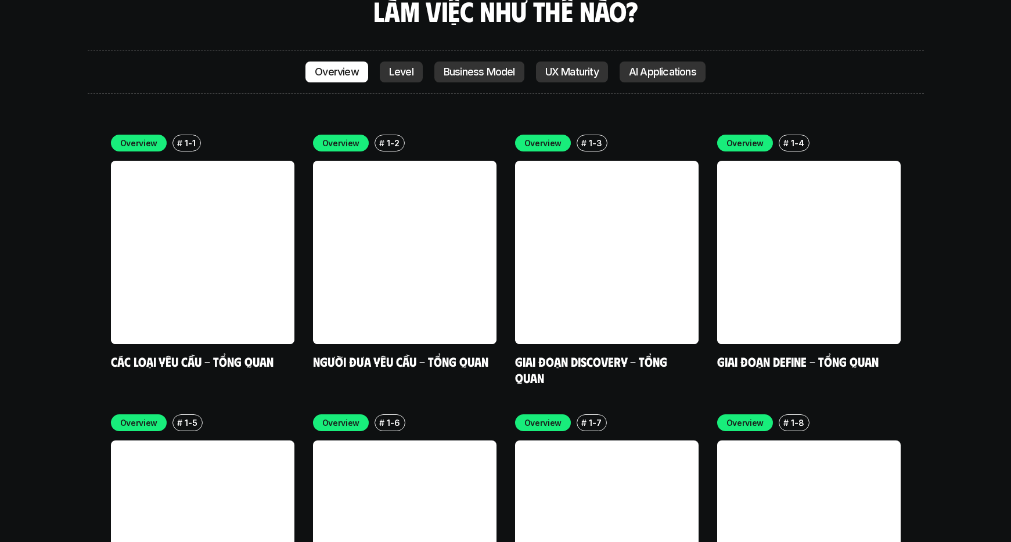
click at [597, 66] on p "UX Maturity" at bounding box center [571, 72] width 53 height 12
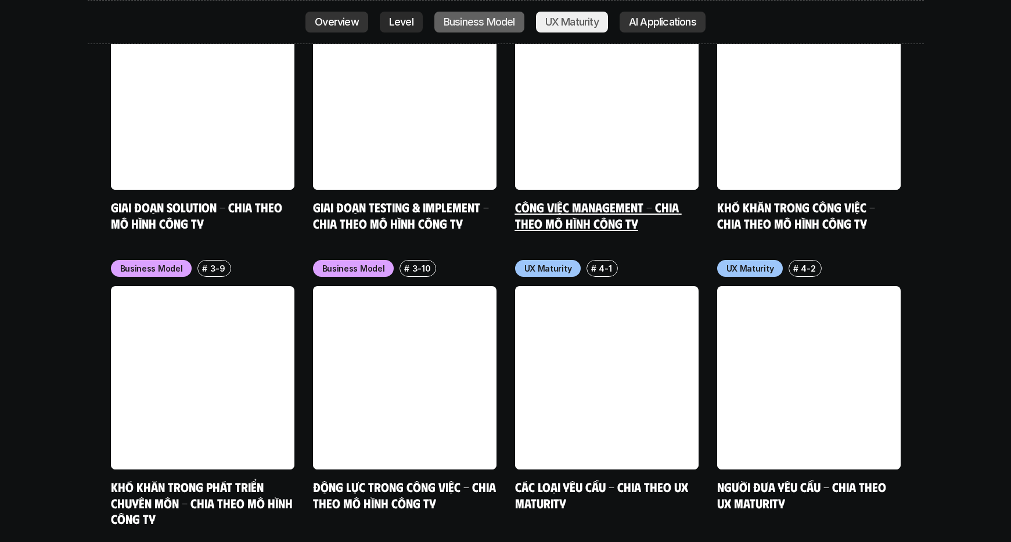
scroll to position [5365, 0]
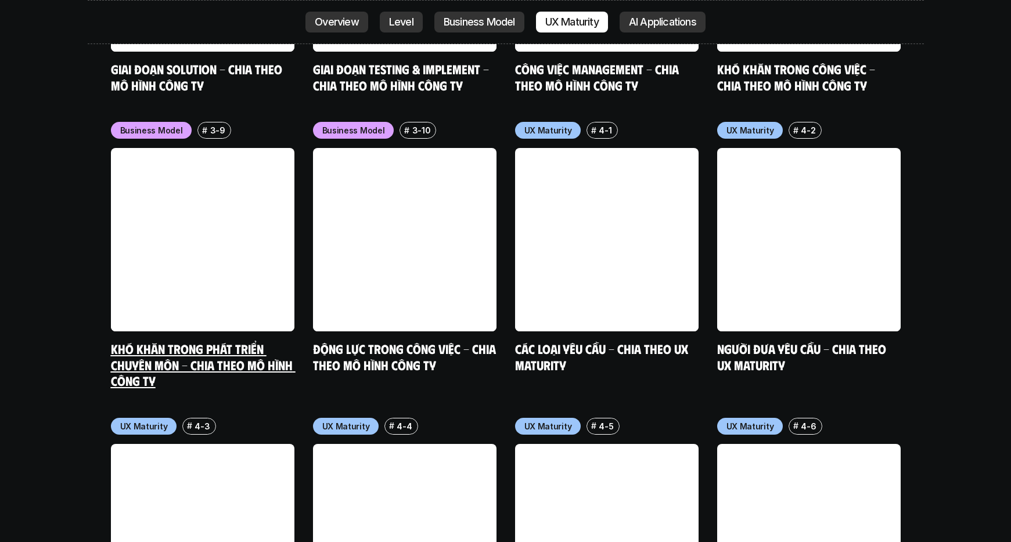
click at [245, 229] on link at bounding box center [202, 239] width 183 height 183
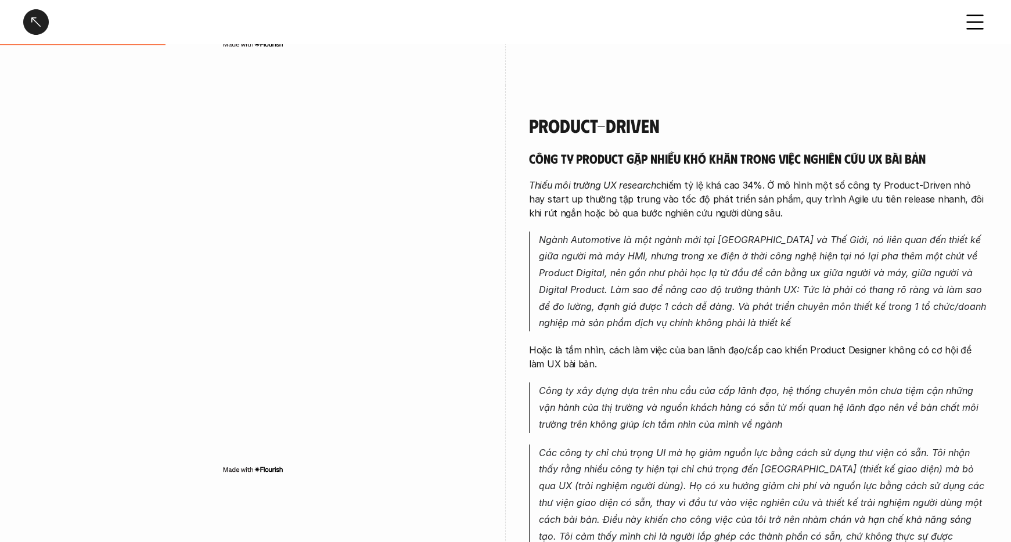
scroll to position [461, 0]
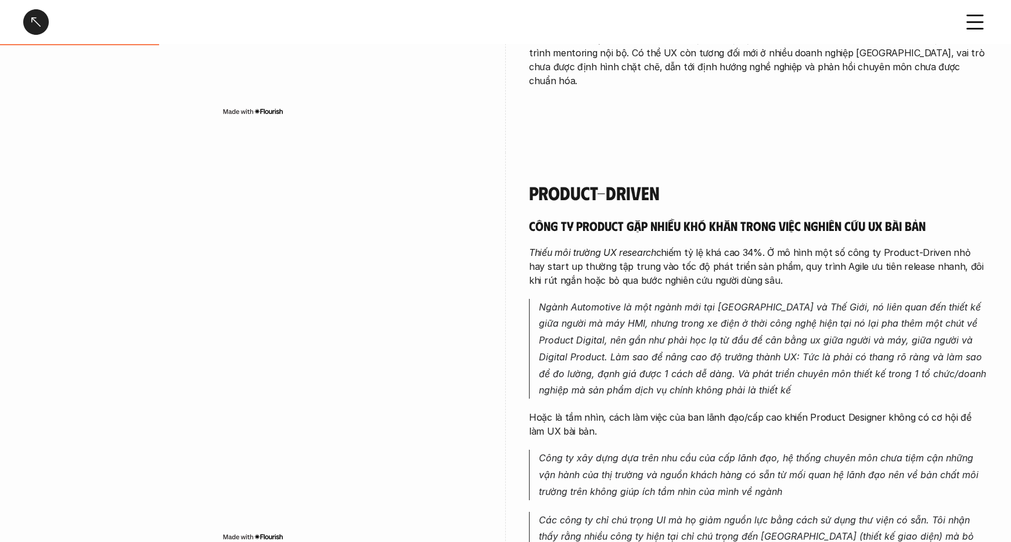
drag, startPoint x: 594, startPoint y: 230, endPoint x: 599, endPoint y: 223, distance: 8.7
click at [596, 228] on h5 "Công ty product gặp nhiều khó khăn trong việc nghiên cứu UX bài bản" at bounding box center [758, 226] width 459 height 16
drag, startPoint x: 599, startPoint y: 223, endPoint x: 761, endPoint y: 278, distance: 170.9
click at [761, 278] on div "Công ty product gặp nhiều khó khăn trong việc nghiên cứu UX bài bản Thiếu môi t…" at bounding box center [758, 423] width 459 height 411
click at [777, 321] on em "Ngành Automotive là một ngành mới tại [GEOGRAPHIC_DATA] và Thế Giới, nó liên qu…" at bounding box center [764, 348] width 450 height 95
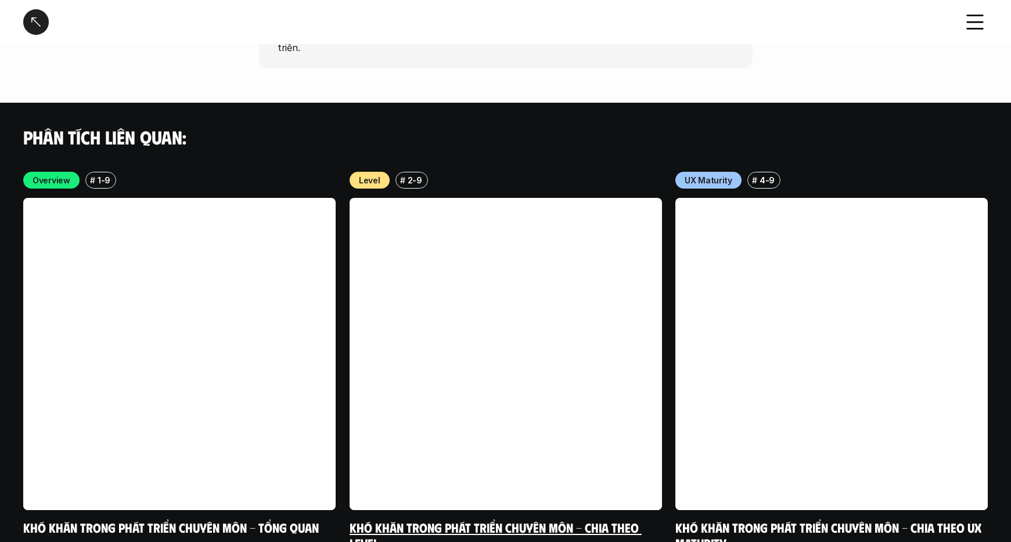
scroll to position [2763, 0]
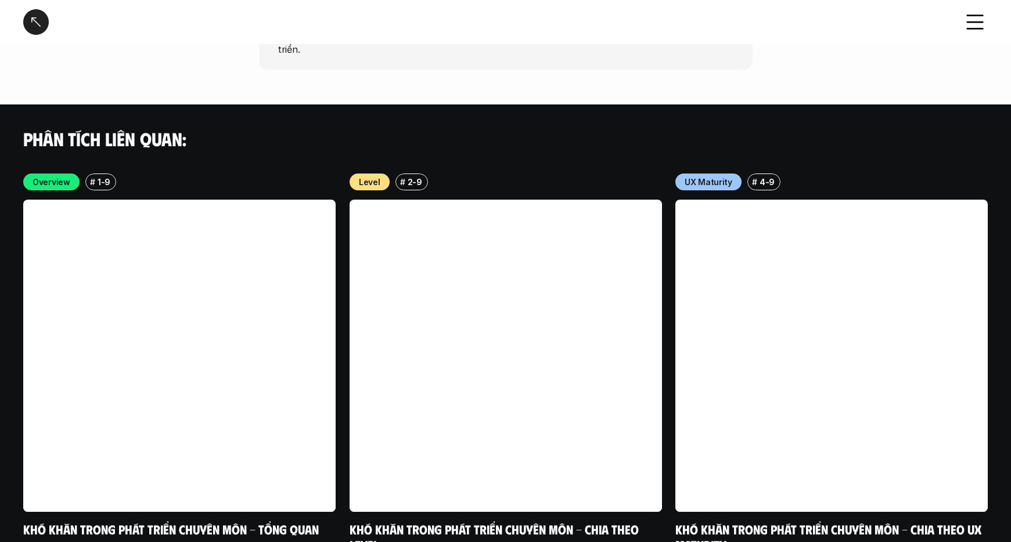
click at [34, 25] on div at bounding box center [36, 22] width 26 height 26
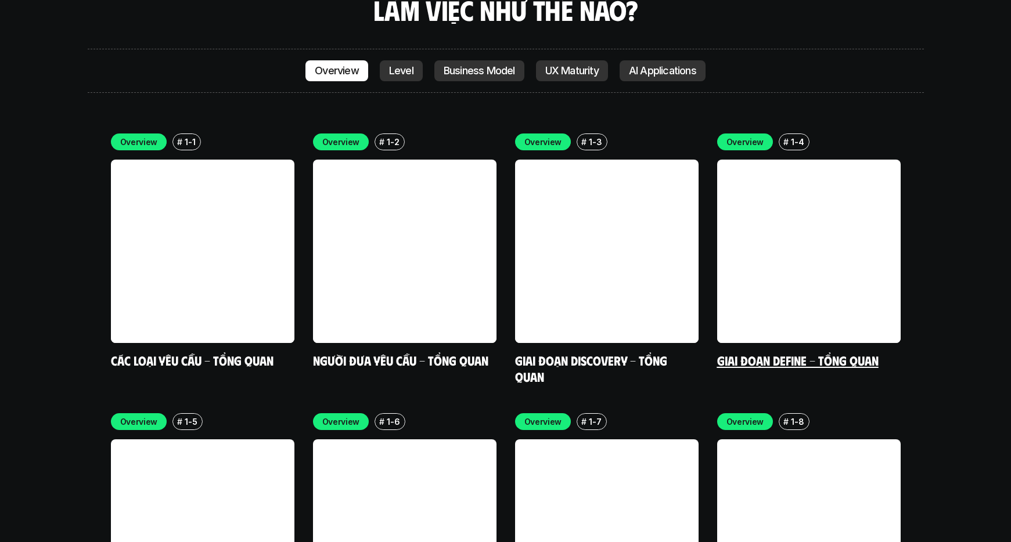
scroll to position [3629, 0]
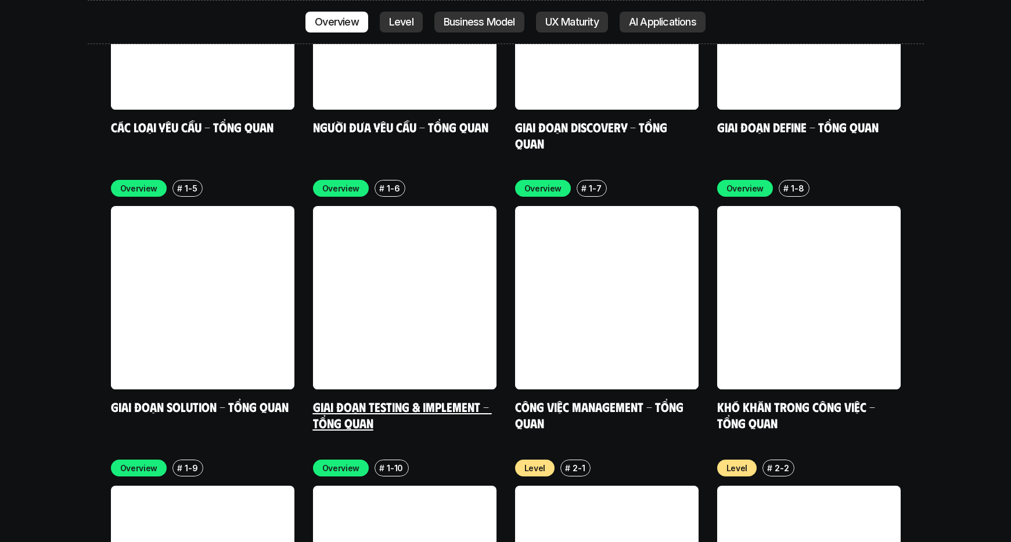
click at [415, 399] on link "Giai đoạn Testing & Implement - Tổng quan" at bounding box center [402, 415] width 179 height 32
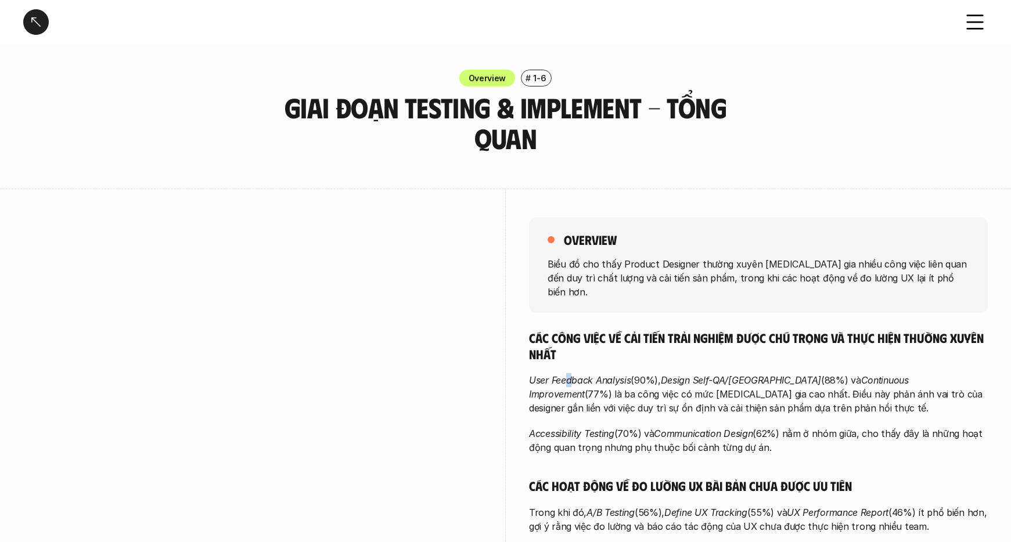
click at [564, 374] on em "User Feedback Analysis" at bounding box center [580, 380] width 102 height 12
drag, startPoint x: 539, startPoint y: 365, endPoint x: 531, endPoint y: 366, distance: 8.2
click at [539, 374] on em "User Feedback Analysis" at bounding box center [580, 380] width 102 height 12
click at [531, 374] on em "User Feedback Analysis" at bounding box center [580, 380] width 102 height 12
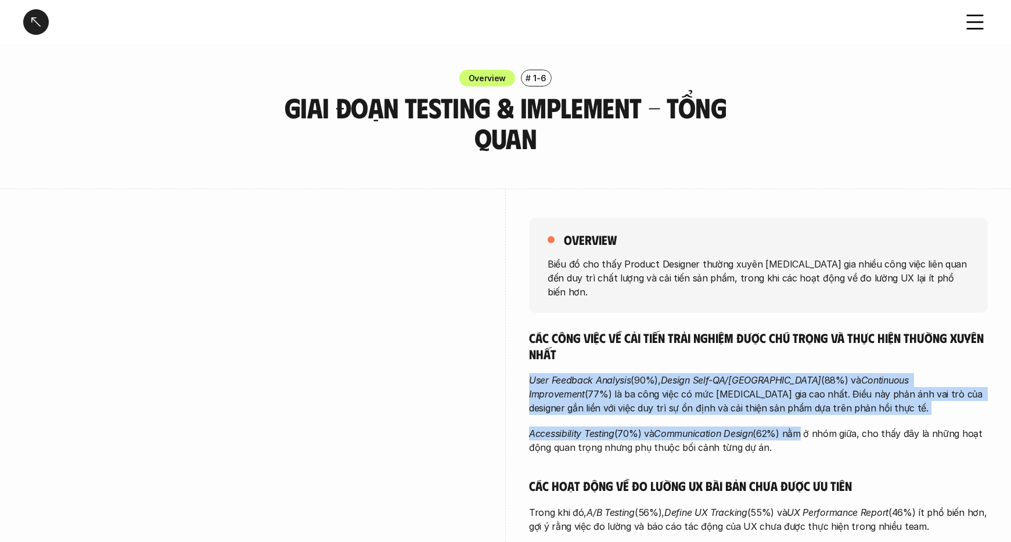
drag, startPoint x: 529, startPoint y: 365, endPoint x: 802, endPoint y: 424, distance: 279.1
click at [802, 424] on div "Các công việc về cải tiến trải nghiệm được chú trọng và thực hiện thường xuyên …" at bounding box center [758, 513] width 459 height 366
click at [802, 427] on p "Accessibility Testing (70%) và Communication Design (62%) nằm ở nhóm giữa, cho …" at bounding box center [758, 441] width 459 height 28
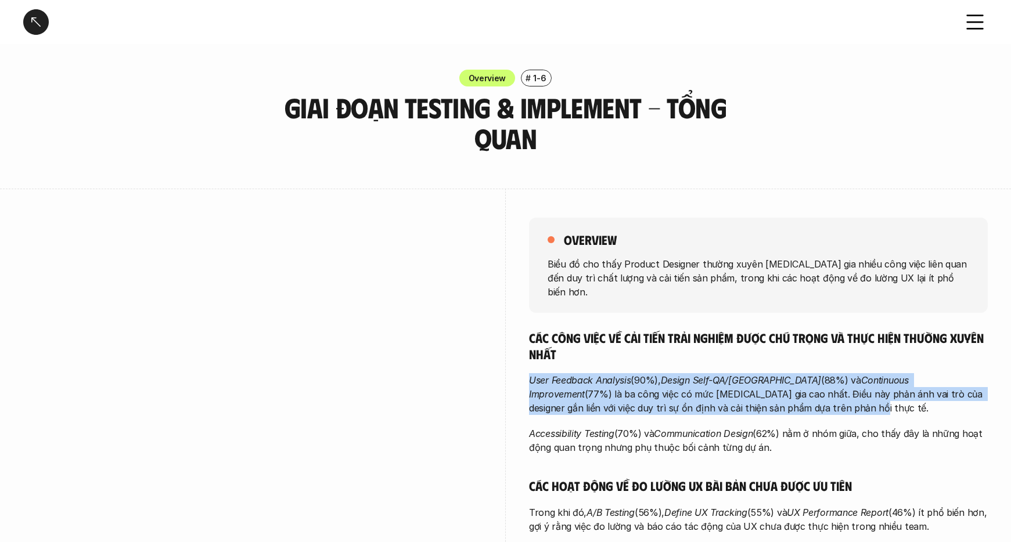
drag, startPoint x: 732, startPoint y: 392, endPoint x: 518, endPoint y: 365, distance: 215.4
click at [518, 365] on div "overview Biểu đồ cho thấy Product Designer thường xuyên [MEDICAL_DATA] gia nhiề…" at bounding box center [505, 460] width 964 height 543
click at [519, 362] on div "overview Biểu đồ cho thấy Product Designer thường xuyên [MEDICAL_DATA] gia nhiề…" at bounding box center [505, 460] width 964 height 543
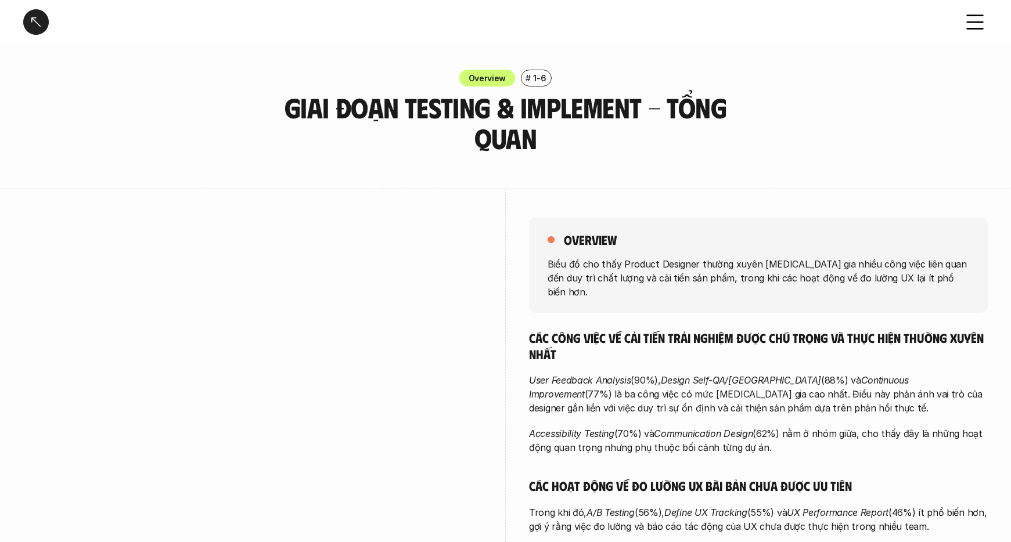
scroll to position [194, 0]
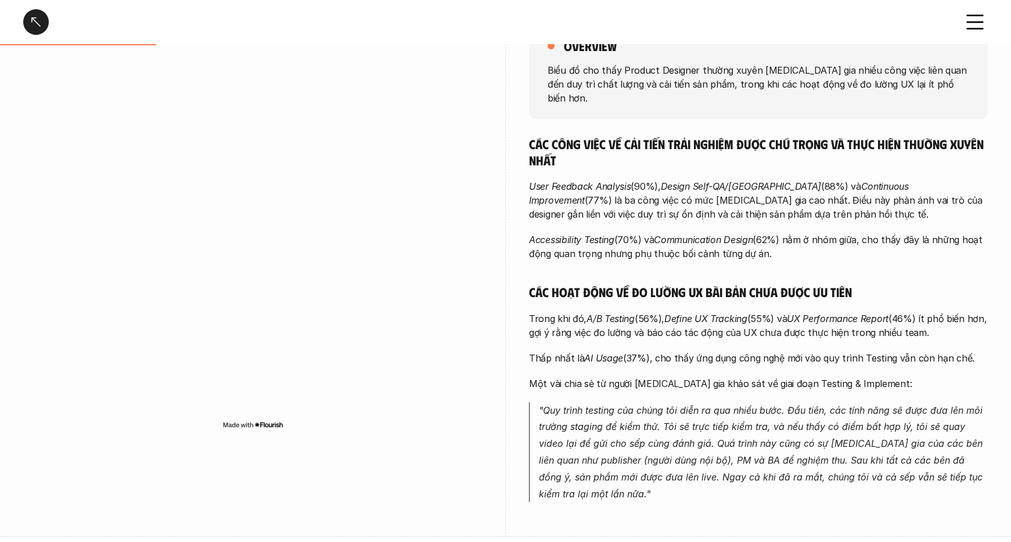
click at [576, 145] on h5 "Các công việc về cải tiến trải nghiệm được chú trọng và thực hiện thường xuyên …" at bounding box center [758, 152] width 459 height 32
click at [542, 181] on em "User Feedback Analysis" at bounding box center [580, 187] width 102 height 12
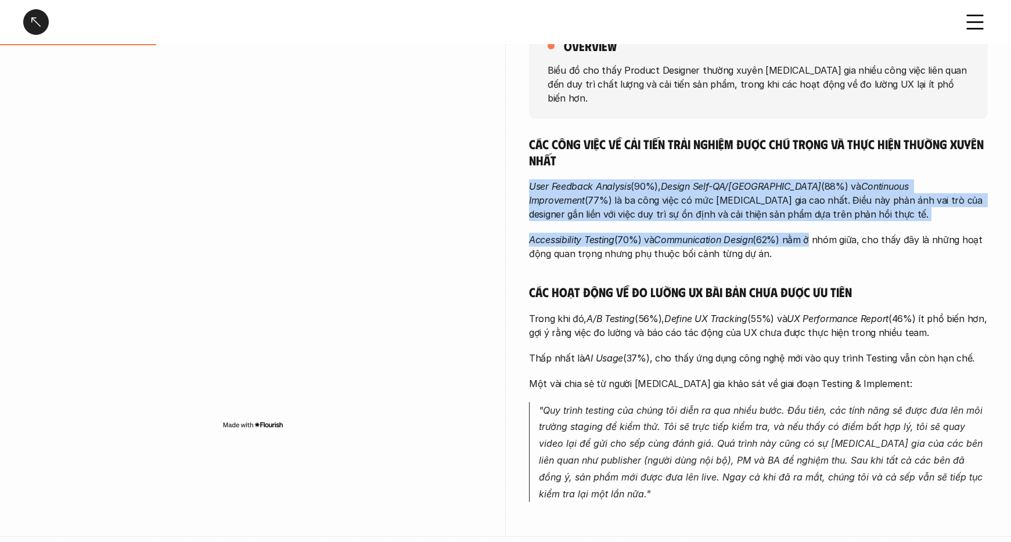
drag, startPoint x: 529, startPoint y: 173, endPoint x: 809, endPoint y: 223, distance: 283.6
click at [809, 223] on div "Các công việc về cải tiến trải nghiệm được chú trọng và thực hiện thường xuyên …" at bounding box center [758, 319] width 459 height 366
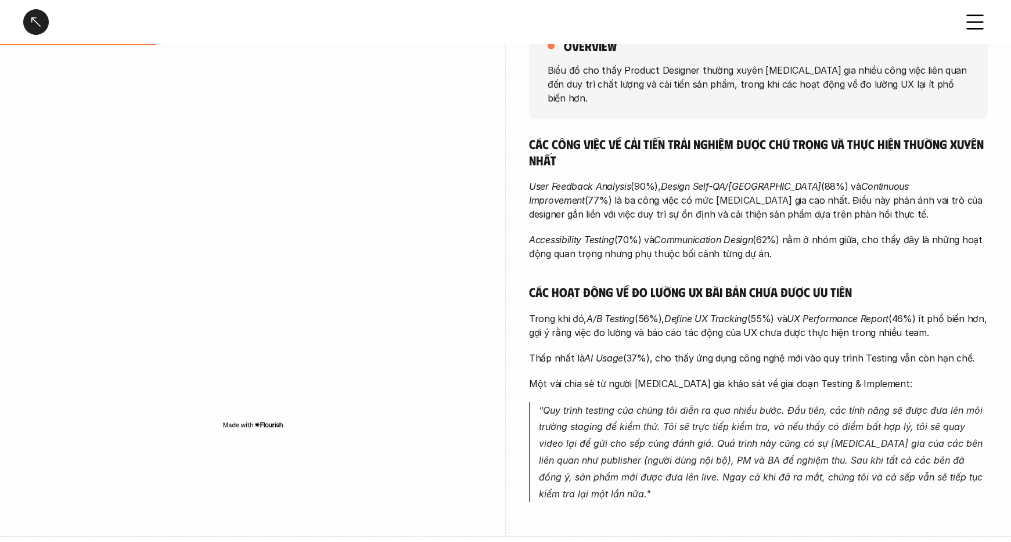
drag, startPoint x: 809, startPoint y: 223, endPoint x: 806, endPoint y: 235, distance: 11.8
click at [808, 233] on p "Accessibility Testing (70%) và Communication Design (62%) nằm ở nhóm giữa, cho …" at bounding box center [758, 247] width 459 height 28
drag, startPoint x: 795, startPoint y: 255, endPoint x: 520, endPoint y: 158, distance: 292.5
click at [520, 158] on div "overview Biểu đồ cho thấy Product Designer thường xuyên [MEDICAL_DATA] gia nhiề…" at bounding box center [505, 266] width 964 height 543
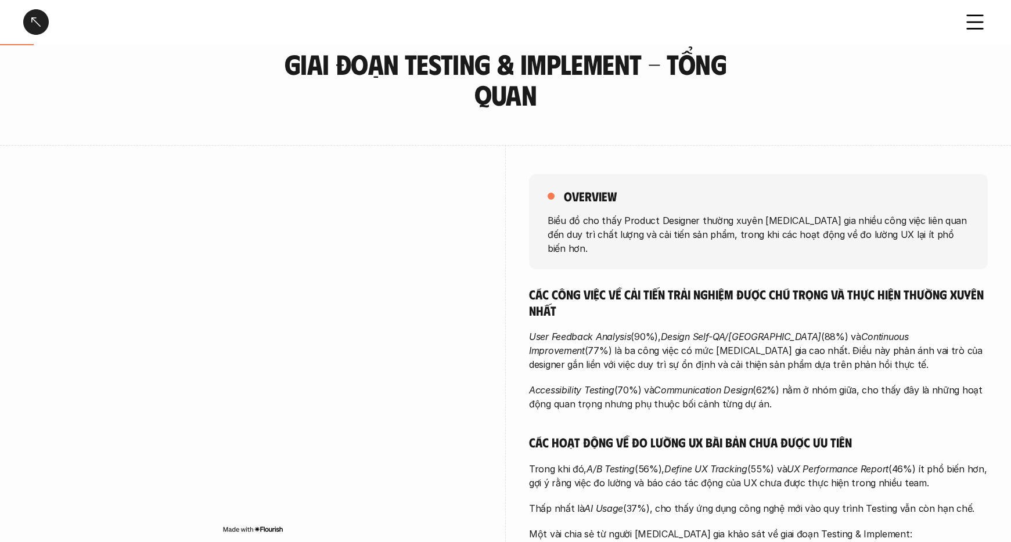
click at [33, 17] on div at bounding box center [36, 22] width 26 height 26
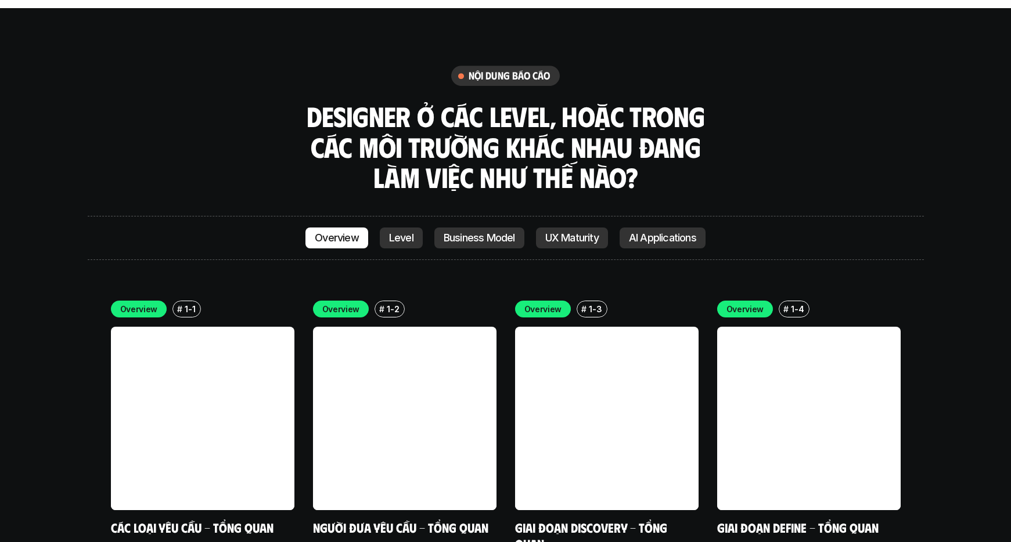
click at [403, 232] on p "Level" at bounding box center [401, 238] width 24 height 12
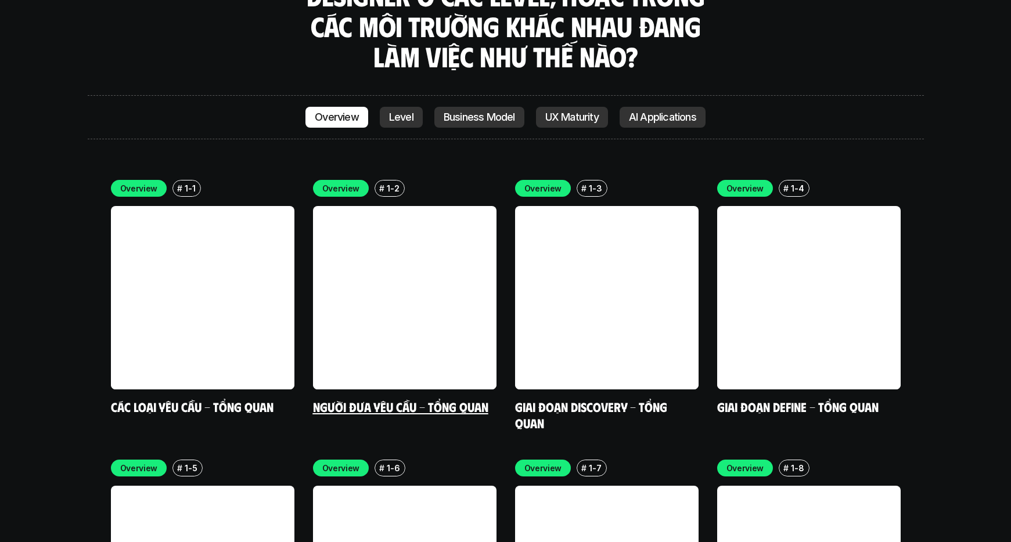
scroll to position [3344, 0]
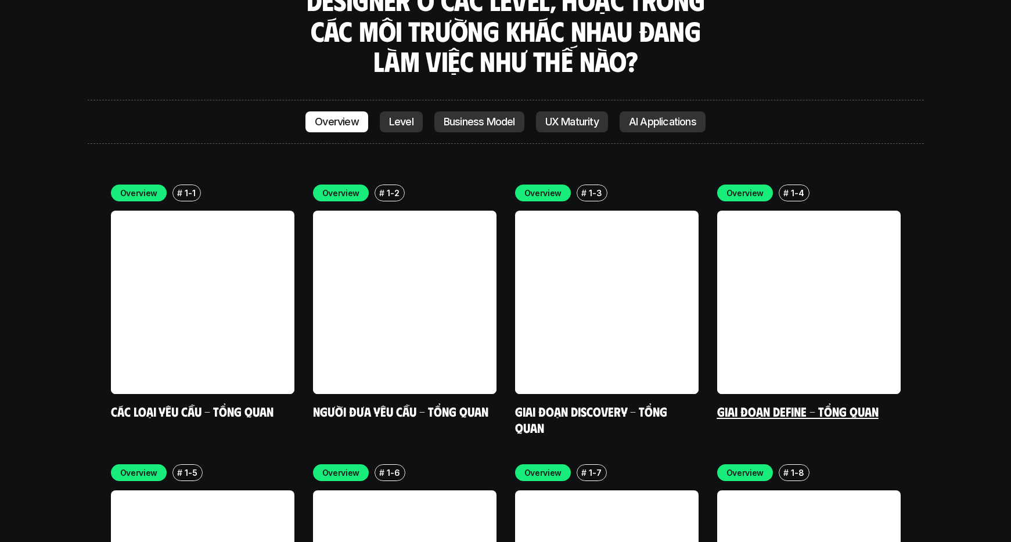
click at [765, 259] on link at bounding box center [808, 302] width 183 height 183
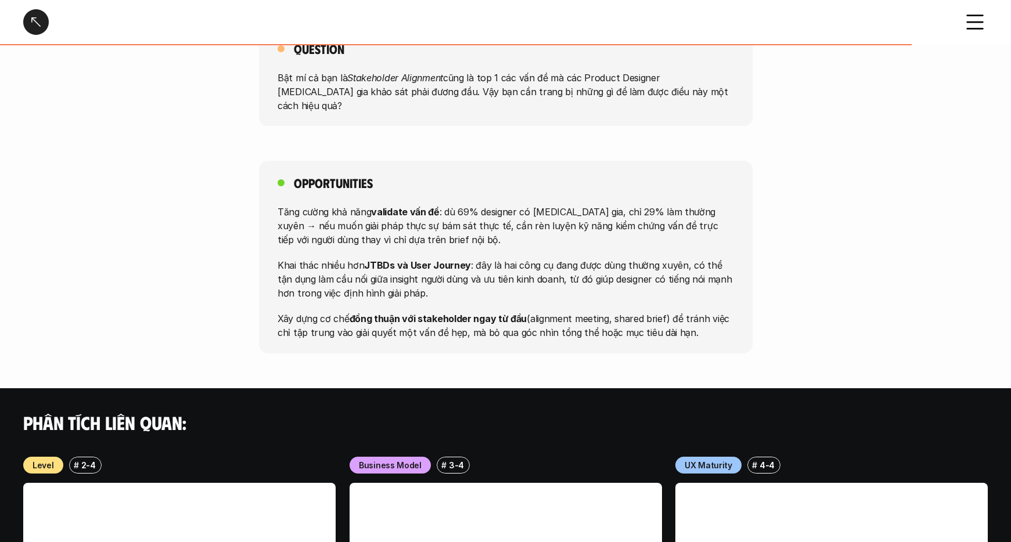
scroll to position [1151, 0]
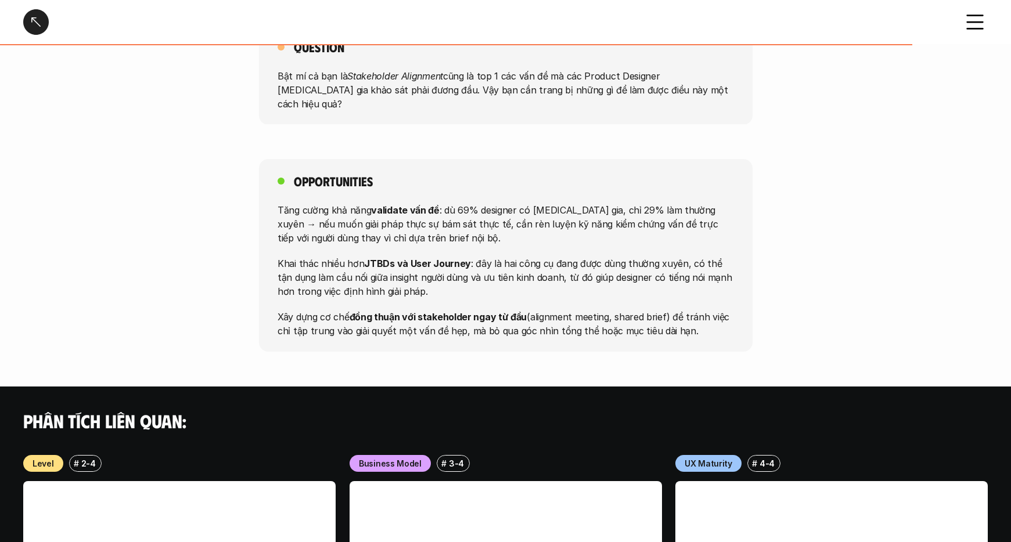
click at [547, 203] on p "Tăng cường khả năng validate vấn đề : dù 69% designer có [MEDICAL_DATA] gia, ch…" at bounding box center [505, 224] width 456 height 42
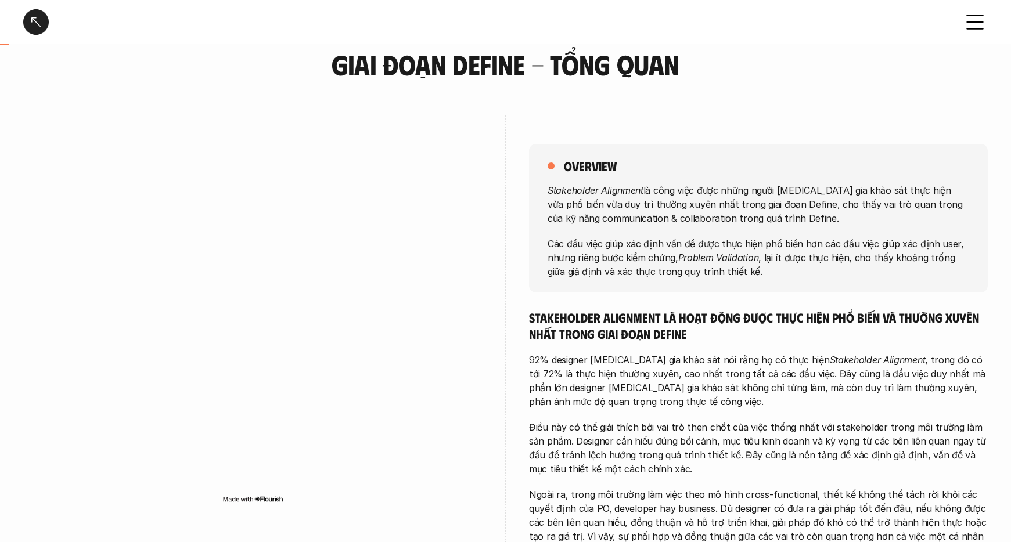
scroll to position [0, 0]
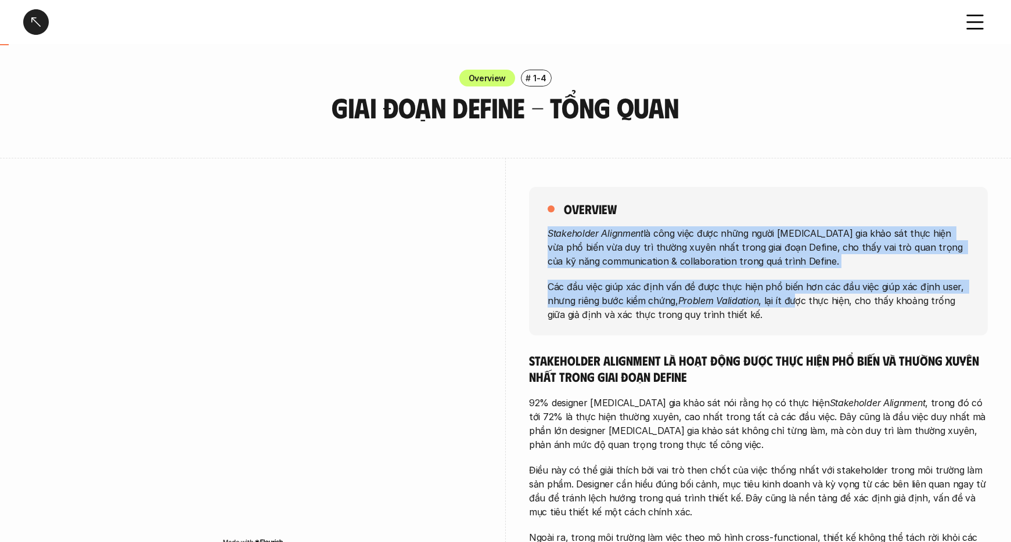
drag, startPoint x: 547, startPoint y: 233, endPoint x: 796, endPoint y: 308, distance: 260.2
click at [799, 306] on div "Stakeholder Alignment là công việc được những người [MEDICAL_DATA] gia khảo sát…" at bounding box center [757, 273] width 421 height 95
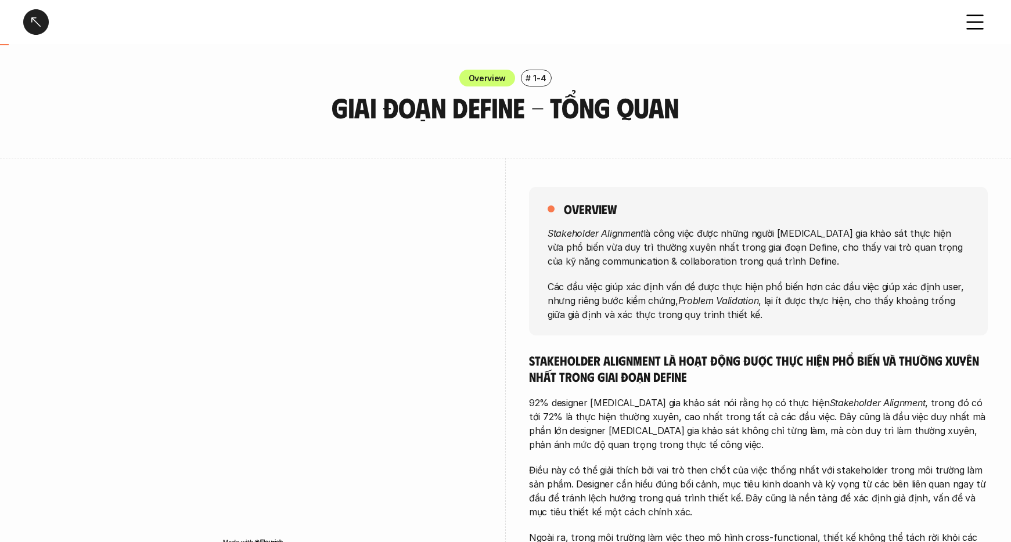
drag, startPoint x: 571, startPoint y: 289, endPoint x: 550, endPoint y: 288, distance: 20.4
click at [550, 288] on p "Các đầu việc giúp xác định vấn đề được thực hiện phổ biến hơn các đầu việc giúp…" at bounding box center [757, 300] width 421 height 42
click at [37, 30] on div at bounding box center [36, 22] width 26 height 26
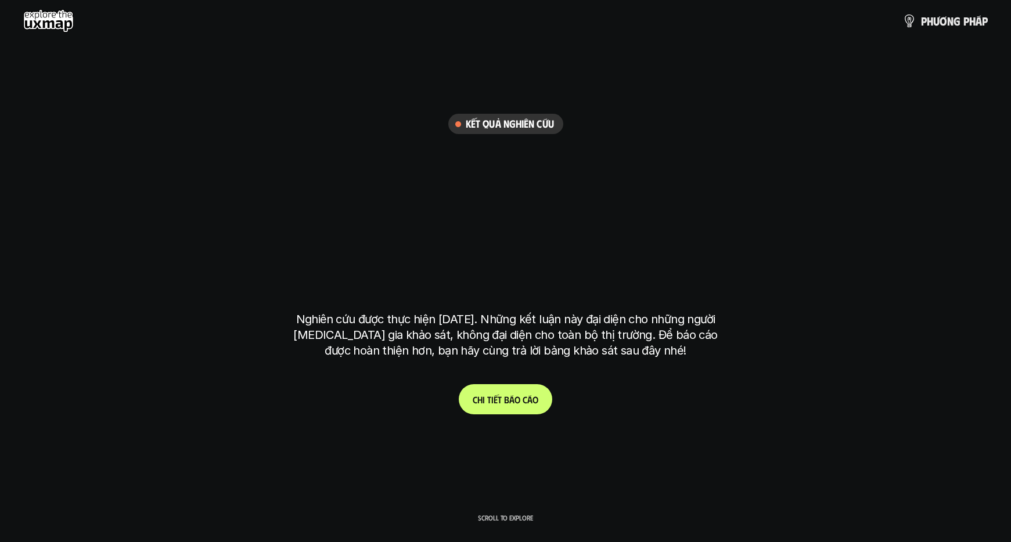
scroll to position [3395, 0]
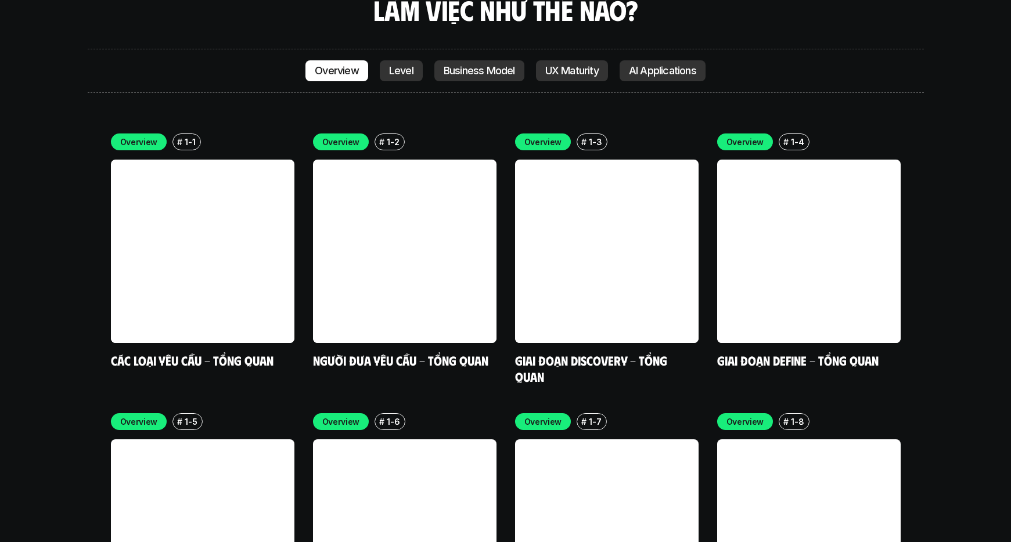
click at [581, 417] on h6 "#" at bounding box center [583, 421] width 5 height 9
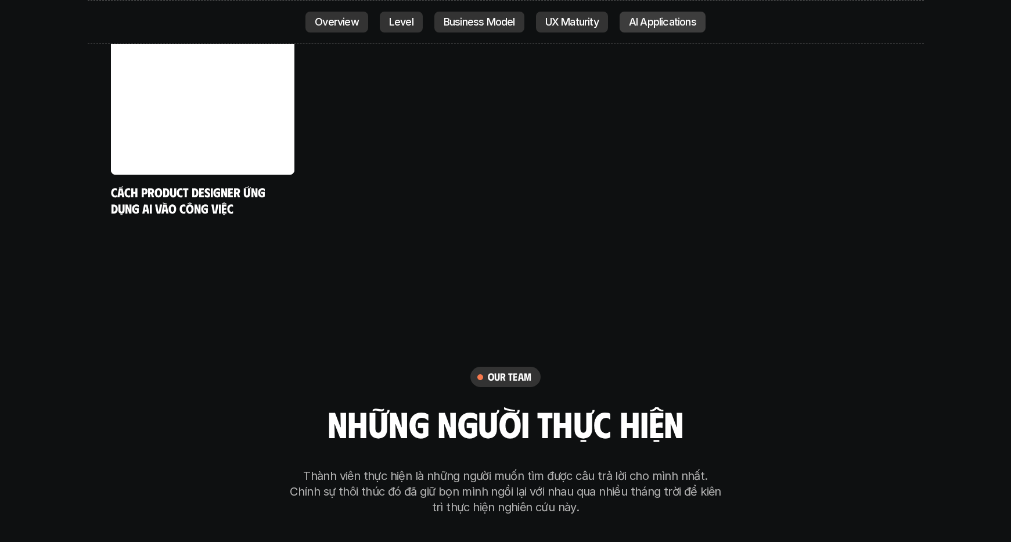
scroll to position [6378, 0]
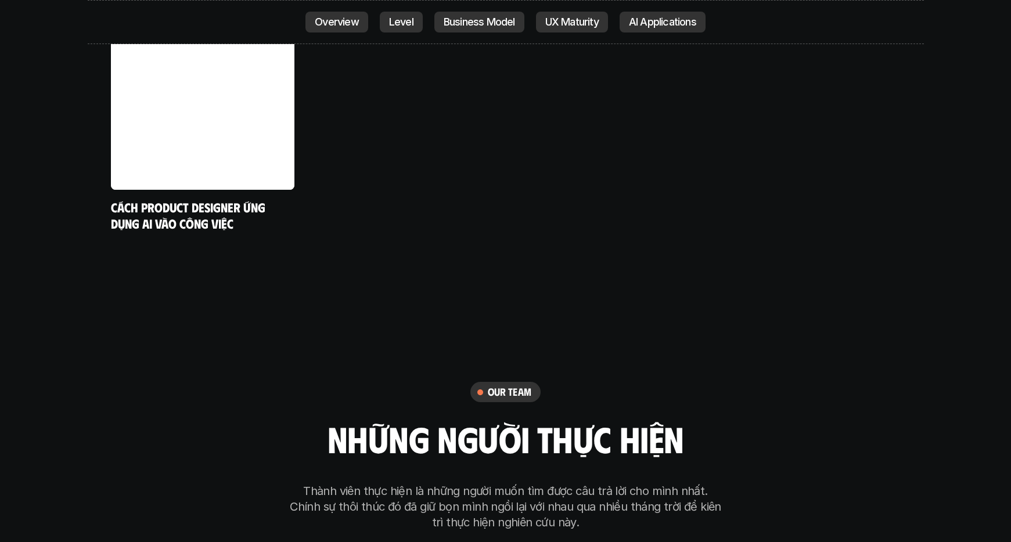
click at [383, 18] on link "Level" at bounding box center [401, 22] width 43 height 21
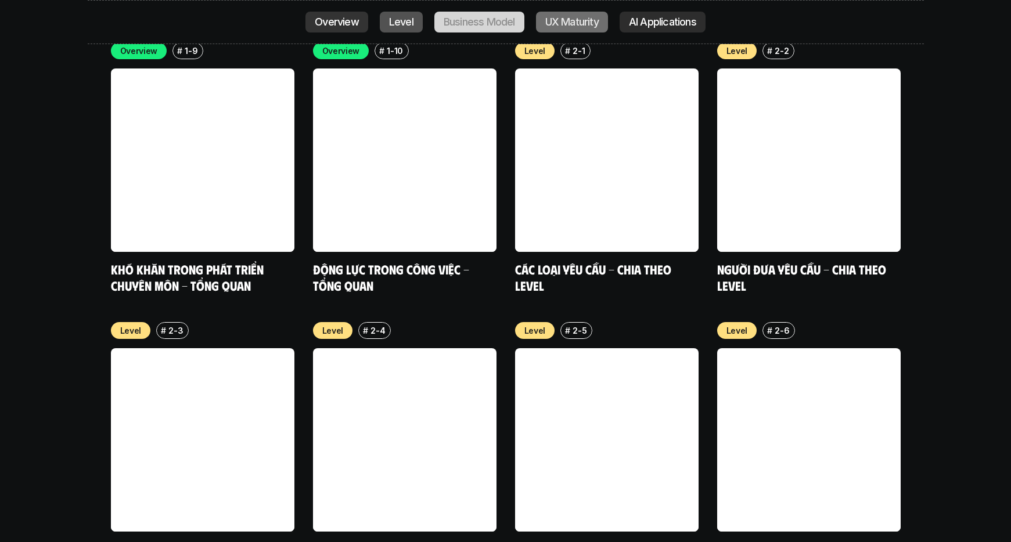
scroll to position [3966, 0]
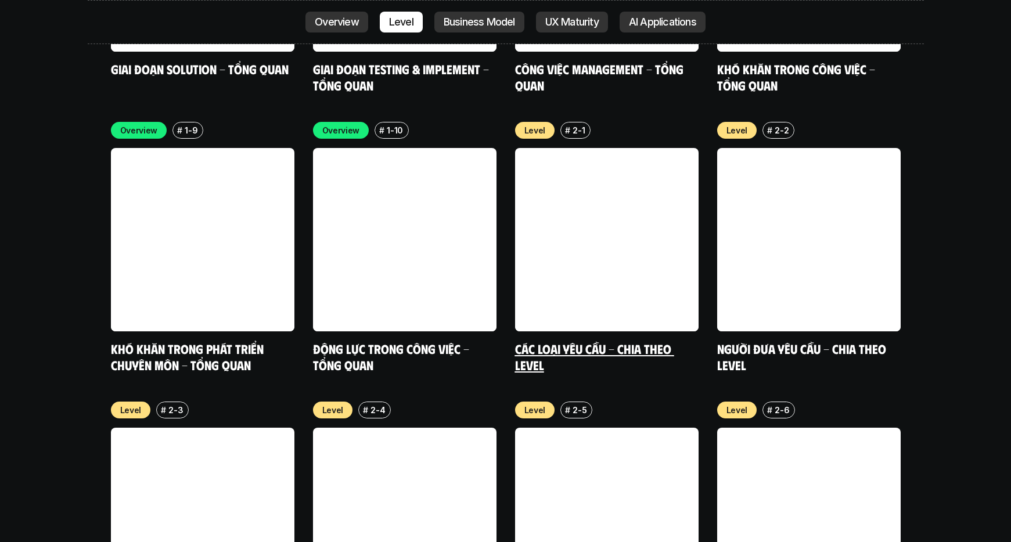
click at [567, 126] on h6 "#" at bounding box center [567, 130] width 5 height 9
click at [912, 149] on div "Overview # 1-9 Khó khăn trong phát triển chuyên môn - Tổng quan Overview # 1-10…" at bounding box center [506, 524] width 836 height 816
click at [885, 175] on link at bounding box center [808, 239] width 183 height 183
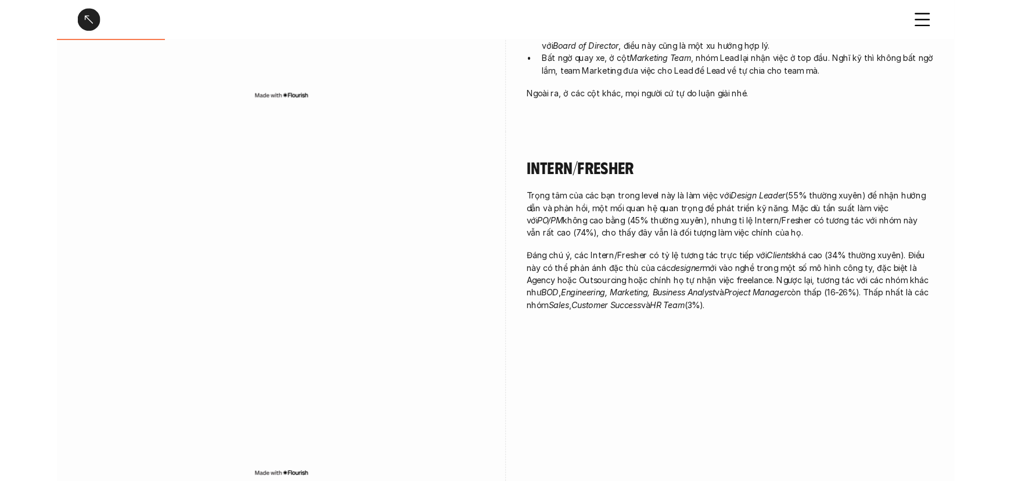
scroll to position [445, 0]
